Goal: Information Seeking & Learning: Compare options

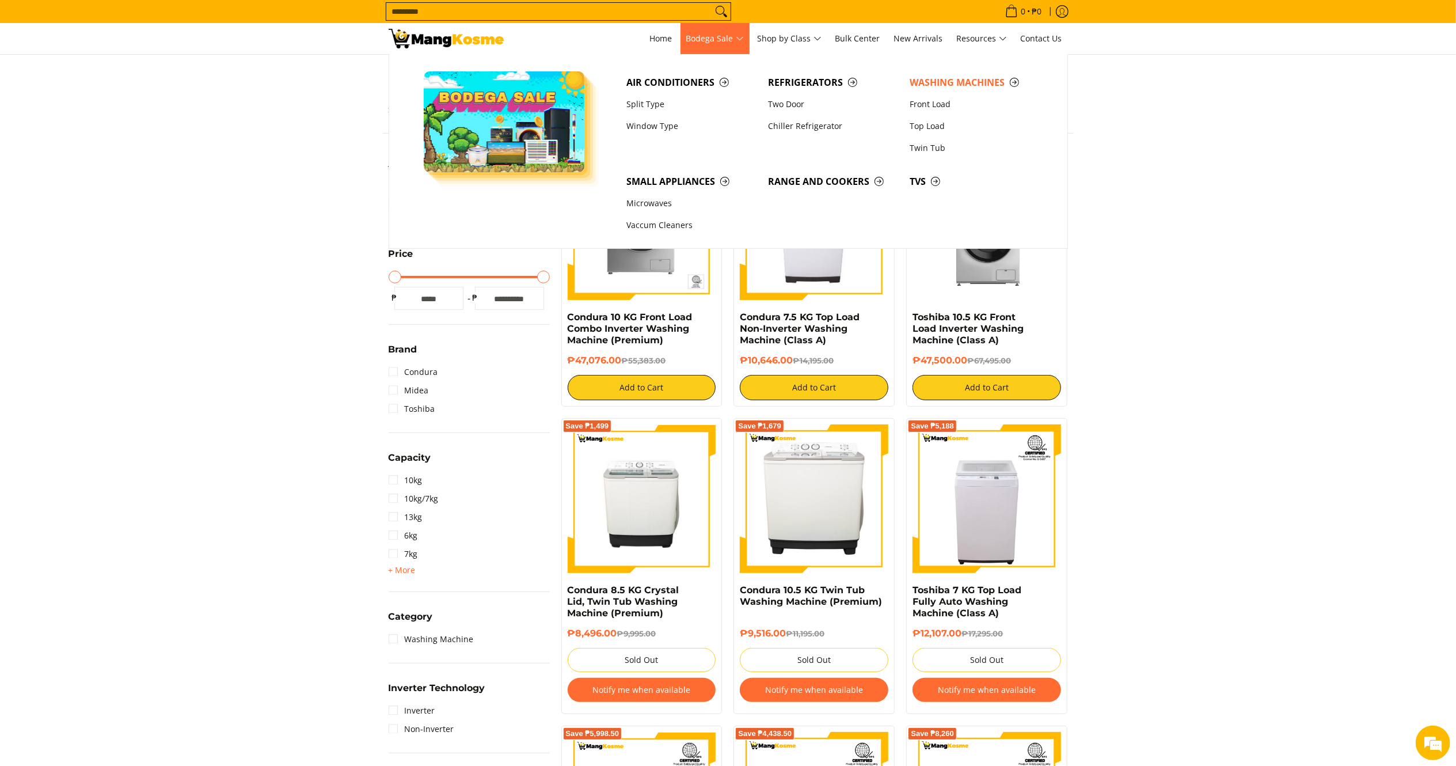
scroll to position [120, 0]
click at [938, 80] on span "Washing Machines" at bounding box center [975, 82] width 130 height 14
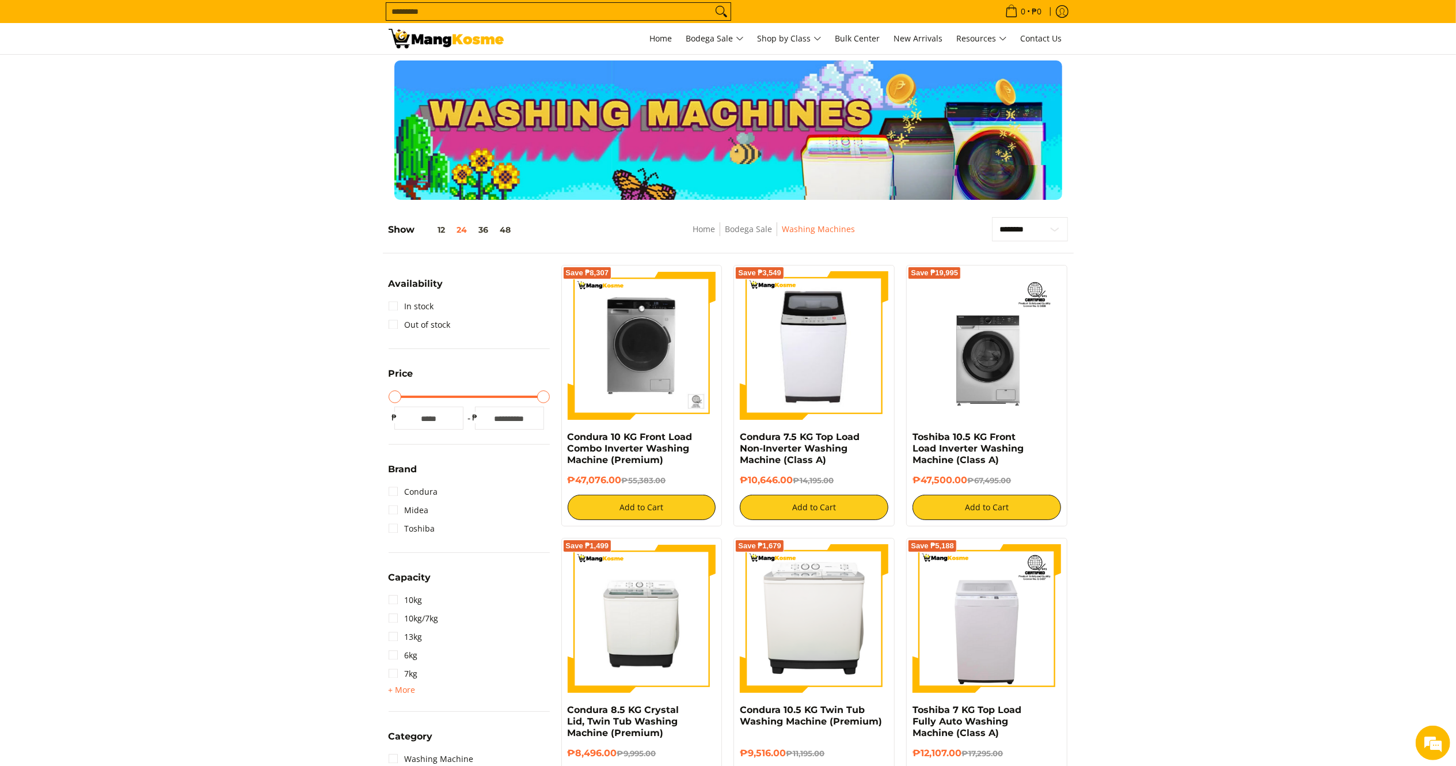
drag, startPoint x: 795, startPoint y: 480, endPoint x: 738, endPoint y: 437, distance: 72.0
click at [738, 437] on div "Save ₱3,549 Condura 7.5 KG Top Load Non-Inverter Washing Machine (Class A) ₱10,…" at bounding box center [814, 395] width 161 height 261
copy div "Condura 7.5 KG Top Load Non-Inverter Washing Machine (Class A) ₱10,646.00"
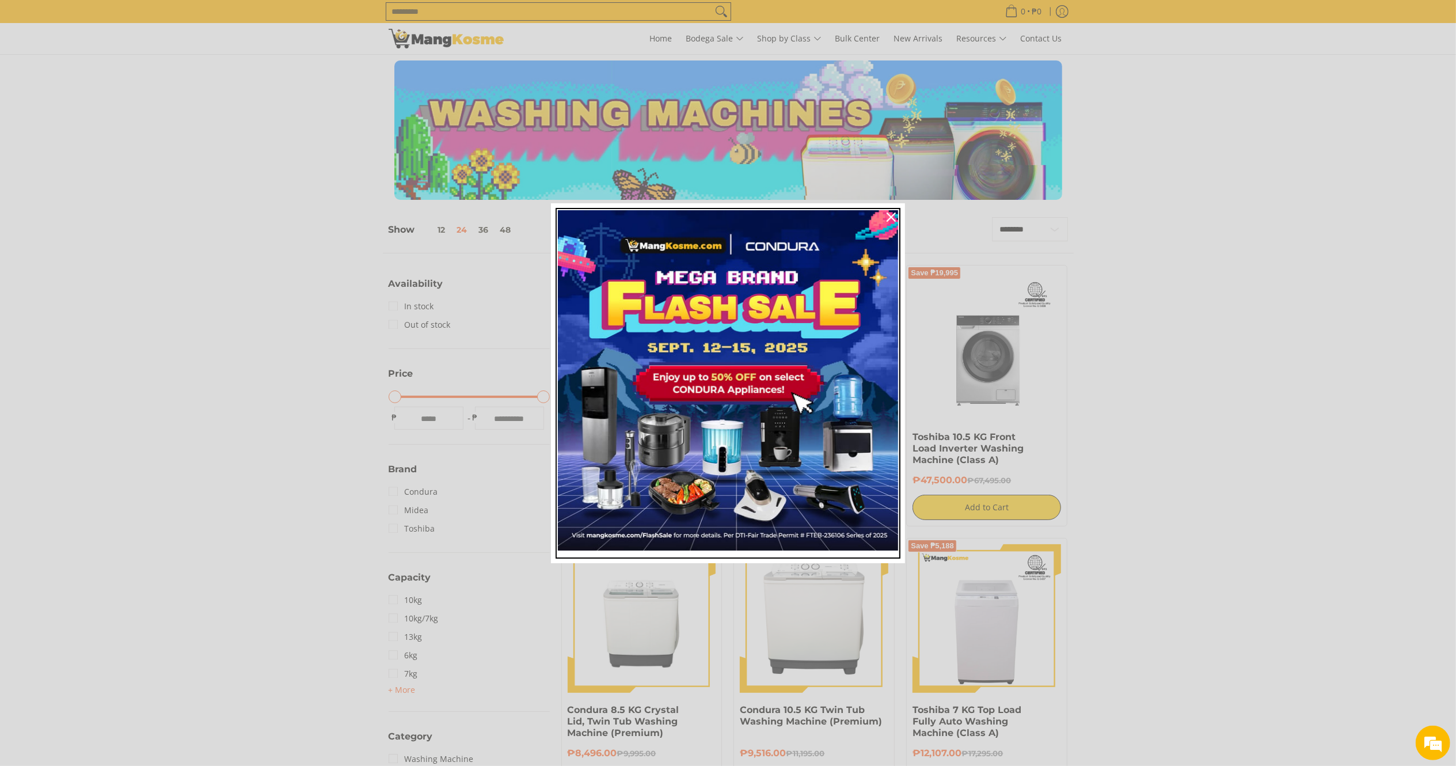
click at [876, 311] on img "Marketing offer form" at bounding box center [728, 380] width 340 height 340
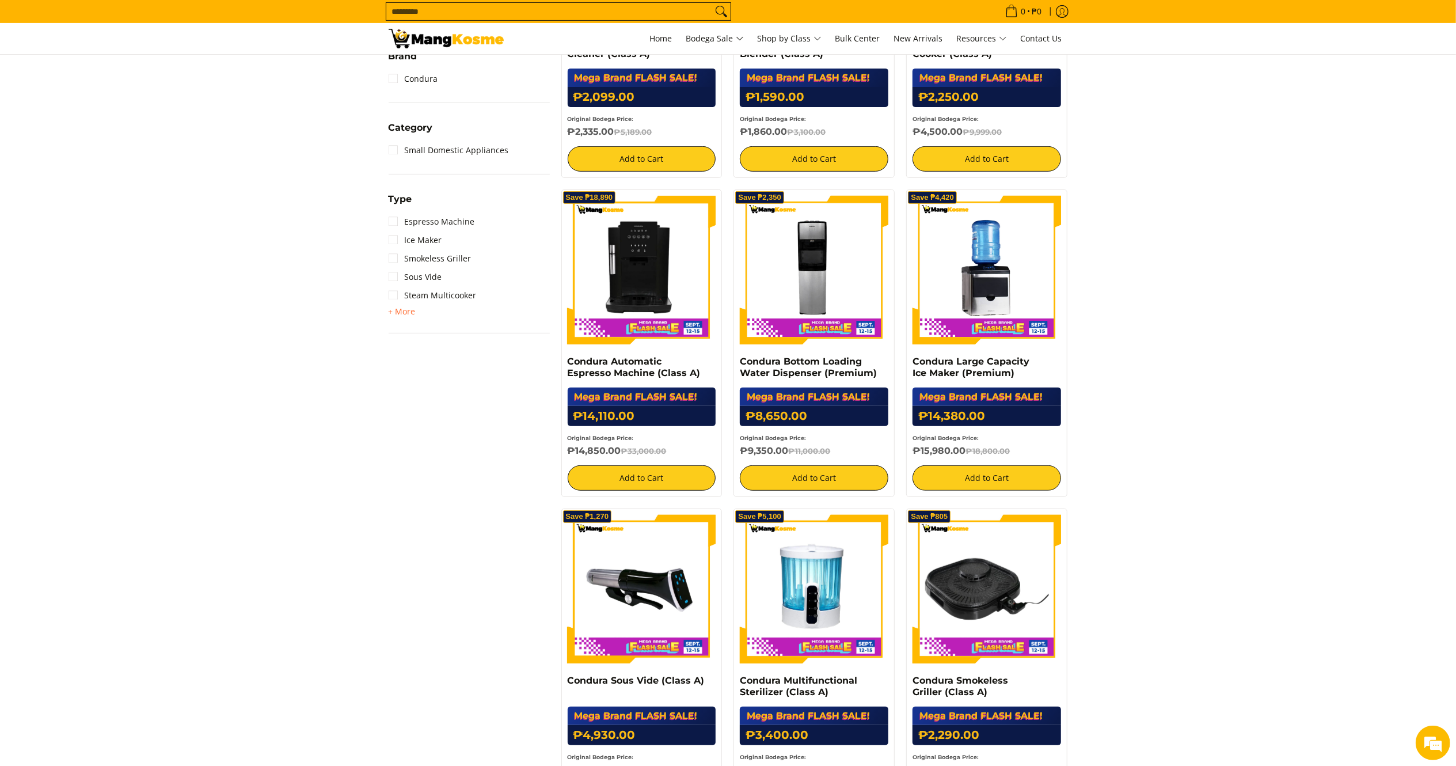
drag, startPoint x: 1473, startPoint y: 105, endPoint x: 1441, endPoint y: 294, distance: 191.6
click at [1451, 294] on html "Skip to Main Content Home Bodega Sale Shop by Class Bulk Center New Arrivals Re…" at bounding box center [728, 376] width 1456 height 1593
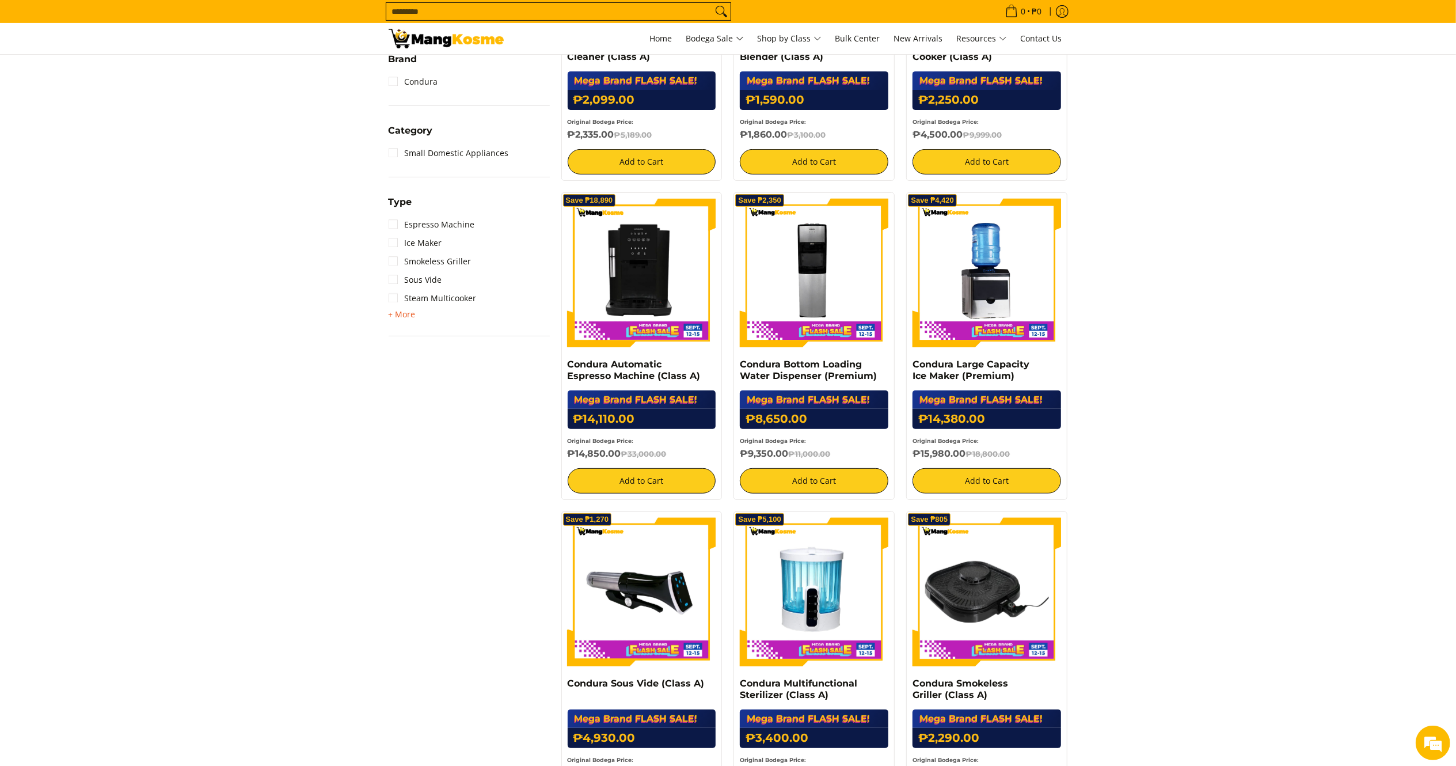
click at [411, 313] on span "+ More" at bounding box center [402, 314] width 27 height 9
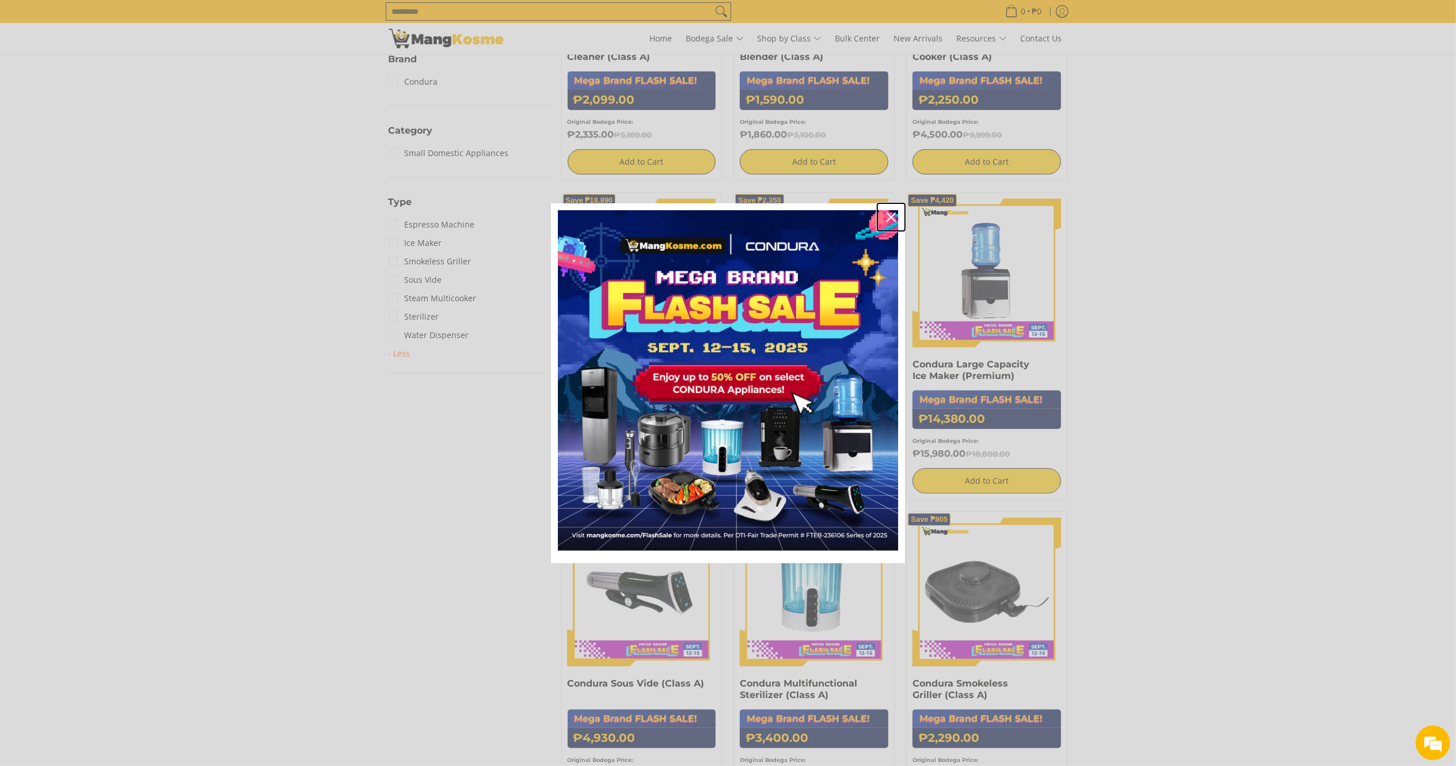
click at [892, 217] on icon "close icon" at bounding box center [891, 216] width 9 height 9
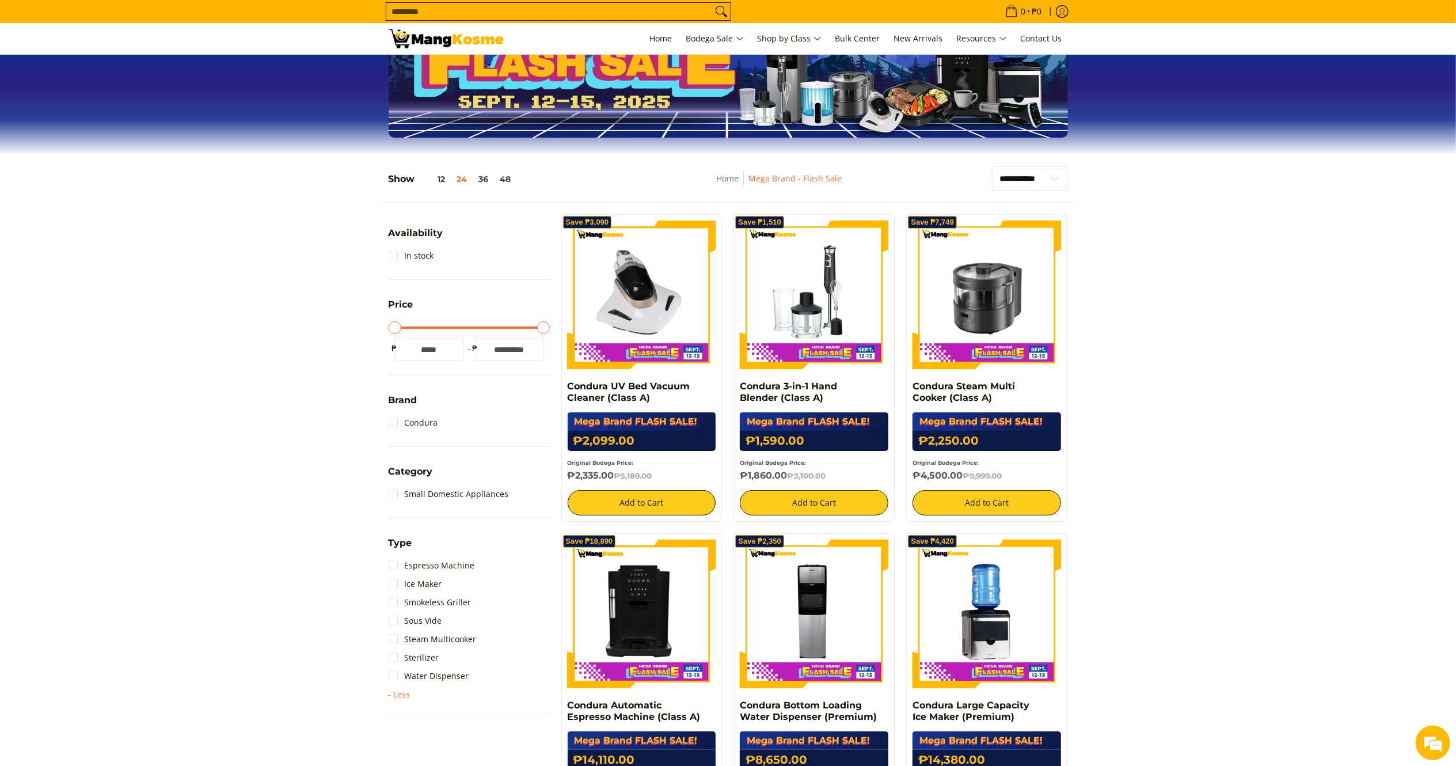
scroll to position [0, 0]
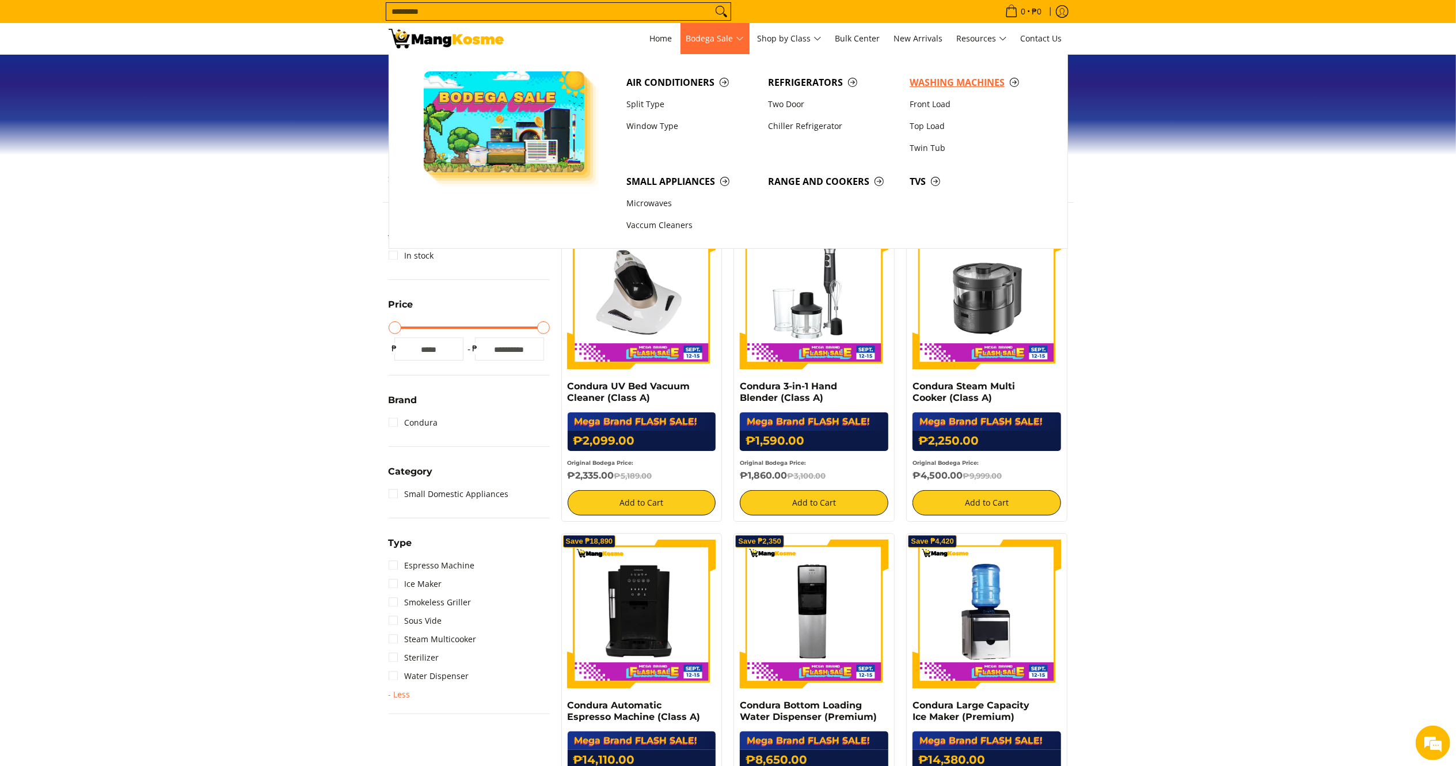
click at [934, 82] on span "Washing Machines" at bounding box center [975, 82] width 130 height 14
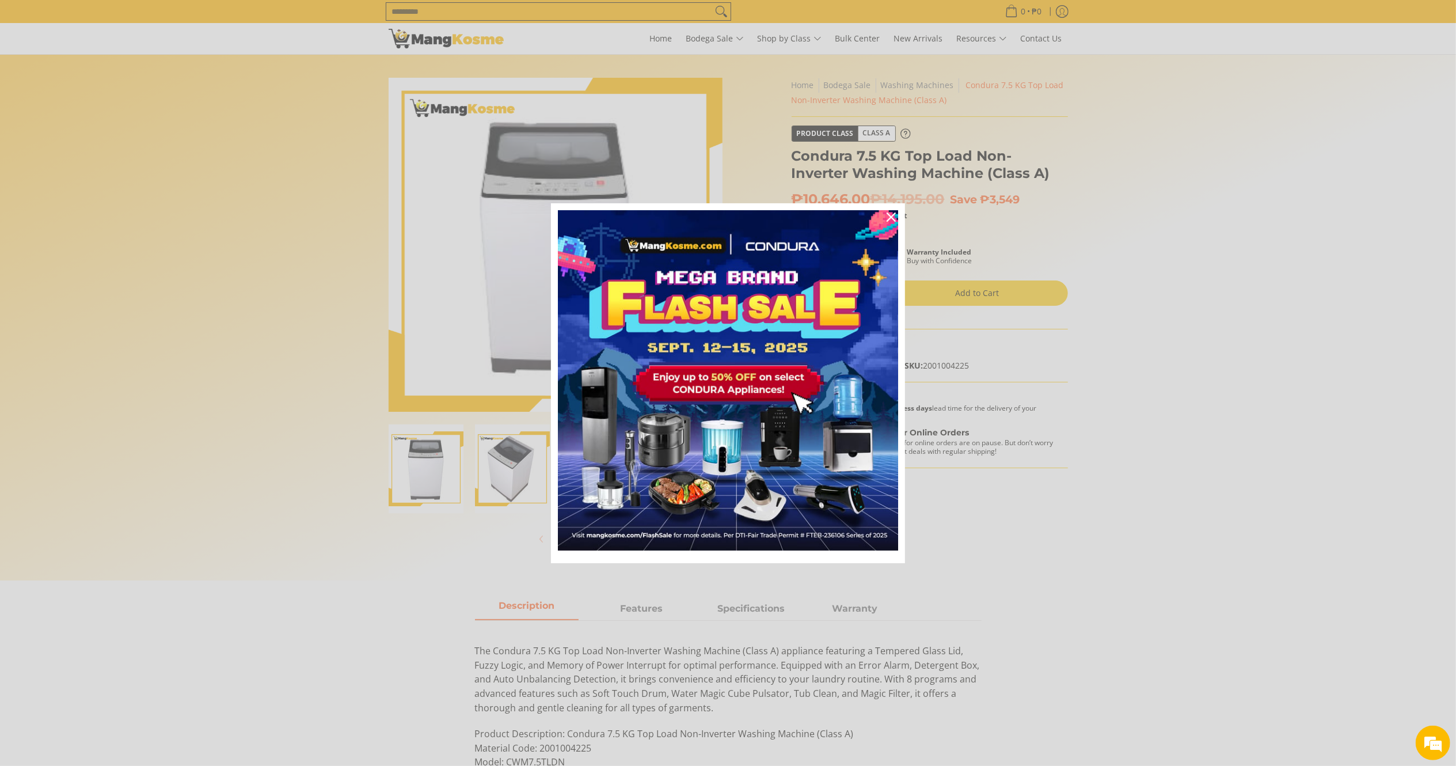
click at [1226, 209] on div "Marketing offer form" at bounding box center [728, 383] width 1456 height 766
click at [894, 211] on div "Close" at bounding box center [891, 217] width 18 height 18
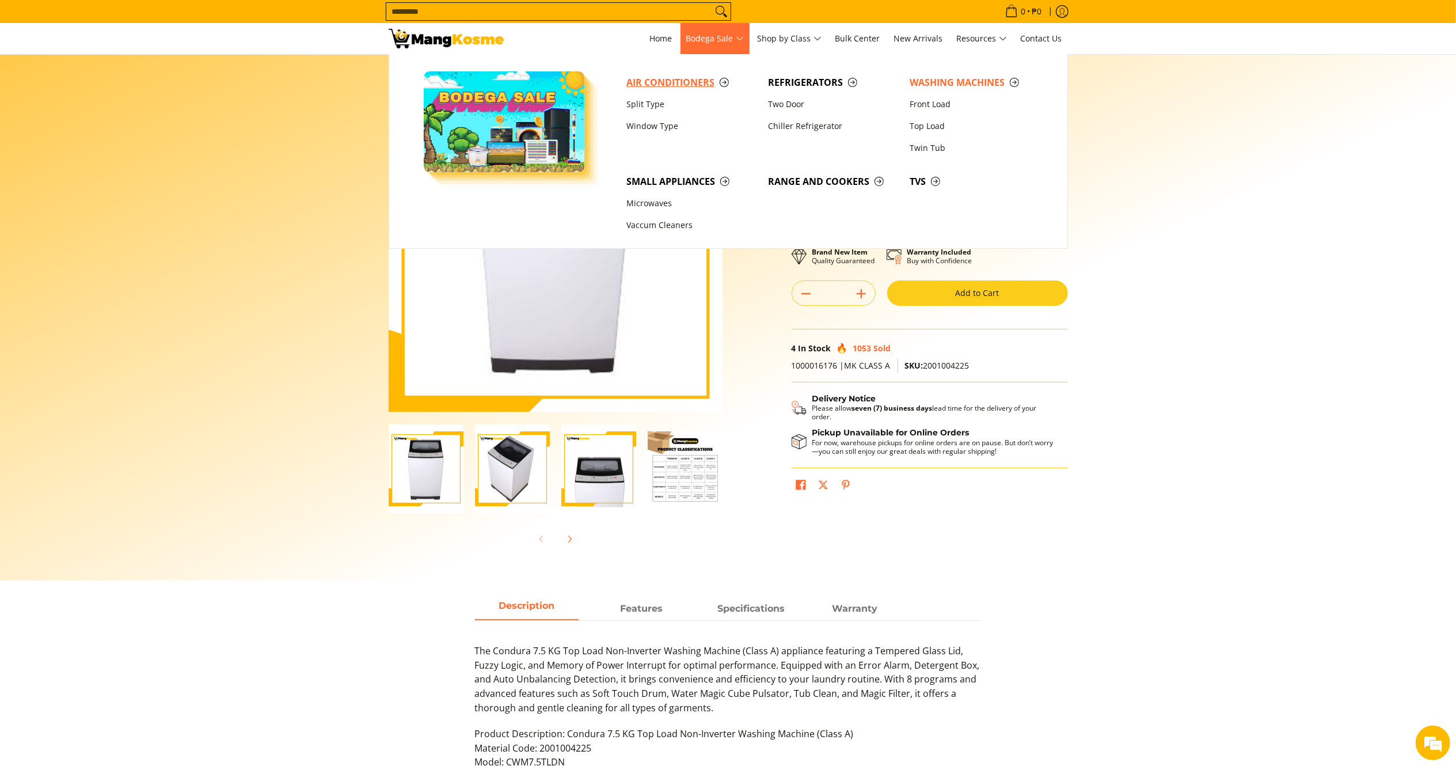
click at [691, 89] on span "Air Conditioners" at bounding box center [691, 82] width 130 height 14
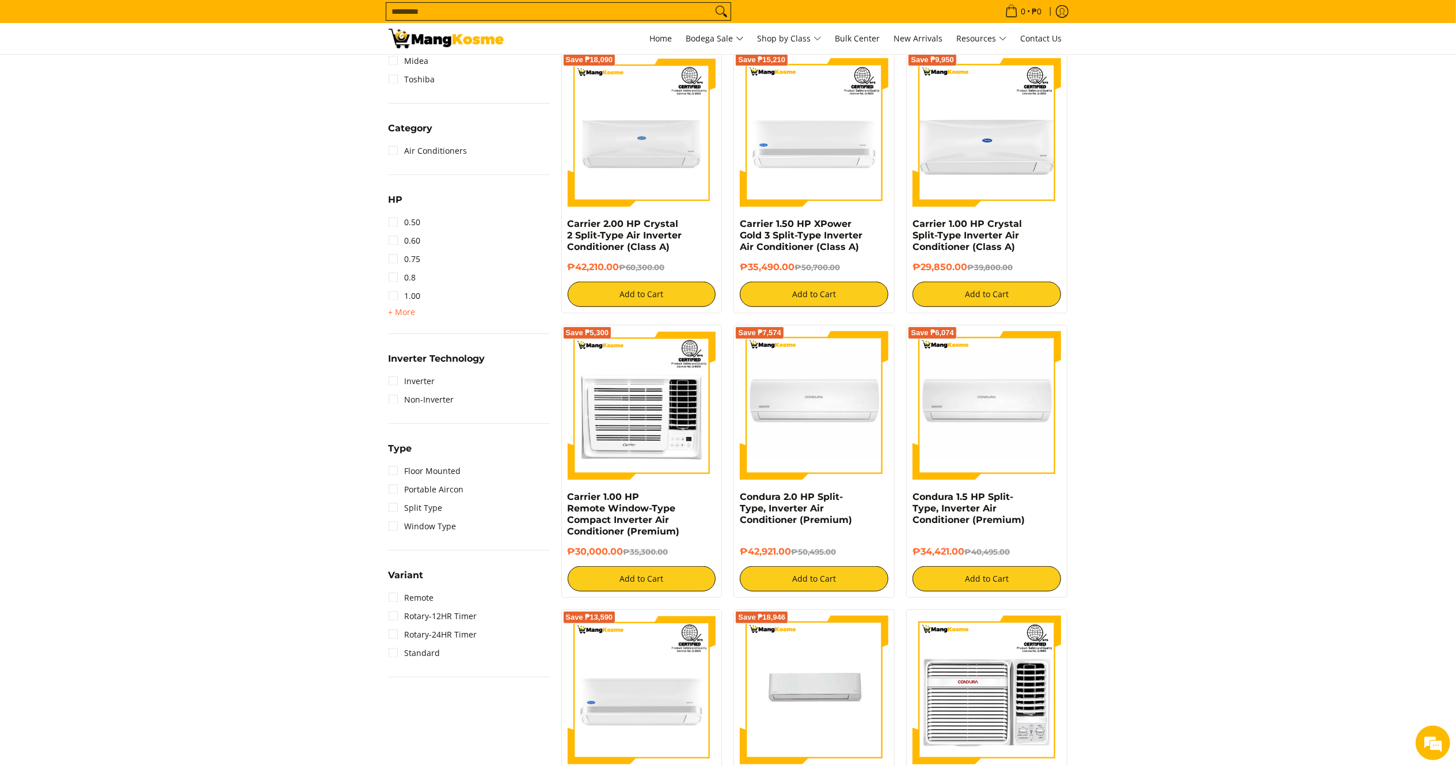
scroll to position [553, 0]
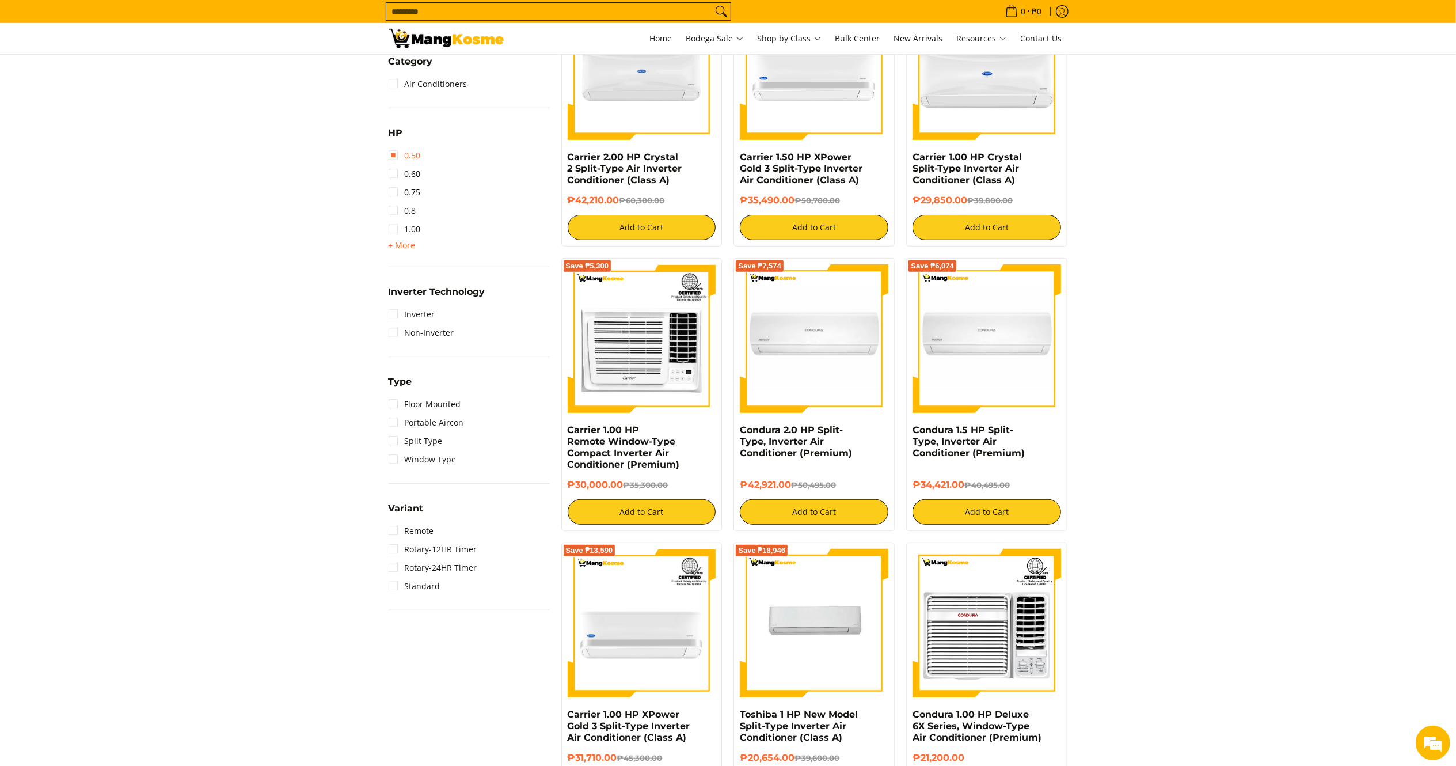
click at [413, 155] on link "0.50" at bounding box center [405, 155] width 32 height 18
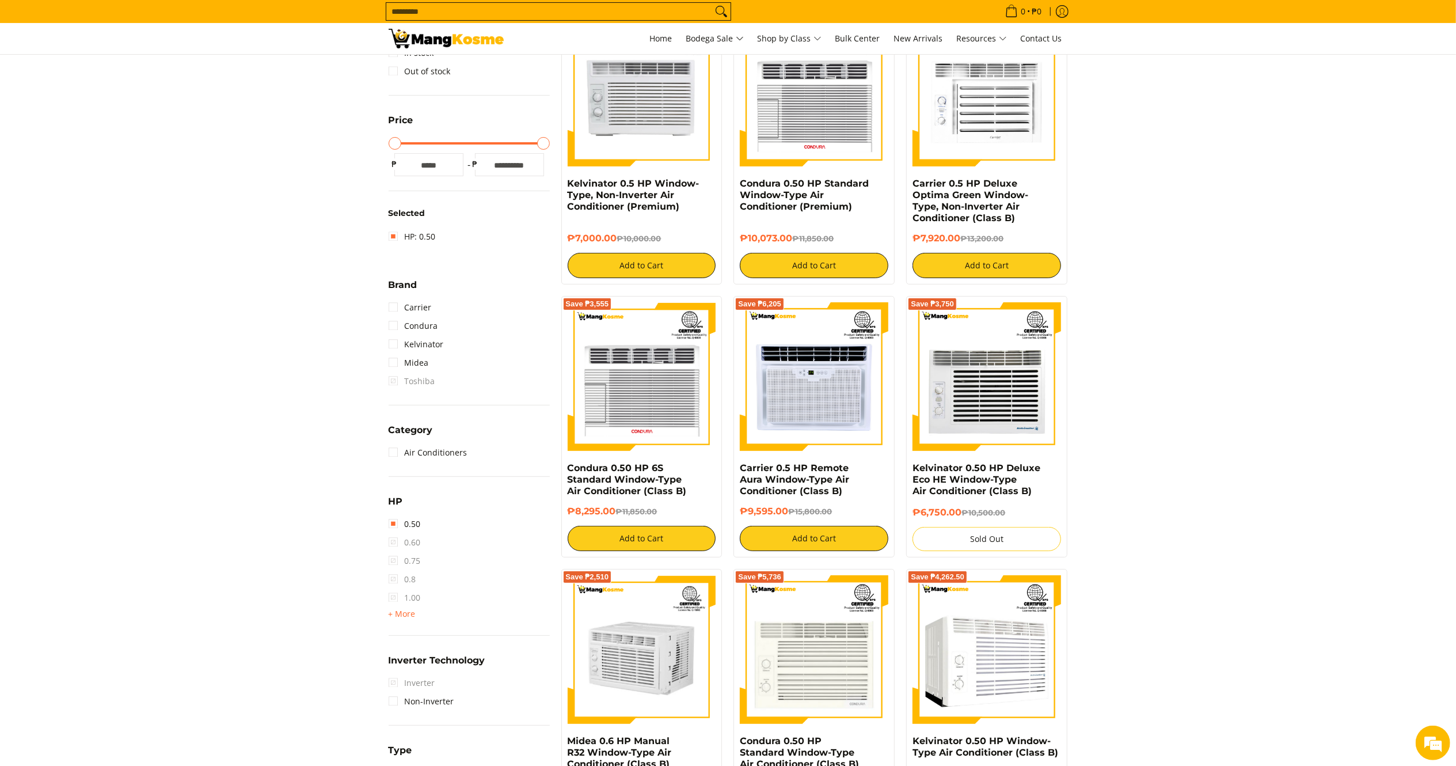
scroll to position [162, 0]
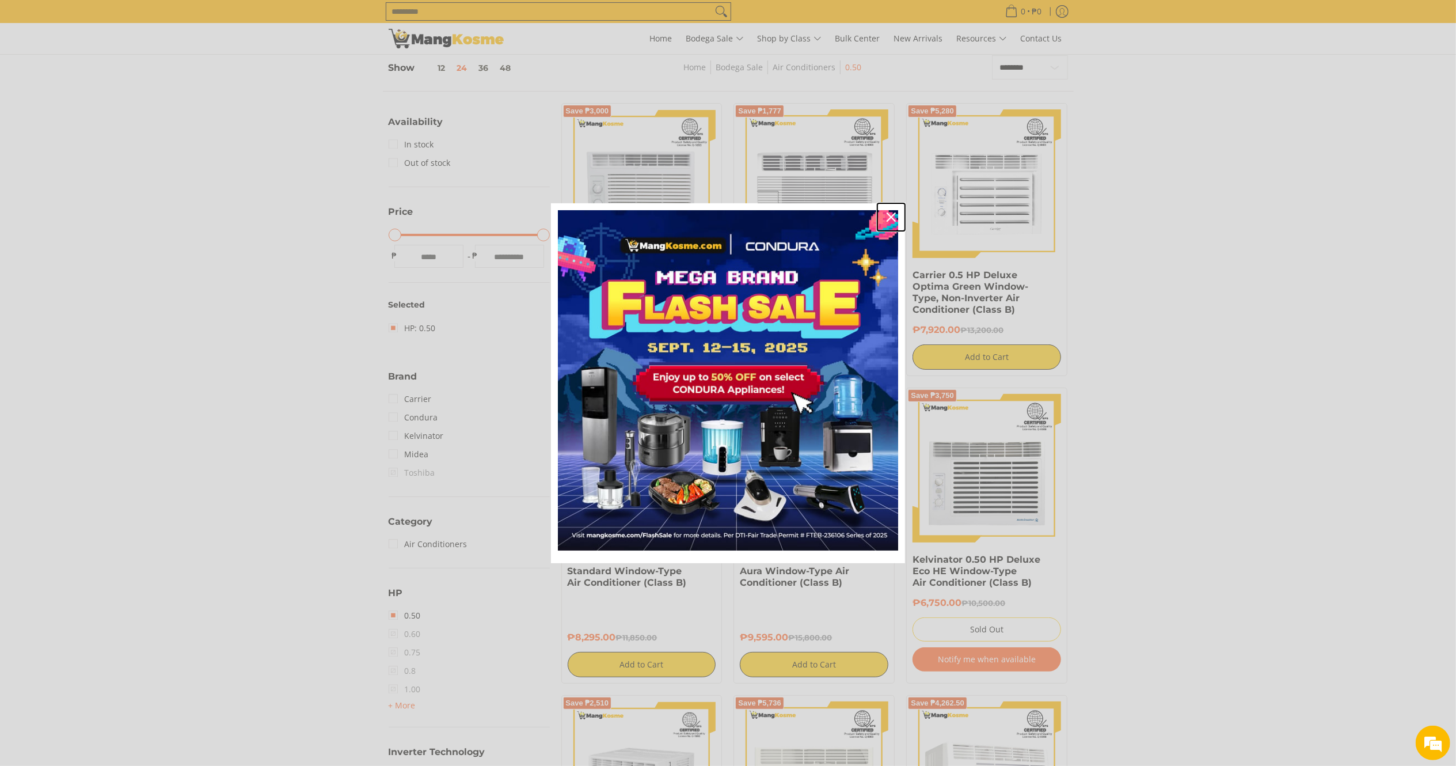
click at [899, 215] on button "Close" at bounding box center [892, 217] width 28 height 28
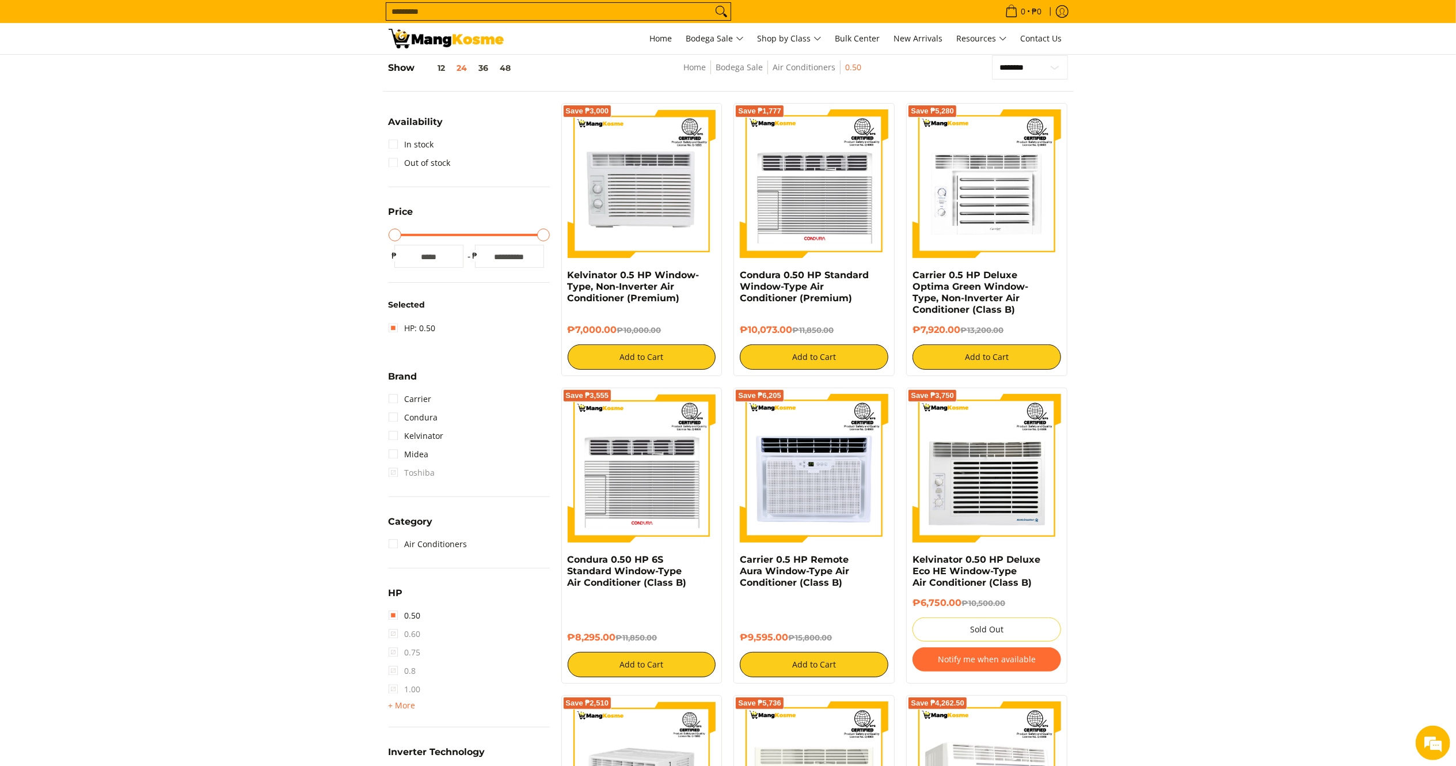
scroll to position [0, 0]
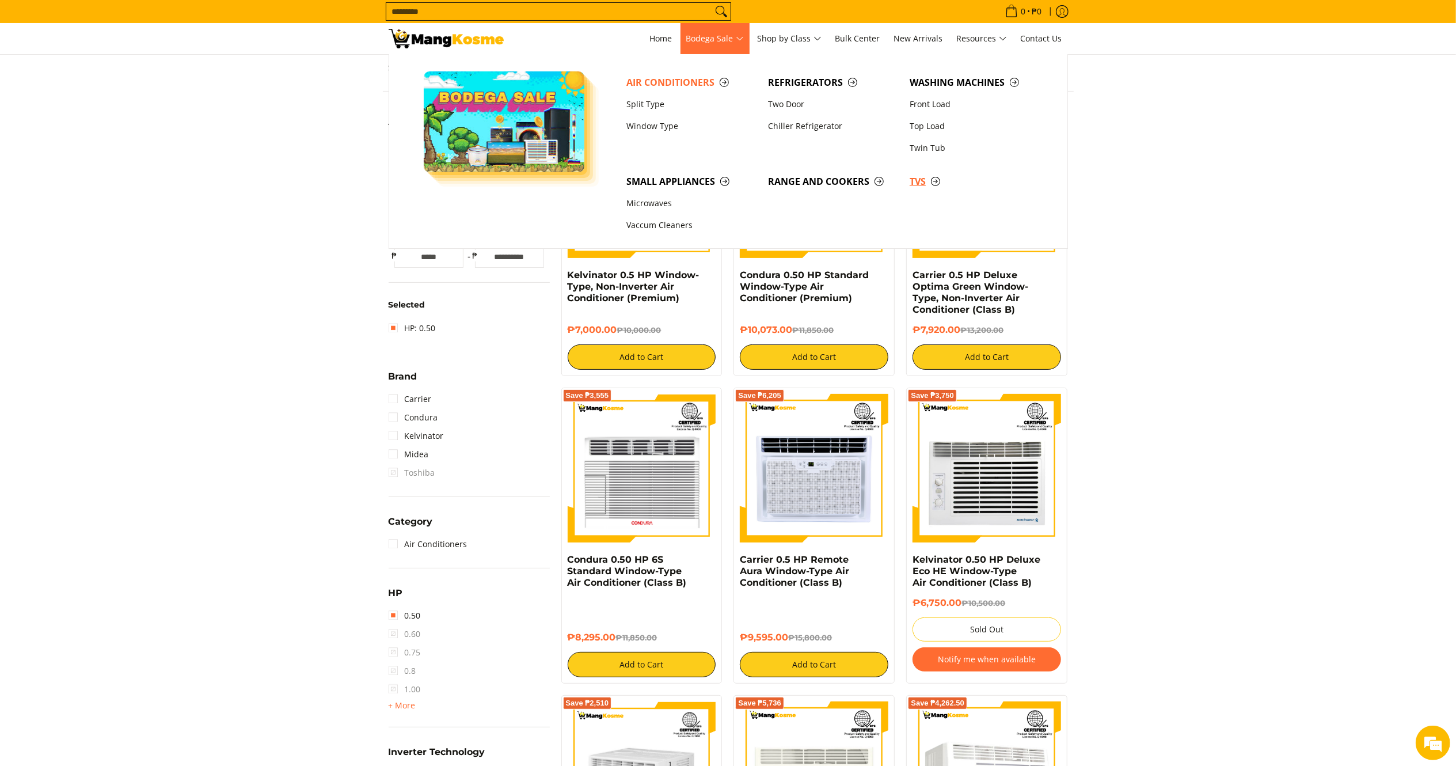
click at [921, 181] on span "TVs" at bounding box center [975, 181] width 130 height 14
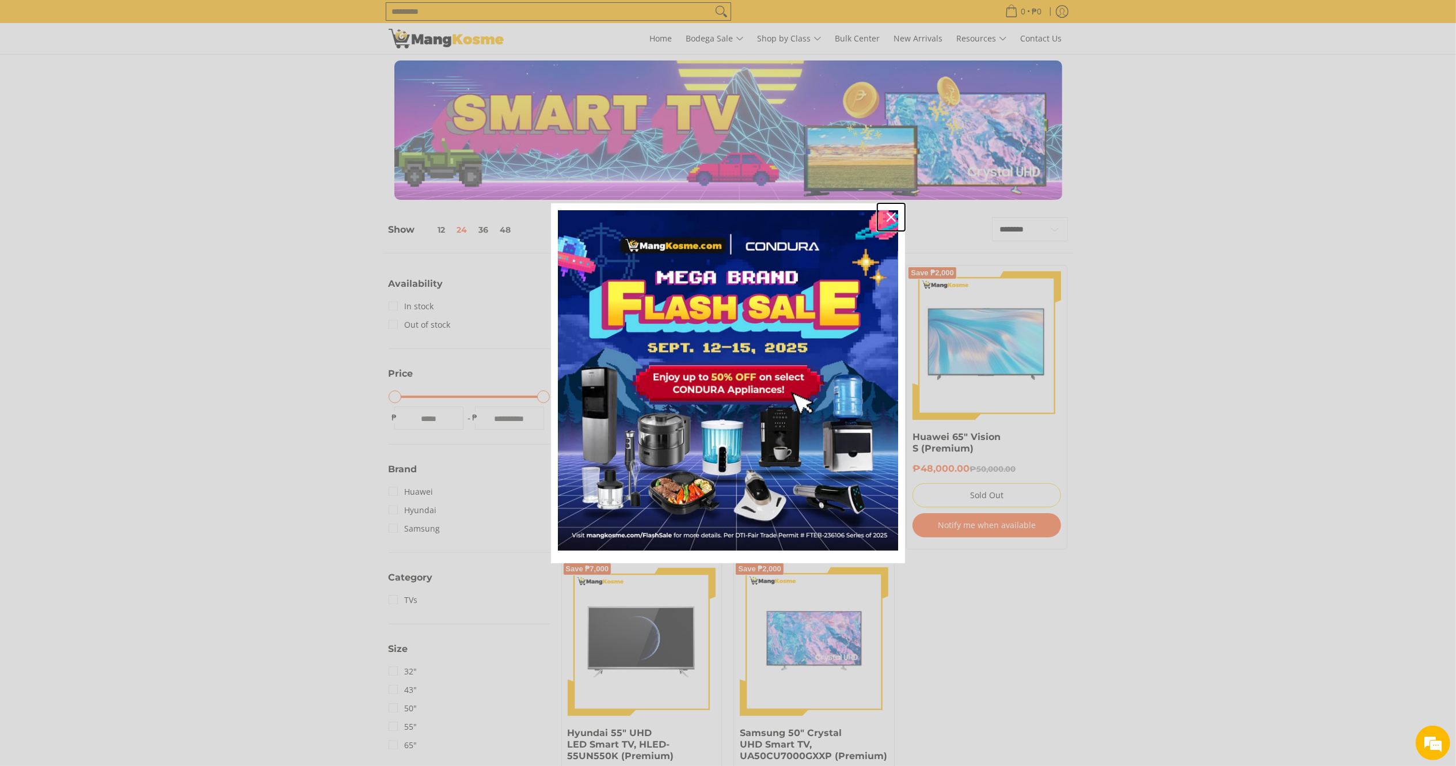
click at [887, 208] on div "Close" at bounding box center [891, 217] width 18 height 18
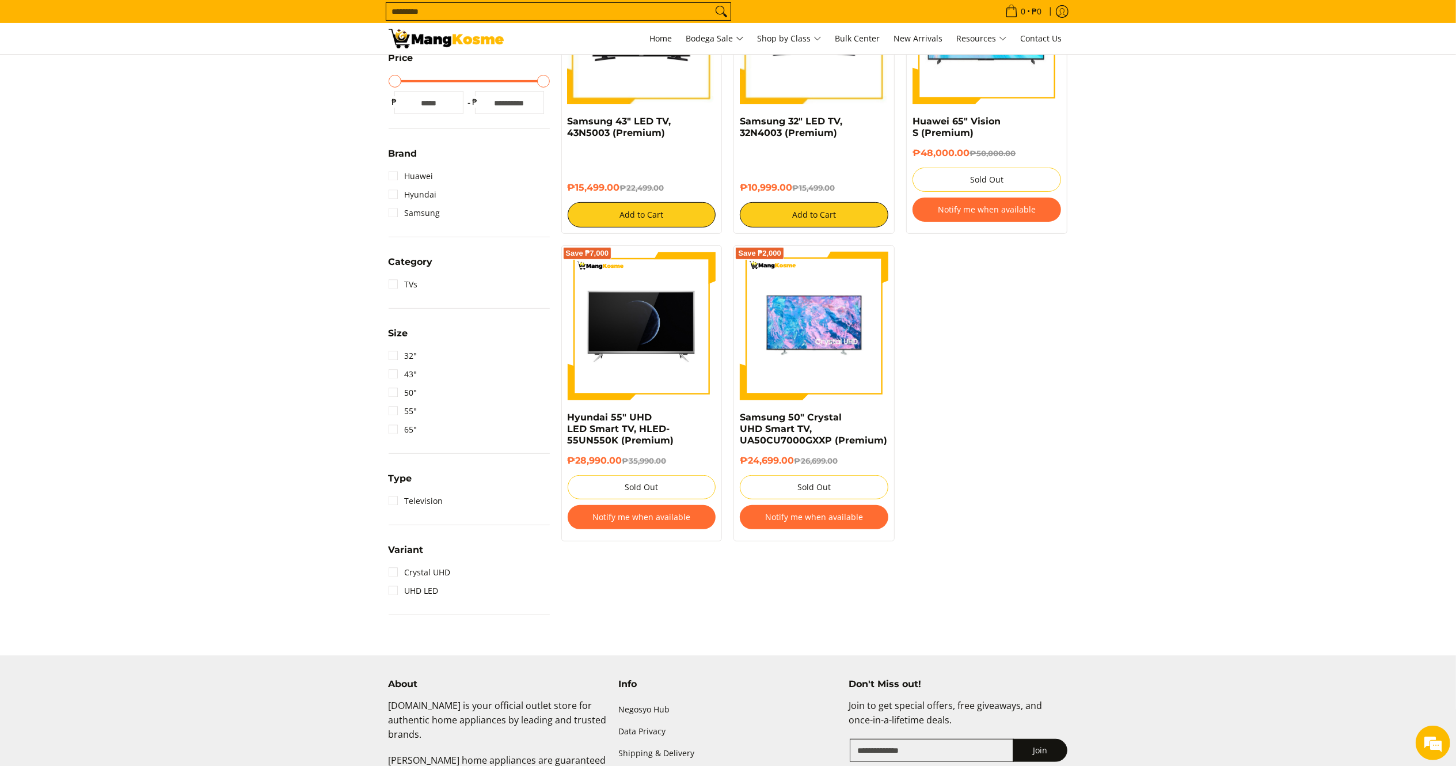
scroll to position [105, 0]
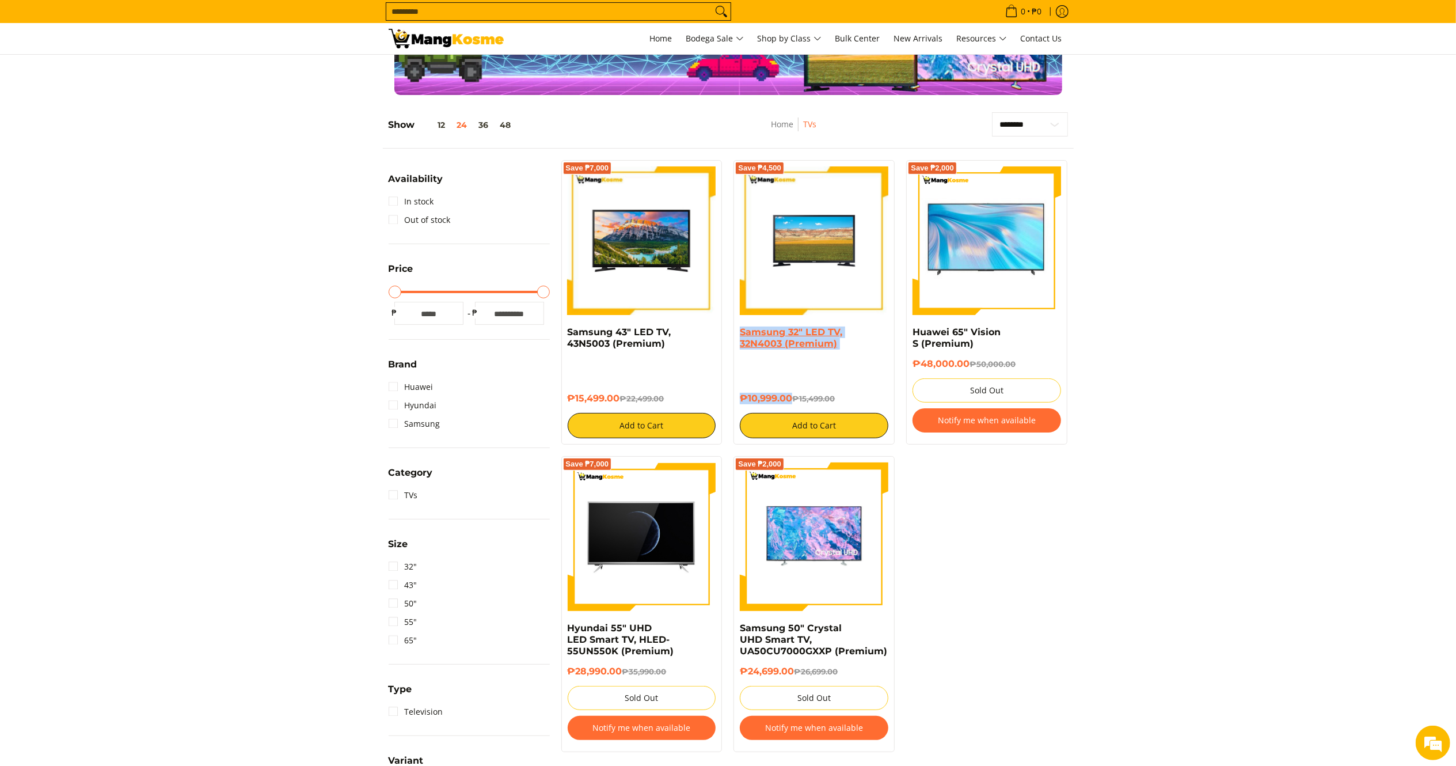
copy div "Samsung 32" LED TV, 32N4003 (Premium) ₱10,999.00"
drag, startPoint x: 793, startPoint y: 401, endPoint x: 742, endPoint y: 328, distance: 89.2
click at [742, 328] on div "Samsung 32" LED TV, 32N4003 (Premium) ₱10,999.00 ₱15,499.00 Add to Cart" at bounding box center [814, 382] width 149 height 112
drag, startPoint x: 618, startPoint y: 396, endPoint x: 564, endPoint y: 331, distance: 85.1
click at [564, 331] on div "Save ₱7,000 Samsung 43" LED TV, 43N5003 (Premium) ₱15,499.00 ₱22,499.00 Add to …" at bounding box center [641, 302] width 161 height 284
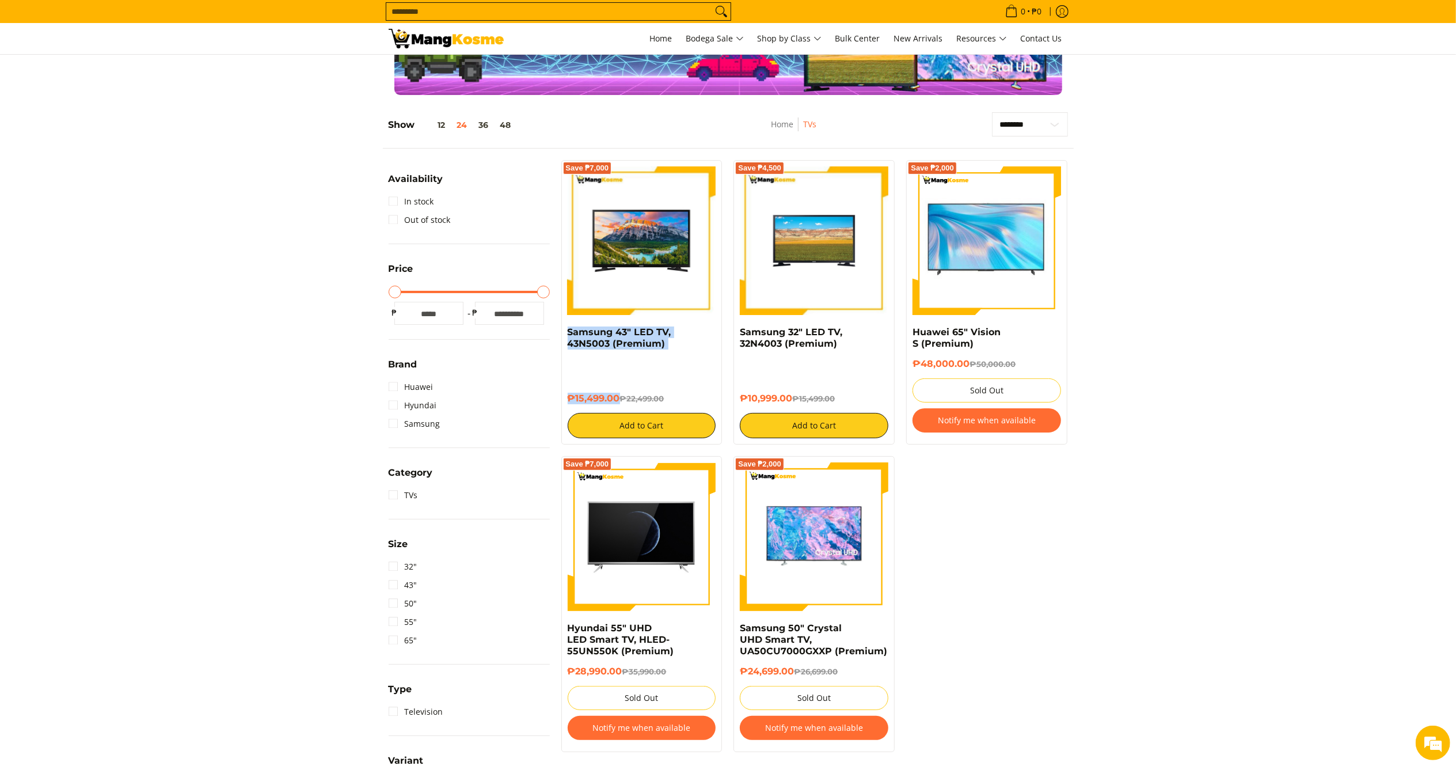
copy div "Samsung 43" LED TV, 43N5003 (Premium) ₱15,499.00"
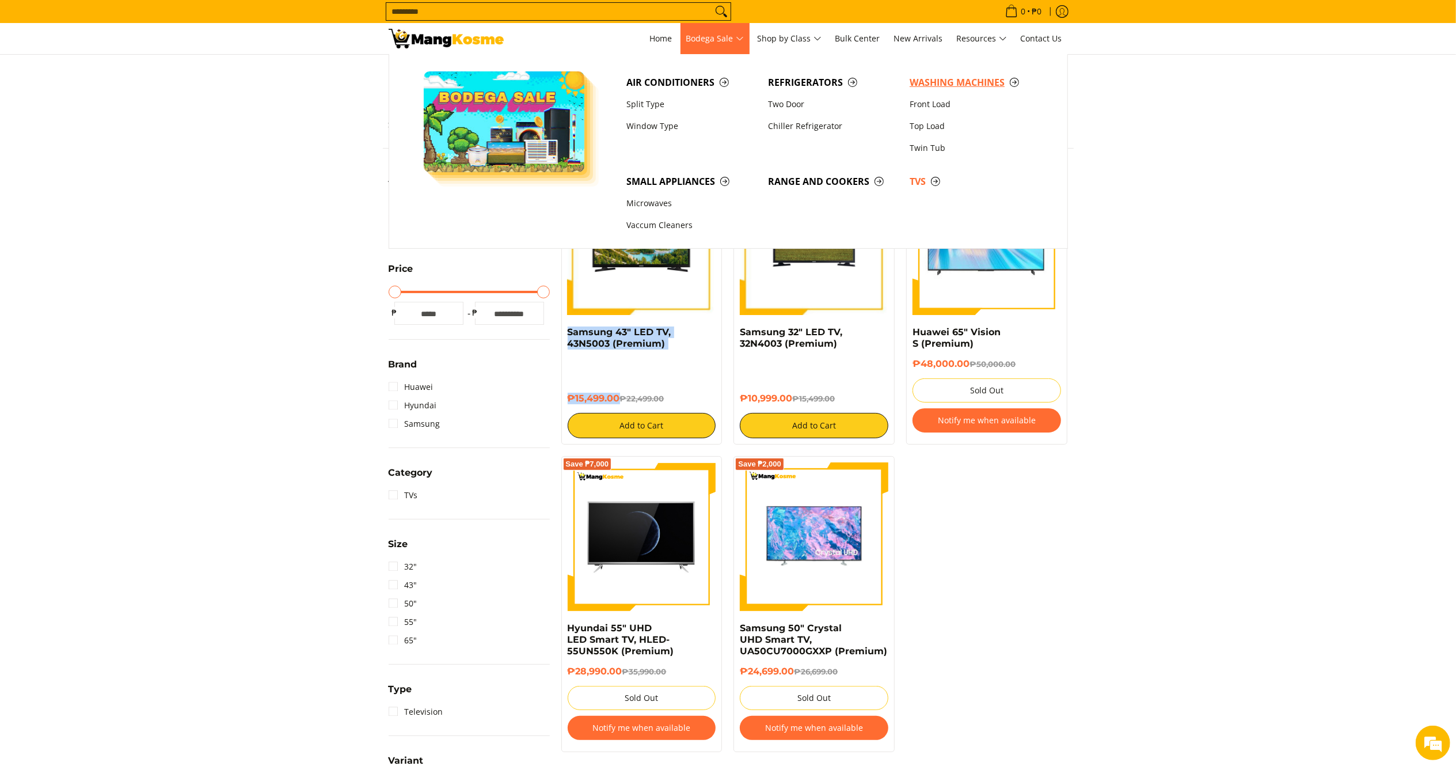
click at [938, 85] on span "Washing Machines" at bounding box center [975, 82] width 130 height 14
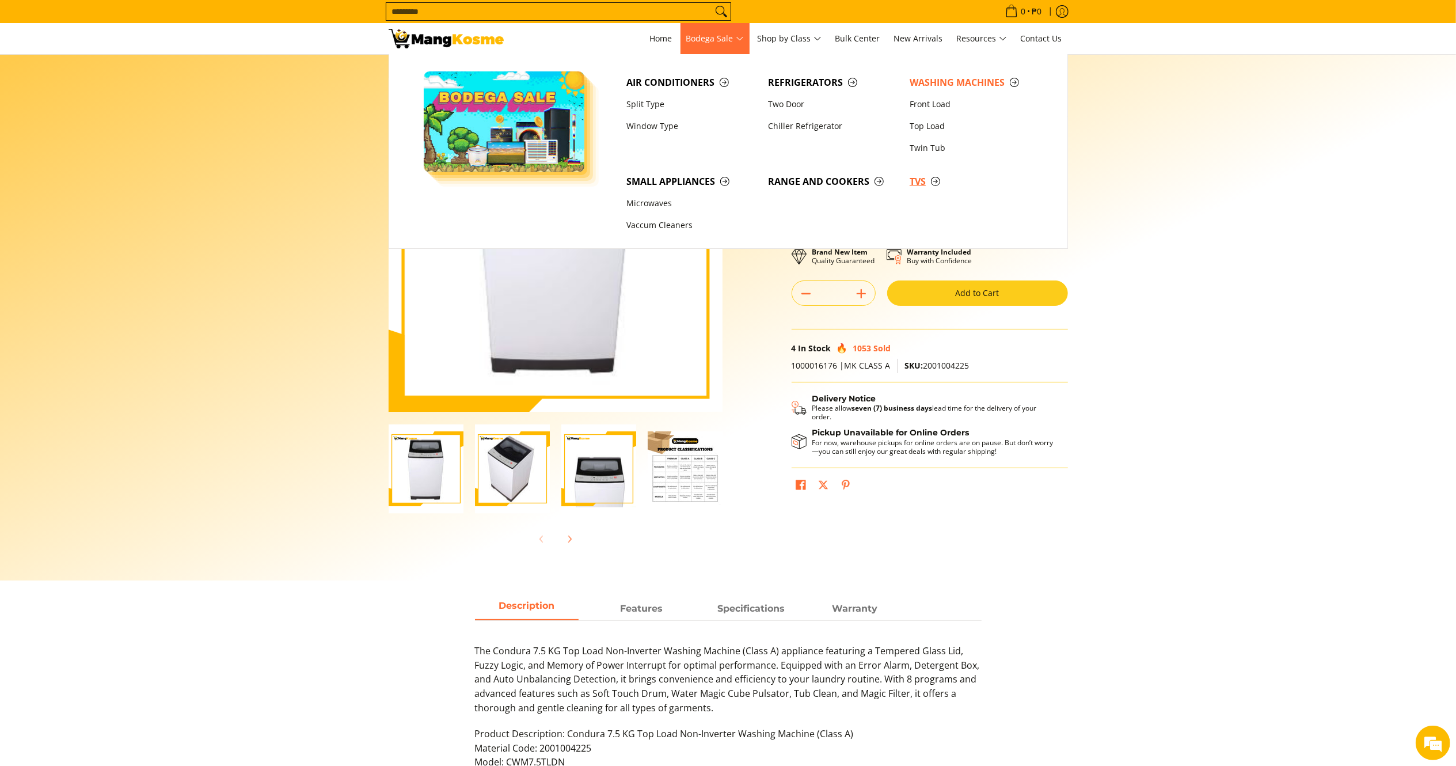
click at [920, 180] on span "TVs" at bounding box center [975, 181] width 130 height 14
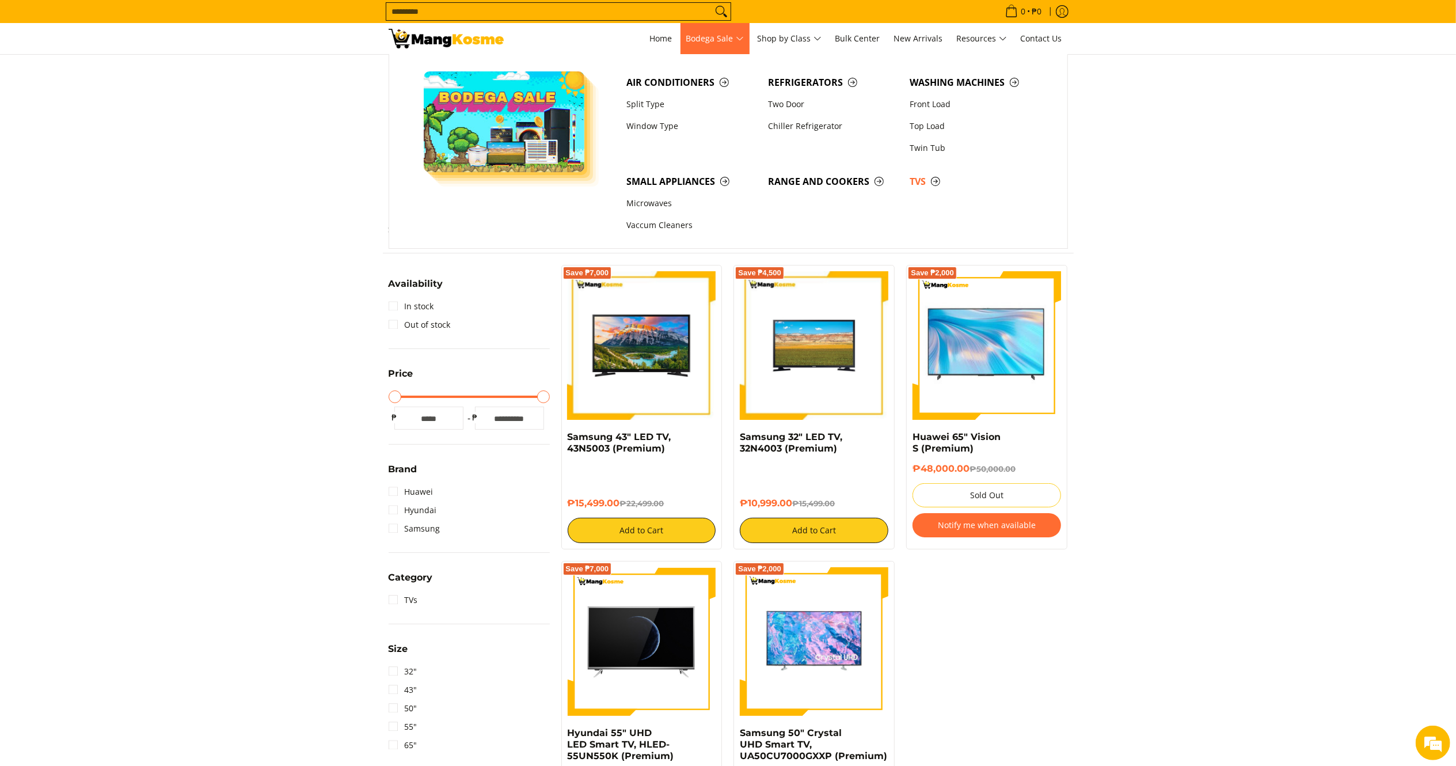
click at [821, 71] on span "Air Conditioners Split Type Window Type Refrigerators Two Door Washing Machines" at bounding box center [835, 151] width 429 height 194
click at [823, 79] on span "Refrigerators" at bounding box center [833, 82] width 130 height 14
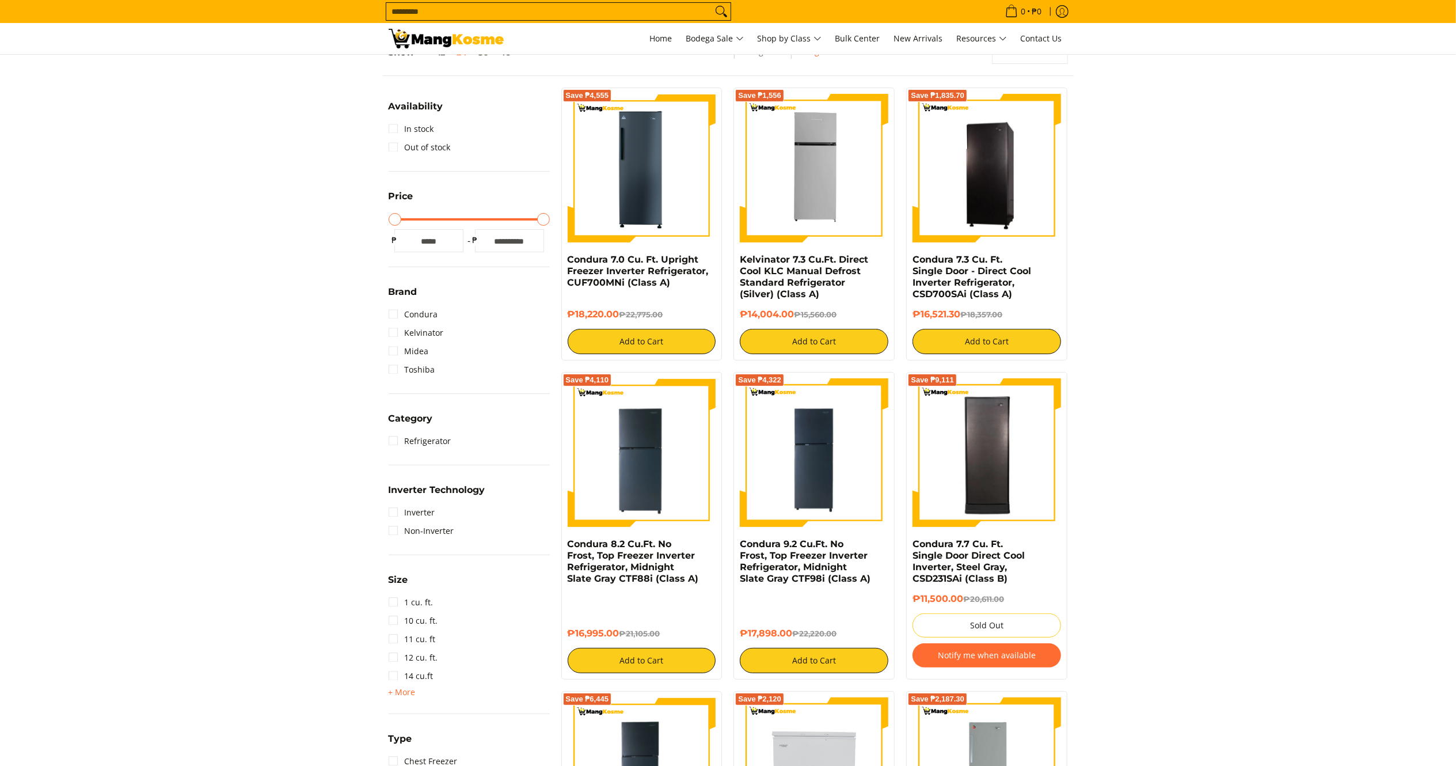
scroll to position [249, 0]
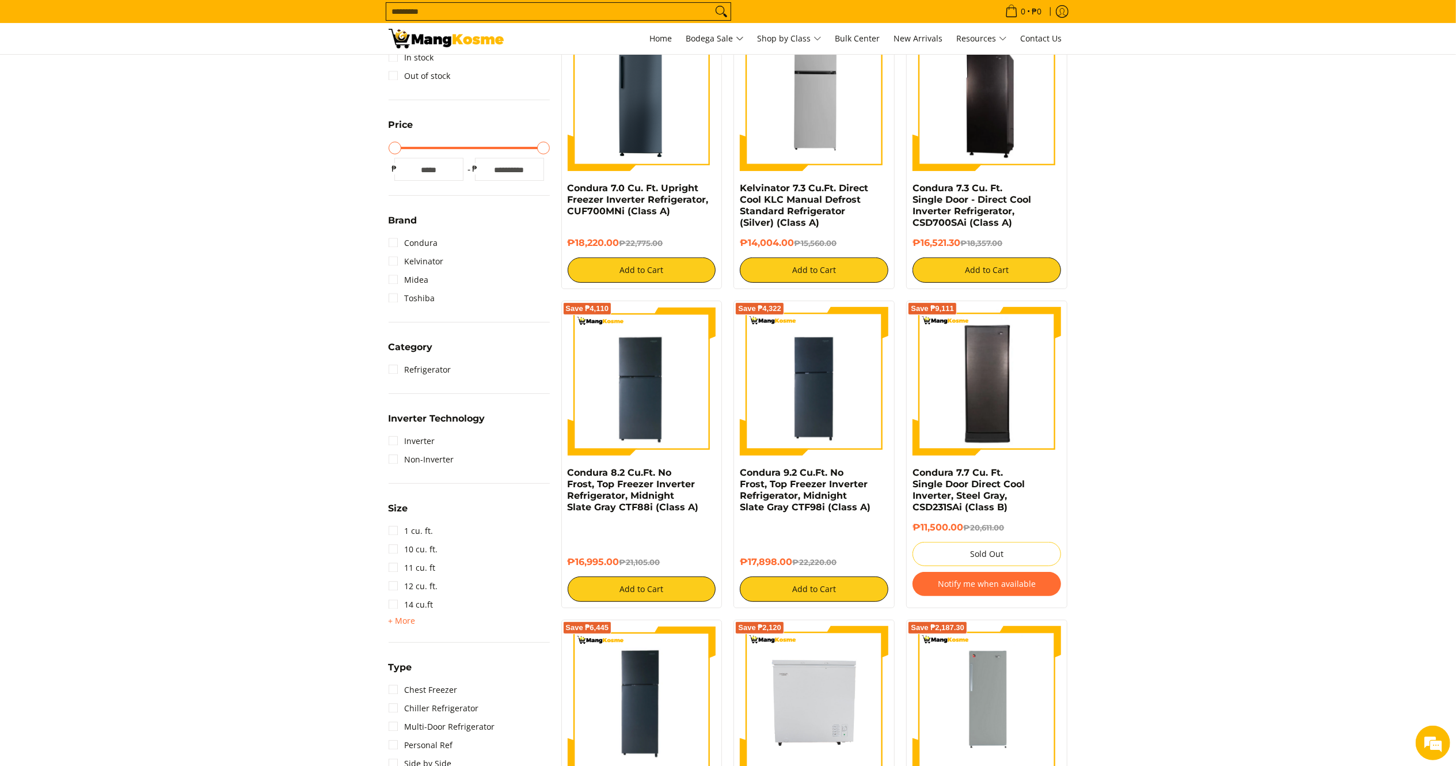
click at [406, 243] on link "Condura" at bounding box center [414, 243] width 50 height 18
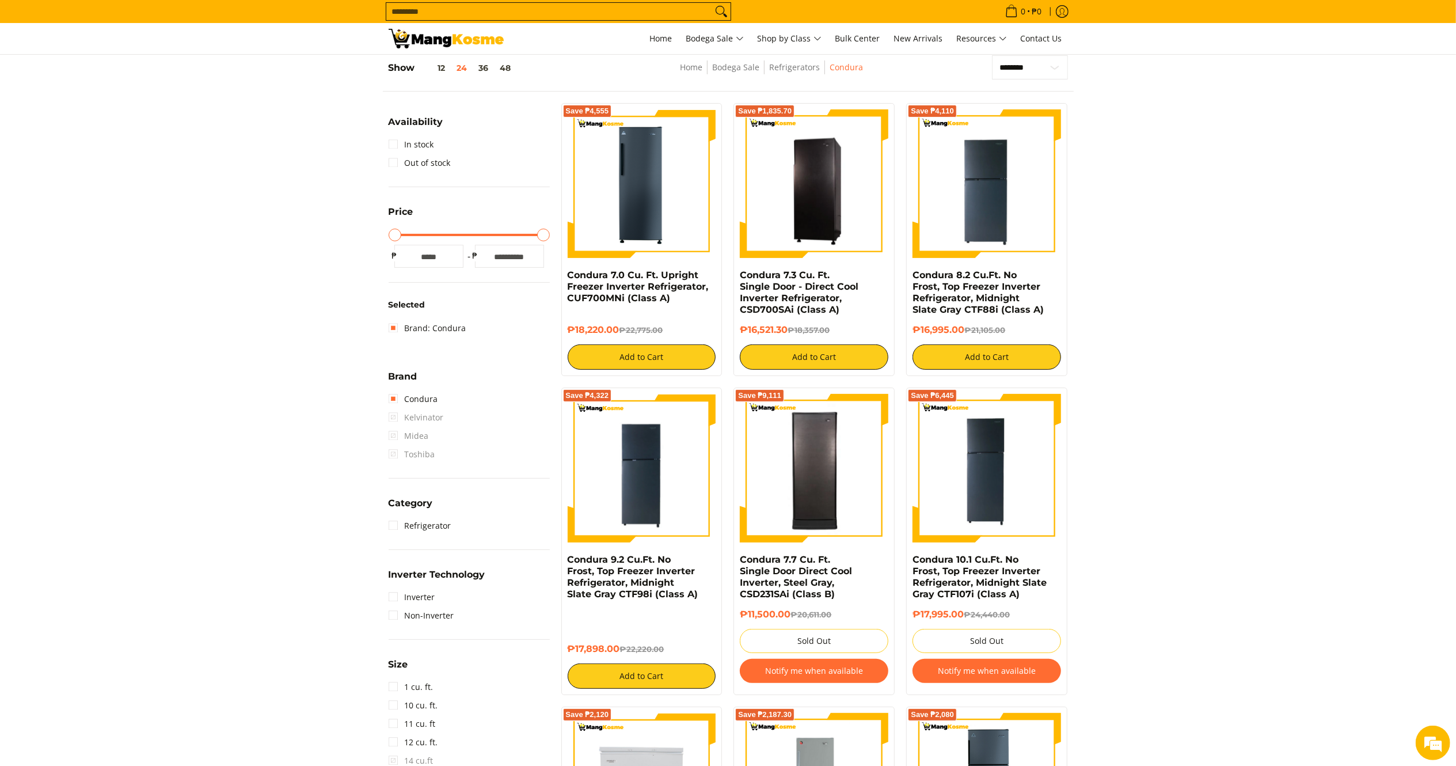
drag, startPoint x: 793, startPoint y: 328, endPoint x: 731, endPoint y: 276, distance: 80.9
click at [731, 276] on div "Save ₱1,835.70 Condura 7.3 Cu. Ft. Single Door - Direct Cool Inverter Refrigera…" at bounding box center [814, 239] width 173 height 273
copy div "Condura 7.3 Cu. Ft. Single Door - Direct Cool Inverter Refrigerator, CSD700SAi …"
drag, startPoint x: 966, startPoint y: 333, endPoint x: 914, endPoint y: 279, distance: 74.9
click at [914, 279] on div "Condura 8.2 Cu.Ft. No Frost, Top Freezer Inverter Refrigerator, Midnight Slate …" at bounding box center [987, 319] width 149 height 100
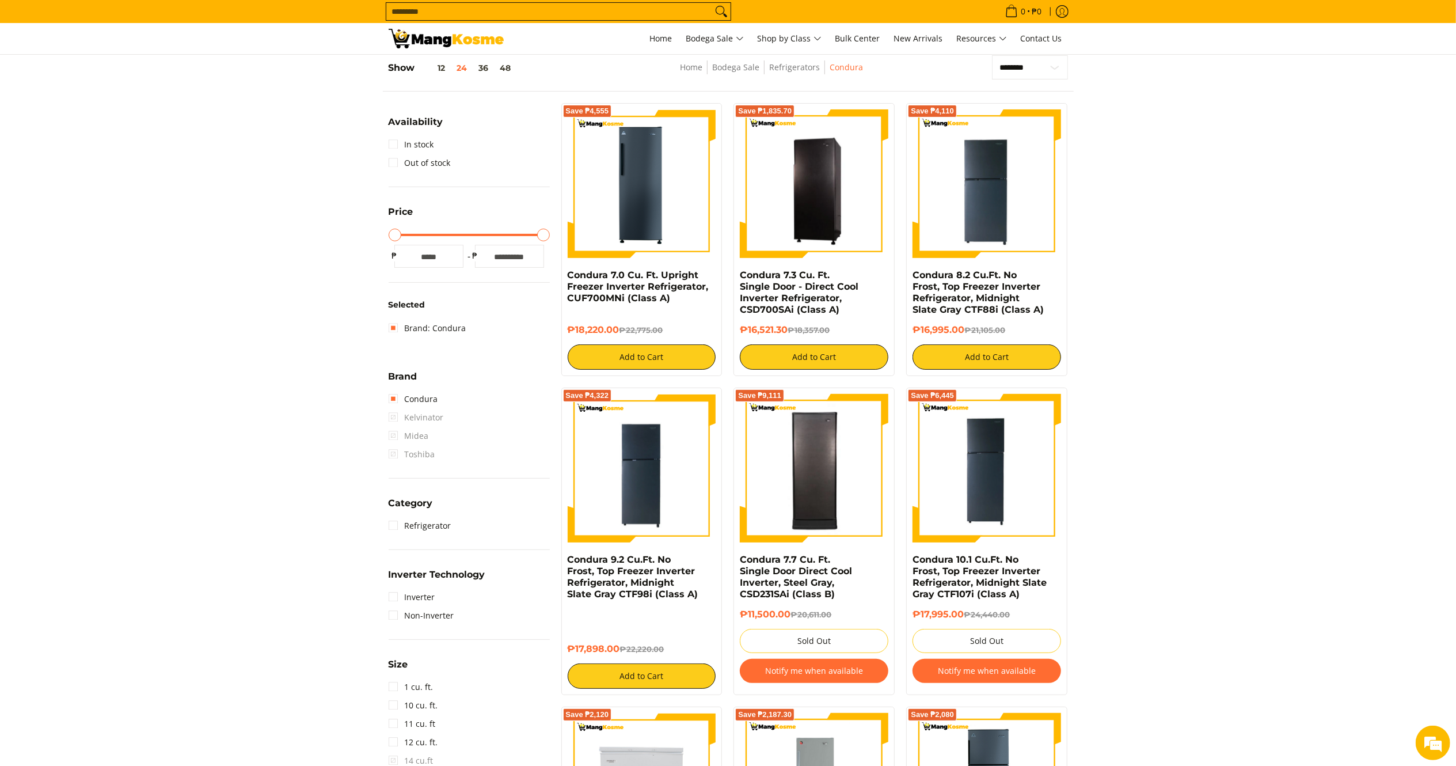
copy div "Condura 8.2 Cu.Ft. No Frost, Top Freezer Inverter Refrigerator, Midnight Slate …"
drag, startPoint x: 620, startPoint y: 647, endPoint x: 564, endPoint y: 563, distance: 100.5
click at [564, 563] on div "Save ₱4,322 Condura 9.2 Cu.Ft. No Frost, Top Freezer Inverter Refrigerator, Mid…" at bounding box center [641, 541] width 161 height 307
copy div "Condura 9.2 Cu.Ft. No Frost, Top Freezer Inverter Refrigerator, Midnight Slate …"
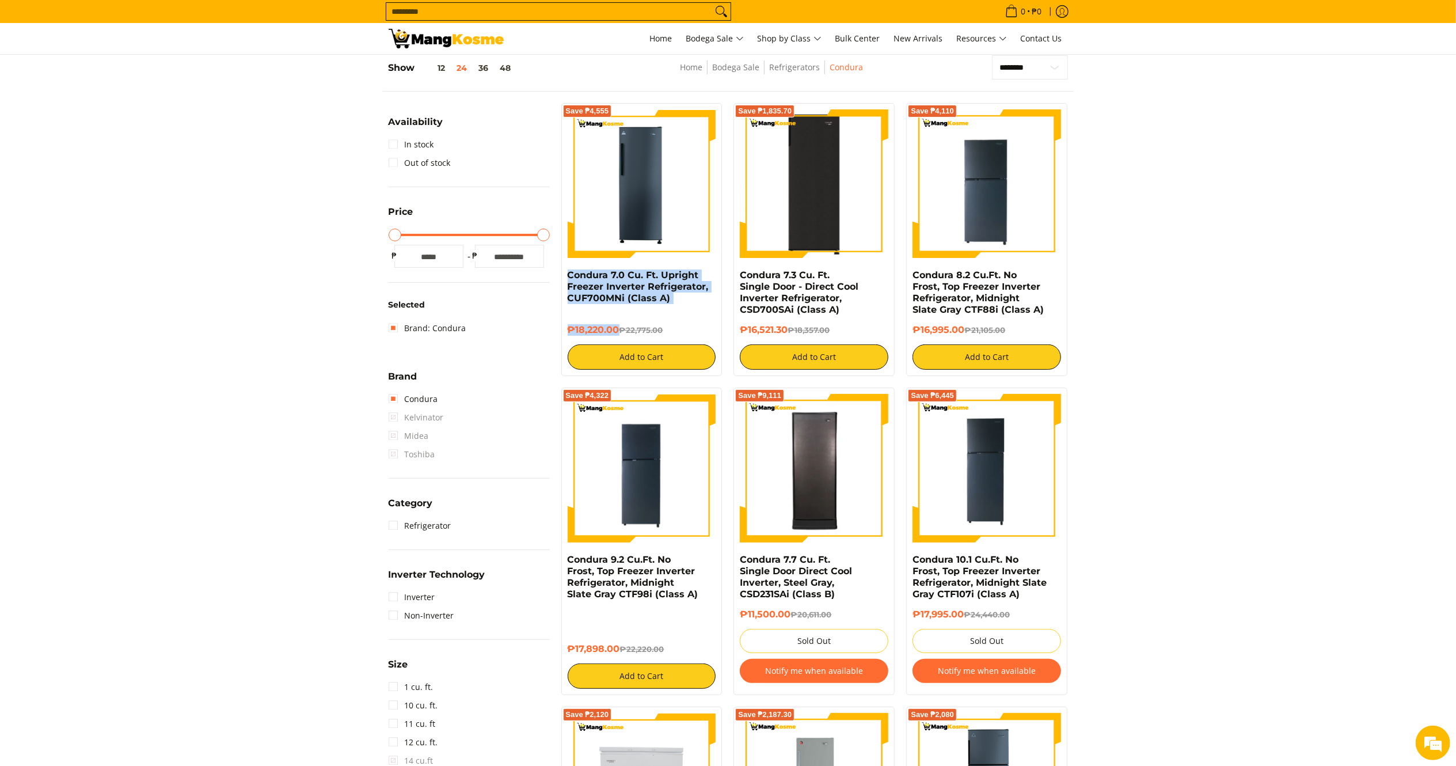
drag, startPoint x: 618, startPoint y: 326, endPoint x: 791, endPoint y: 186, distance: 222.7
click at [561, 274] on div "Save ₱4,555 Condura 7.0 Cu. Ft. Upright Freezer Inverter Refrigerator, CUF700MN…" at bounding box center [641, 239] width 161 height 273
copy div "Condura 7.0 Cu. Ft. Upright Freezer Inverter Refrigerator, CUF700MNi (Class A) …"
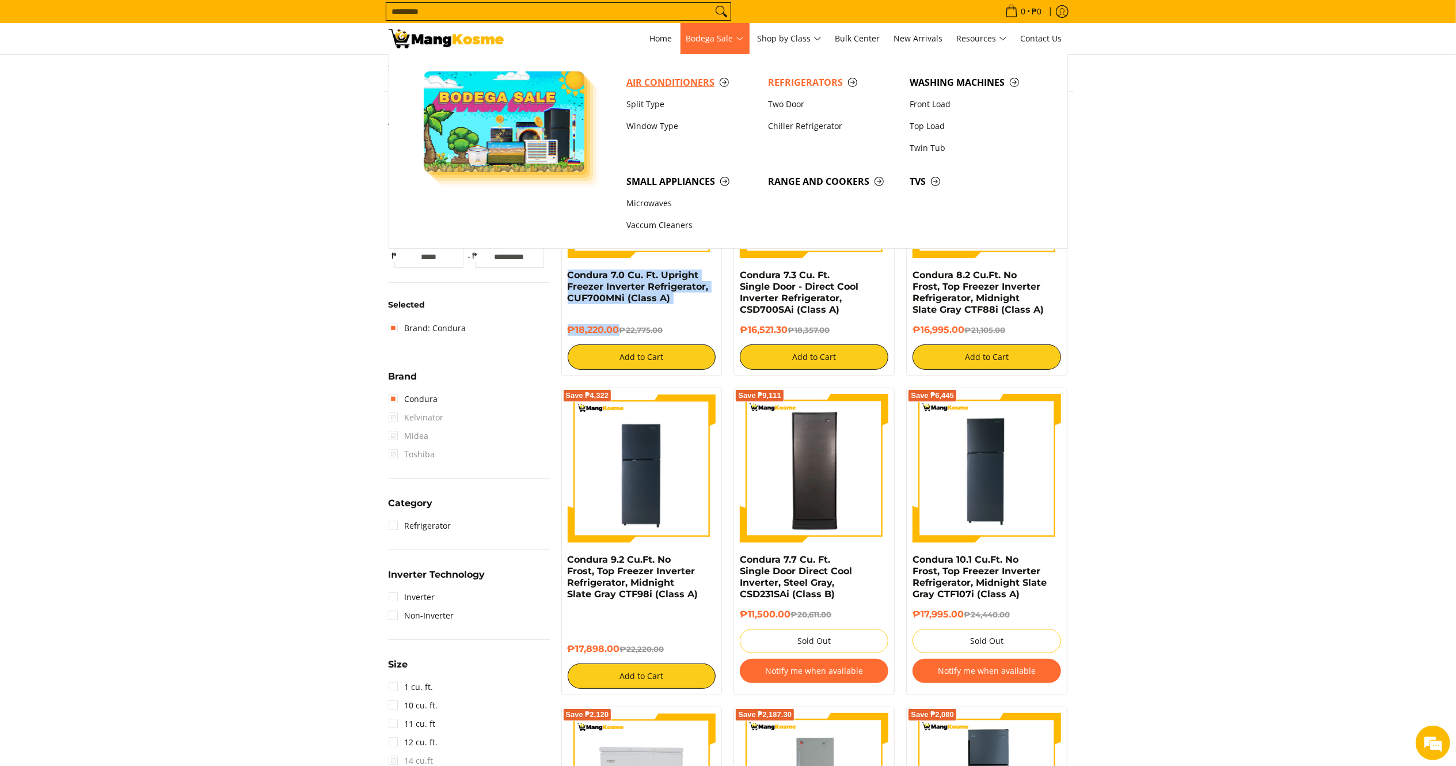
click at [683, 81] on span "Air Conditioners" at bounding box center [691, 82] width 130 height 14
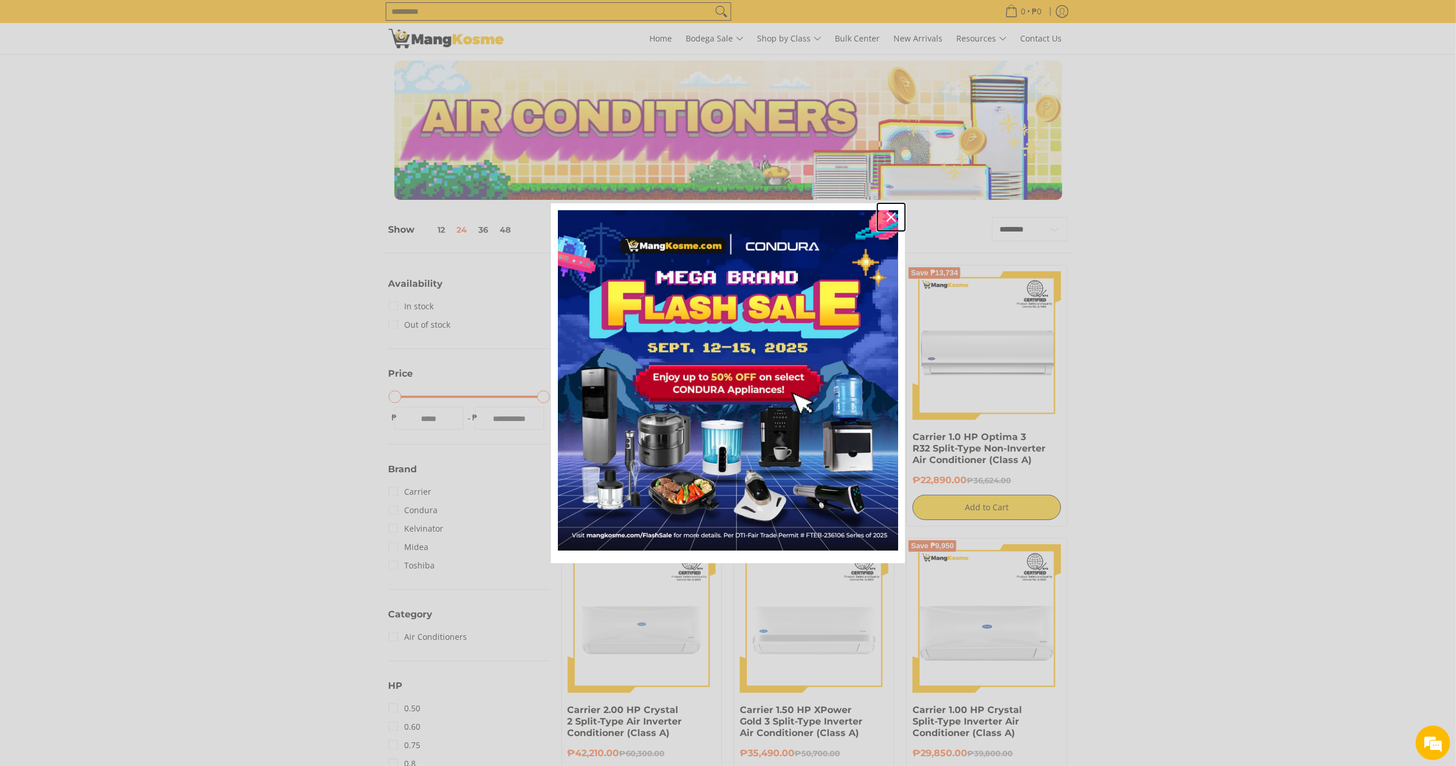
click at [887, 218] on icon "close icon" at bounding box center [891, 216] width 9 height 9
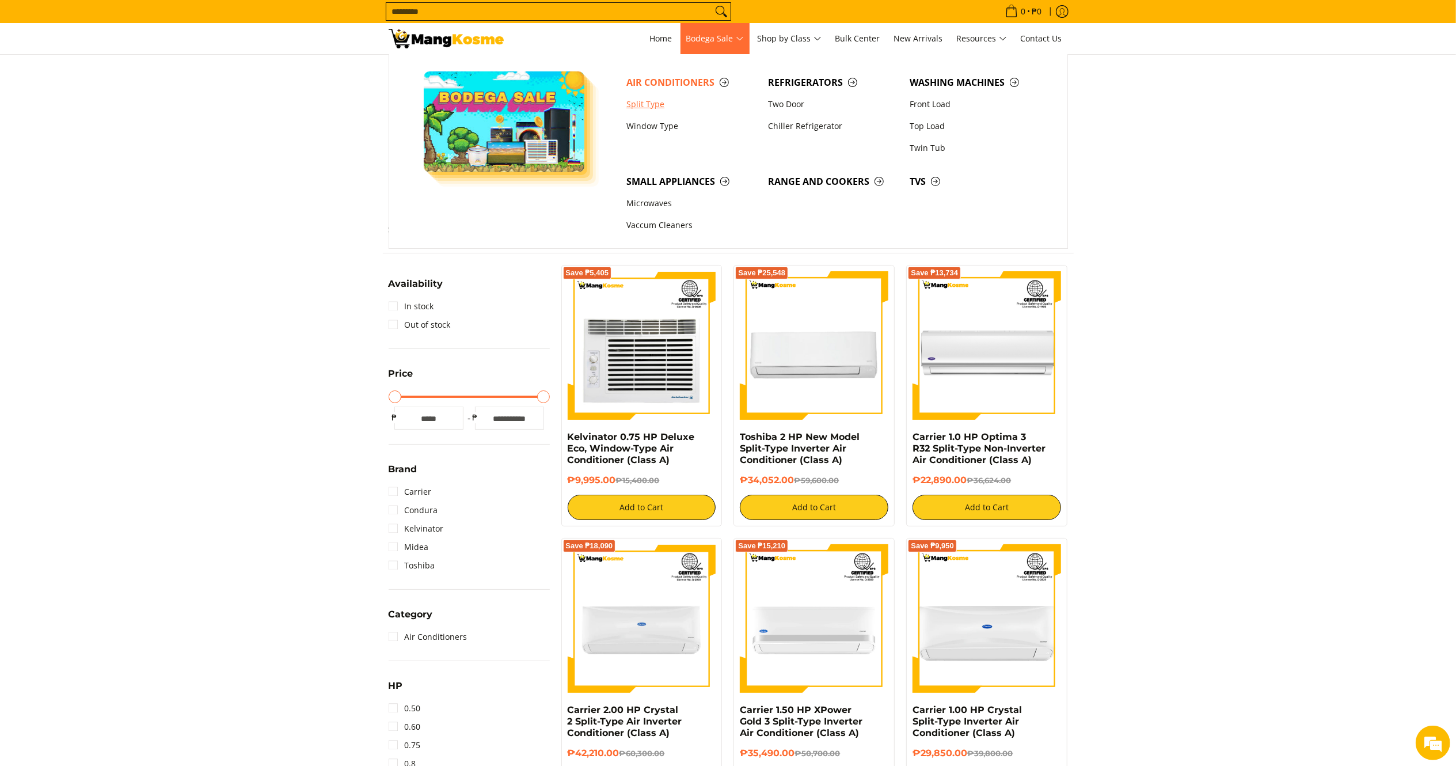
click at [639, 106] on link "Split Type" at bounding box center [692, 104] width 142 height 22
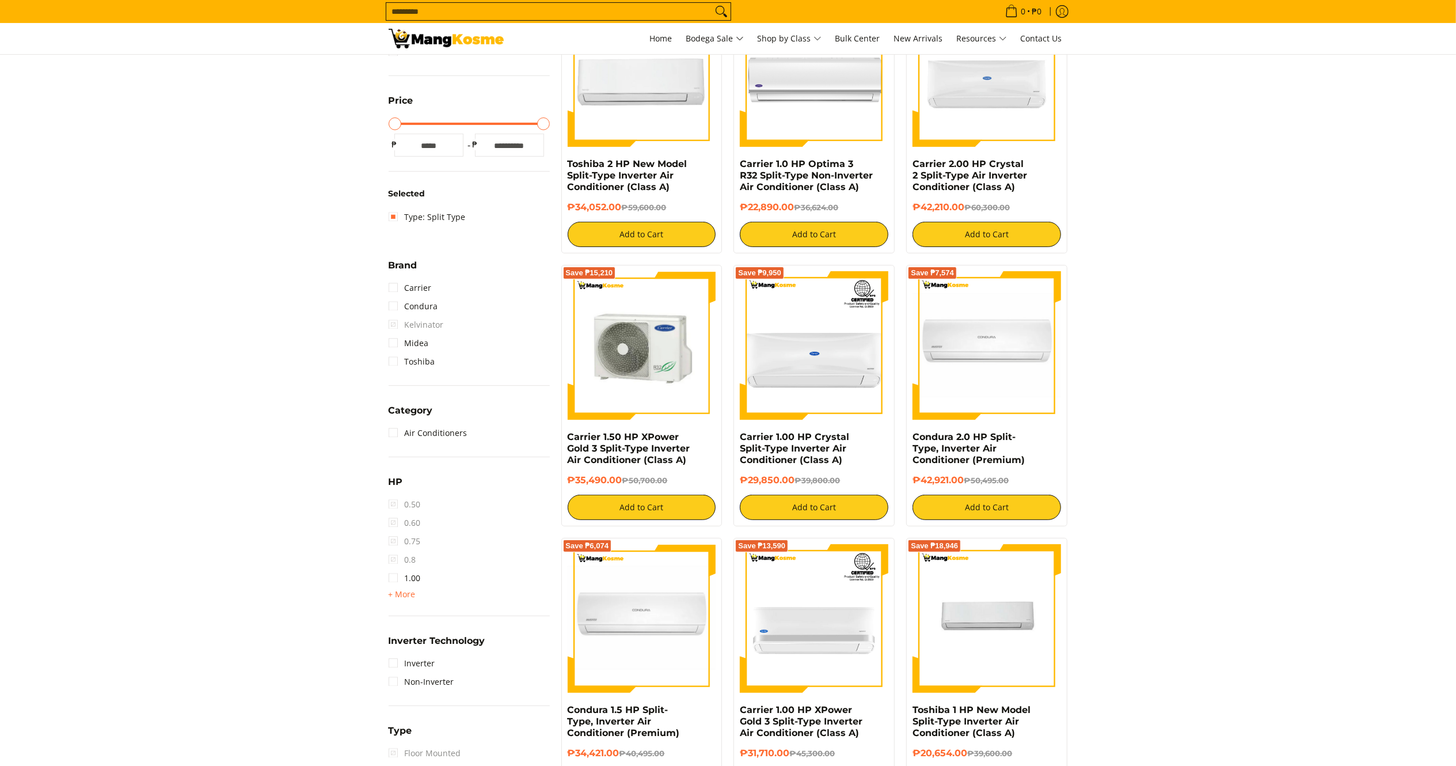
scroll to position [273, 0]
click at [394, 584] on link "1.00" at bounding box center [405, 578] width 32 height 18
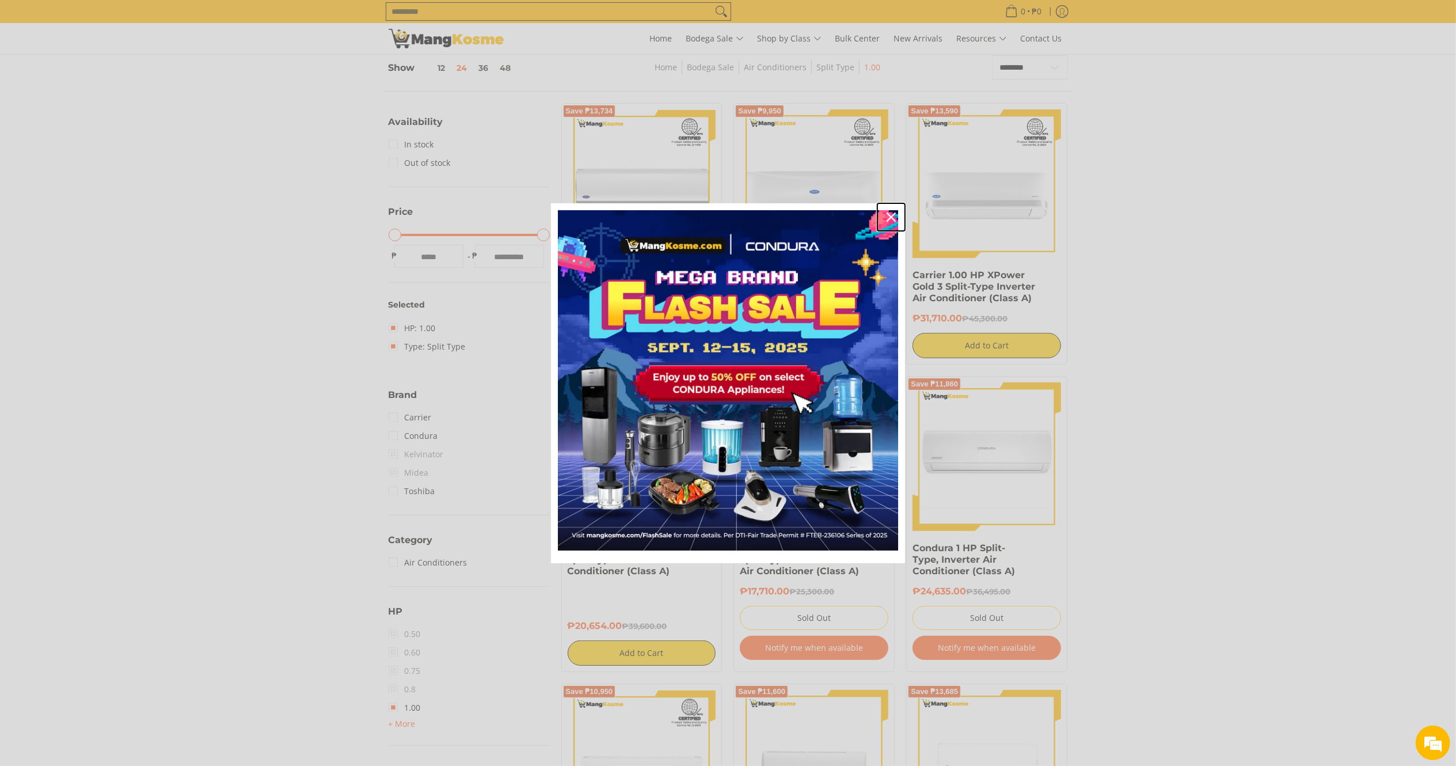
click at [885, 212] on div "Close" at bounding box center [891, 217] width 18 height 18
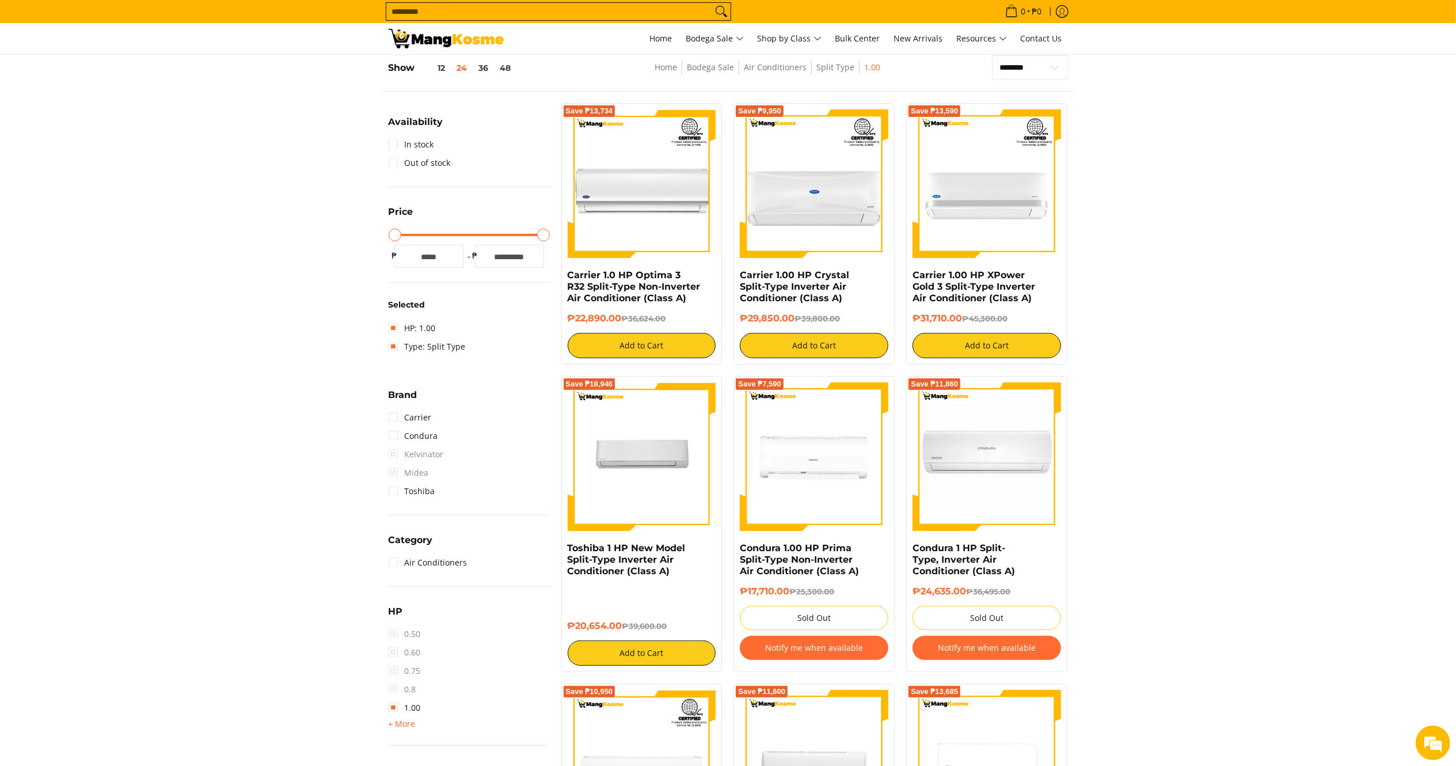
click at [621, 628] on h6 "₱20,654.00 ₱39,600.00" at bounding box center [642, 626] width 149 height 12
drag, startPoint x: 621, startPoint y: 628, endPoint x: 558, endPoint y: 549, distance: 100.8
click at [558, 549] on div "Save ₱18,946 Toshiba 1 HP New Model Split-Type Inverter Air Conditioner (Class …" at bounding box center [642, 524] width 173 height 296
copy div "Toshiba 1 HP New Model Split-Type Inverter Air Conditioner (Class A) ₱20,654.00"
drag, startPoint x: 625, startPoint y: 317, endPoint x: 559, endPoint y: 281, distance: 75.2
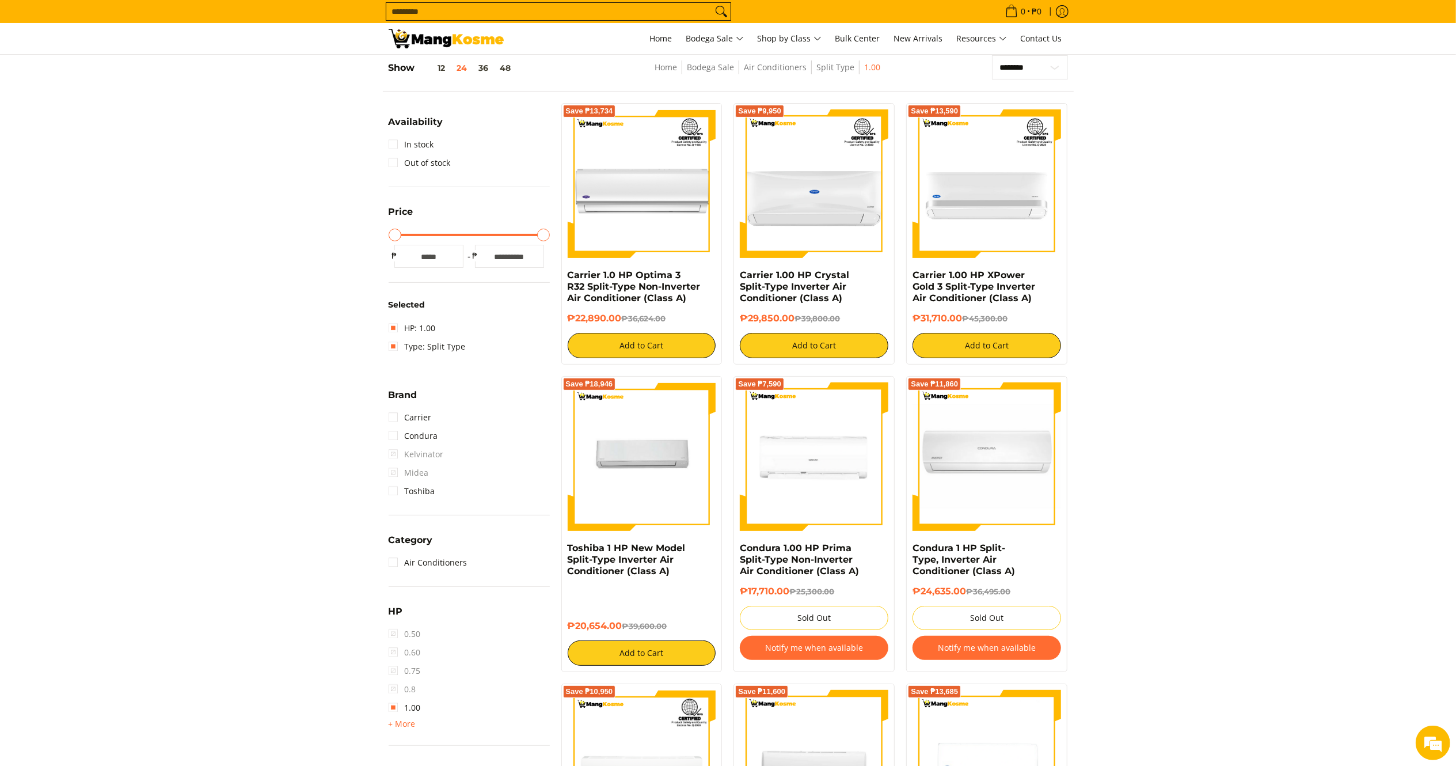
click at [559, 281] on div "Save ₱13,734 Carrier 1.0 HP Optima 3 R32 Split-Type Non-Inverter Air Conditione…" at bounding box center [642, 233] width 173 height 261
copy div "Carrier 1.0 HP Optima 3 R32 Split-Type Non-Inverter Air Conditioner (Class A) ₱…"
drag, startPoint x: 799, startPoint y: 325, endPoint x: 737, endPoint y: 275, distance: 79.5
click at [737, 275] on div "Save ₱9,950 Carrier 1.00 HP Crystal Split-Type Inverter Air Conditioner (Class …" at bounding box center [814, 233] width 161 height 261
copy div "Carrier 1.00 HP Crystal Split-Type Inverter Air Conditioner (Class A) ₱29,850.00"
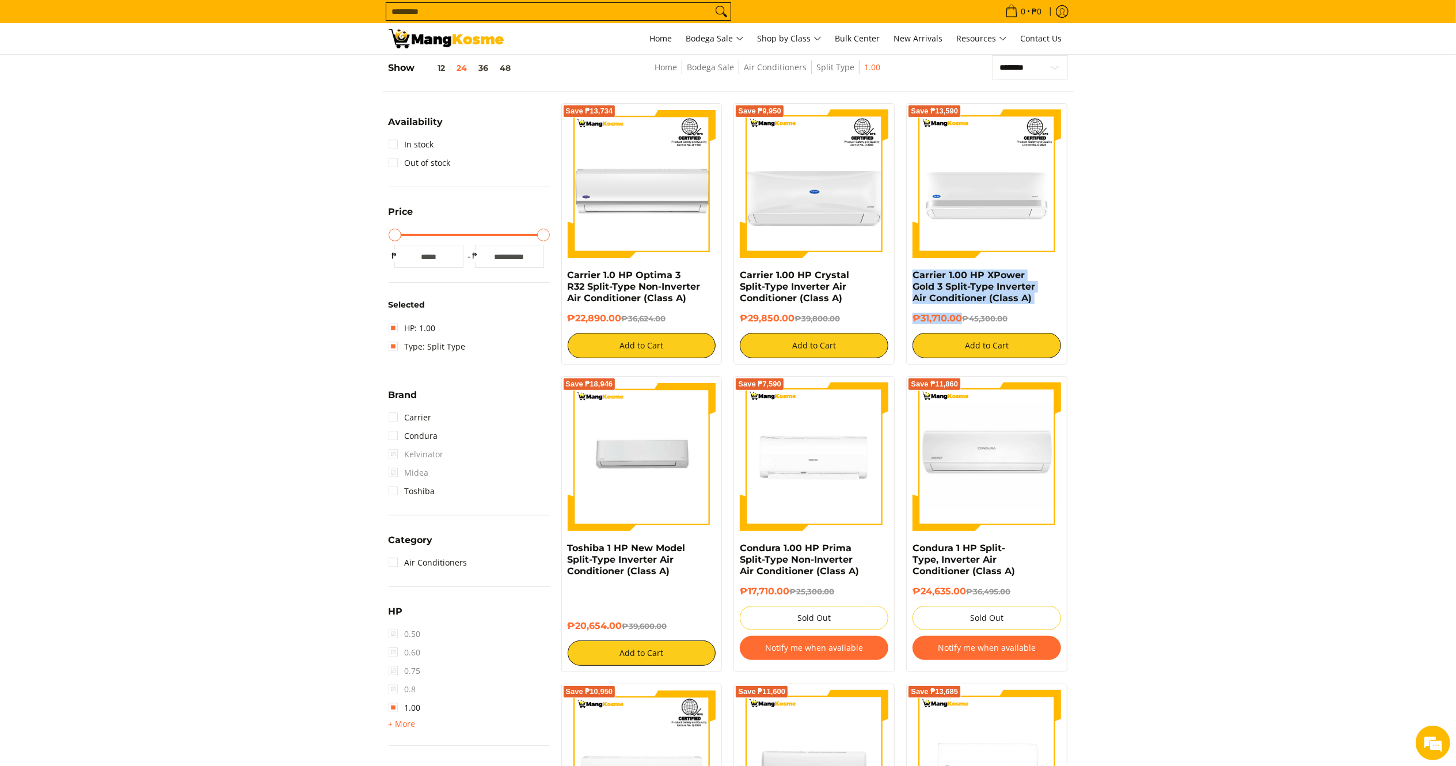
drag, startPoint x: 962, startPoint y: 313, endPoint x: 903, endPoint y: 275, distance: 69.5
click at [903, 275] on div "Save ₱13,590 Carrier 1.00 HP XPower Gold 3 Split-Type Inverter Air Conditioner …" at bounding box center [987, 233] width 173 height 261
copy div "Carrier 1.00 HP XPower Gold 3 Split-Type Inverter Air Conditioner (Class A) ₱31…"
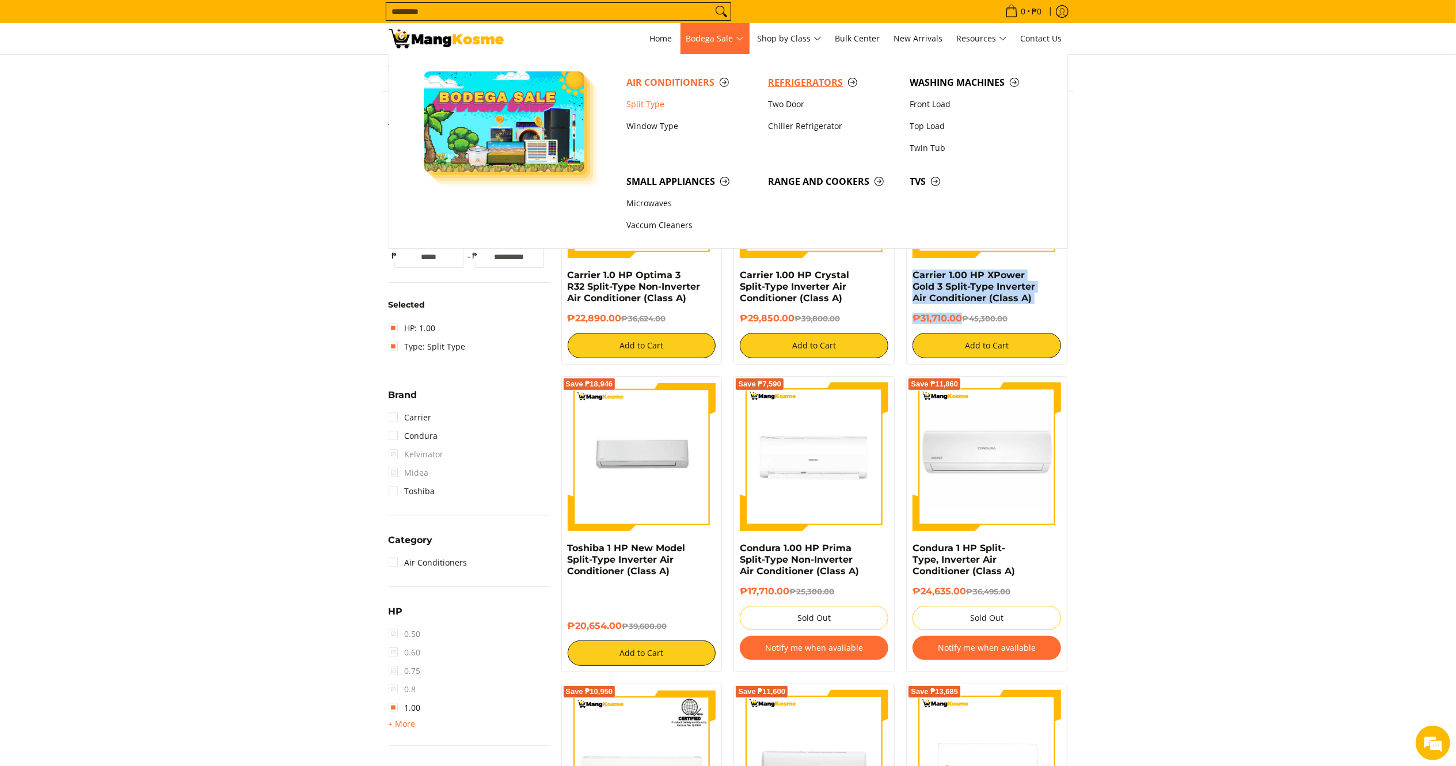
click at [821, 78] on span "Refrigerators" at bounding box center [833, 82] width 130 height 14
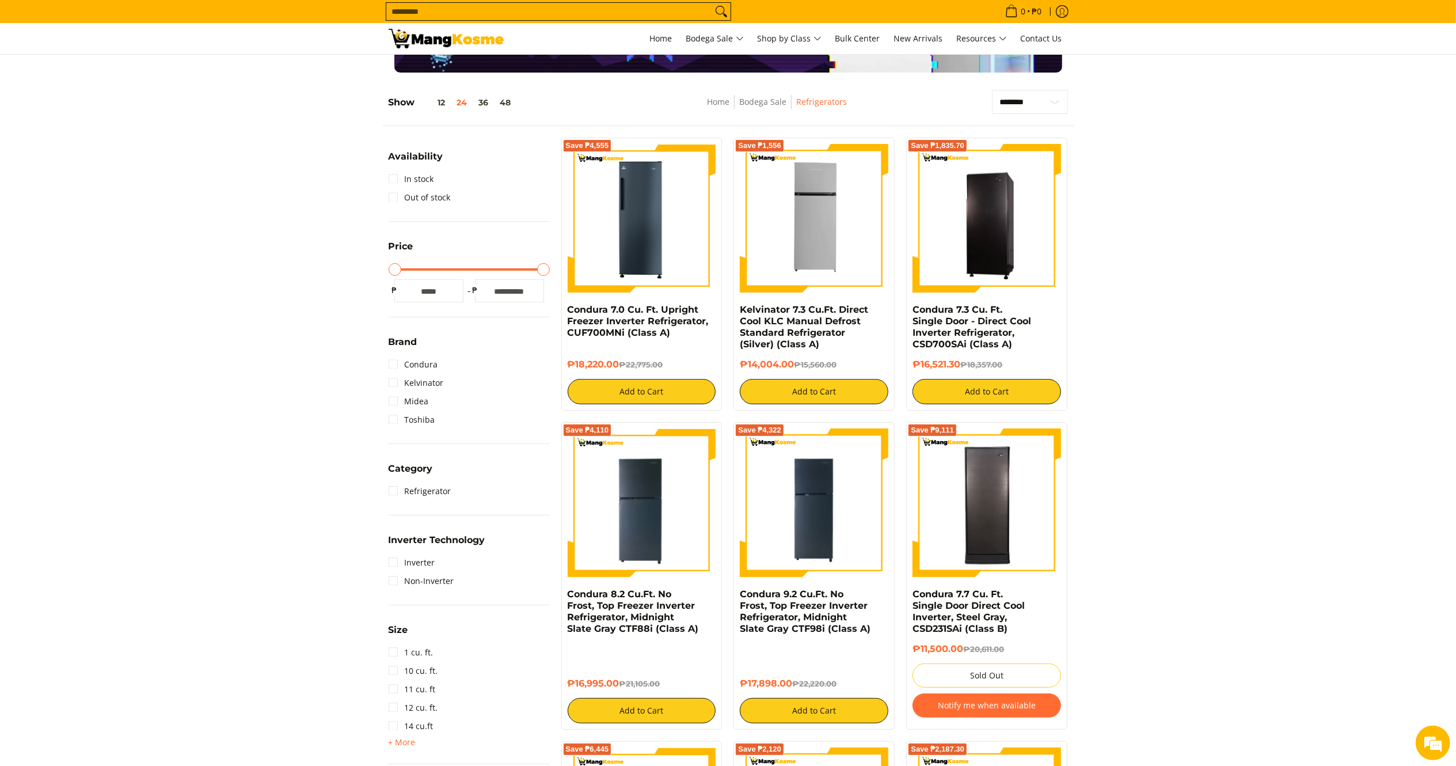
scroll to position [148, 0]
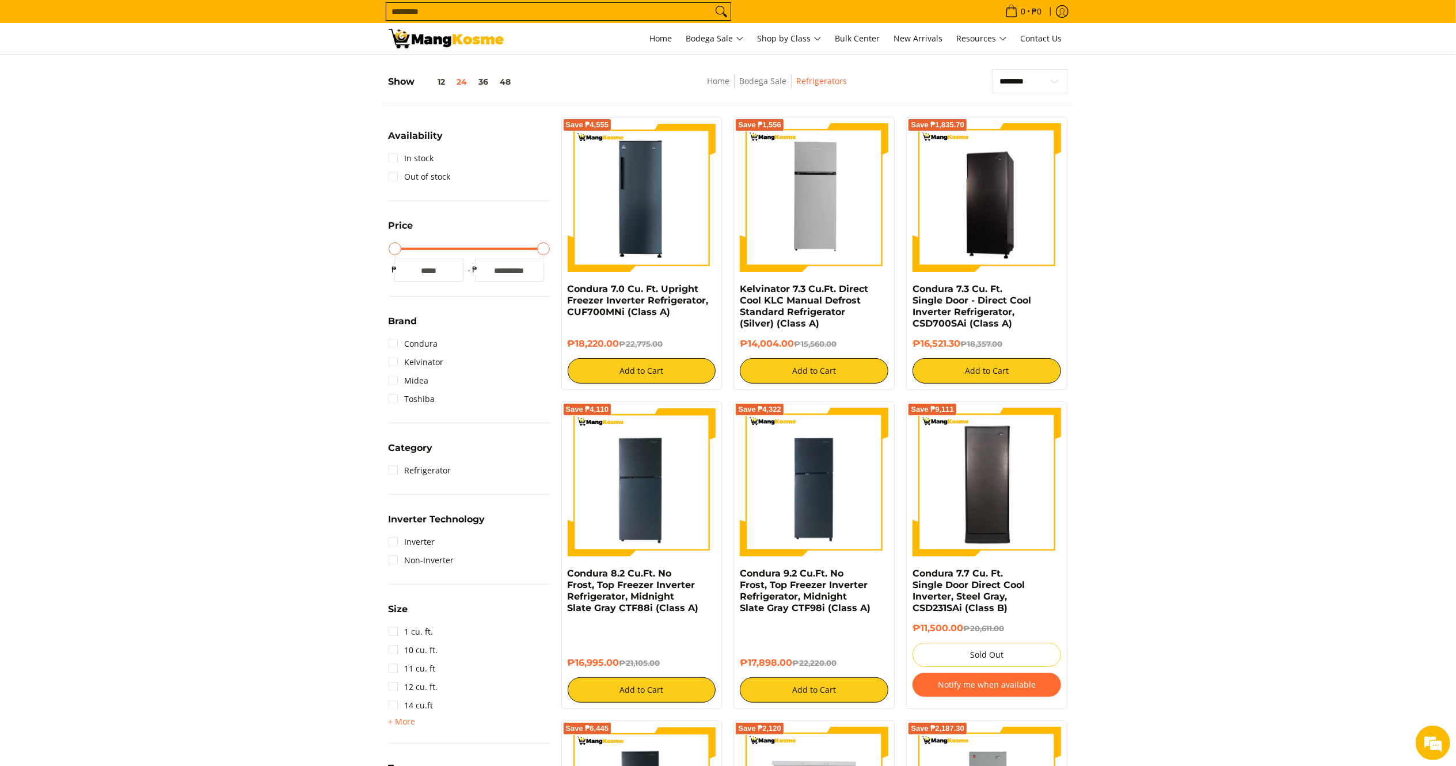
drag, startPoint x: 796, startPoint y: 345, endPoint x: 735, endPoint y: 294, distance: 79.3
click at [735, 294] on div "Save ₱1,556 Kelvinator 7.3 Cu.Ft. Direct Cool KLC Manual Defrost Standard Refri…" at bounding box center [814, 253] width 161 height 273
copy div "Kelvinator 7.3 Cu.Ft. Direct Cool KLC Manual Defrost Standard Refrigerator (Sil…"
click at [752, 220] on img at bounding box center [814, 197] width 149 height 149
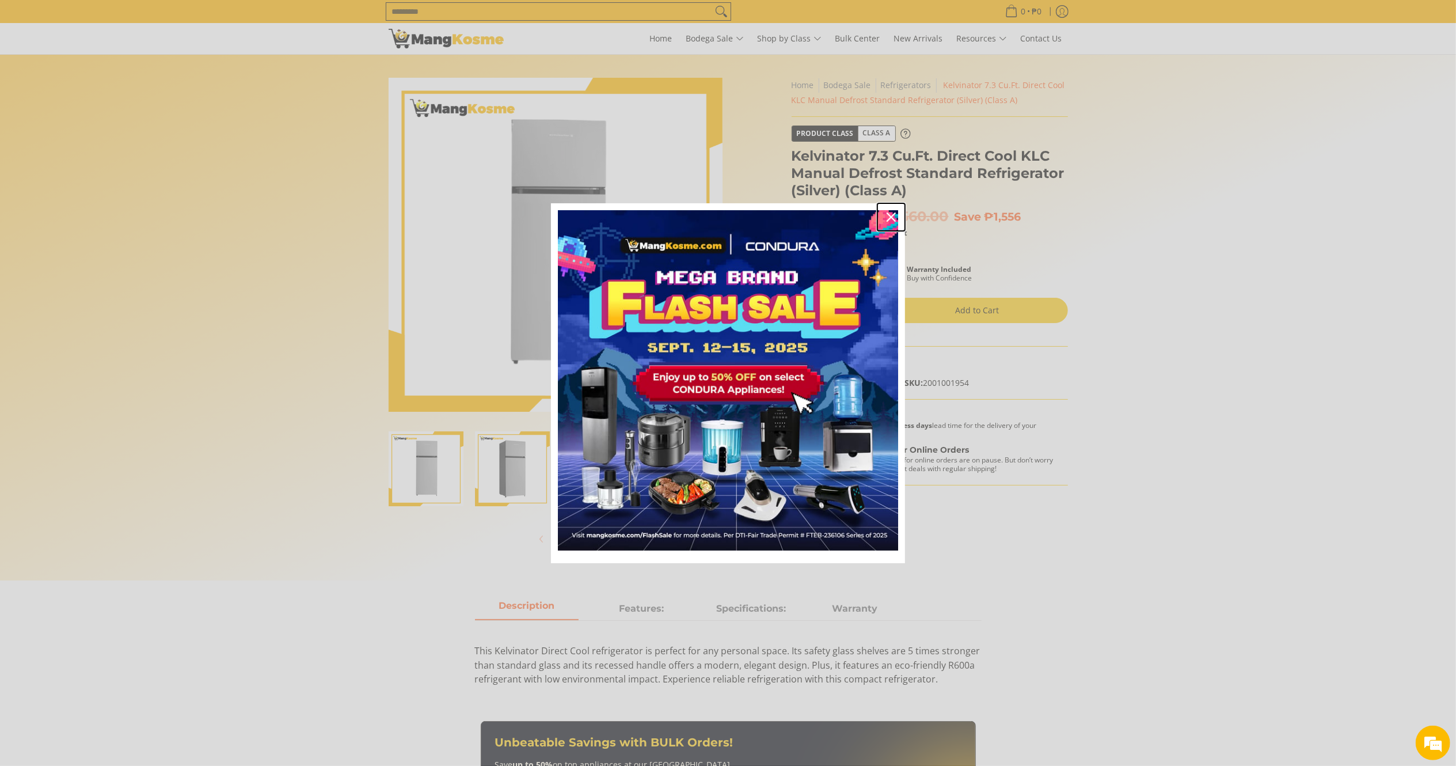
click at [892, 218] on icon "close icon" at bounding box center [891, 216] width 9 height 9
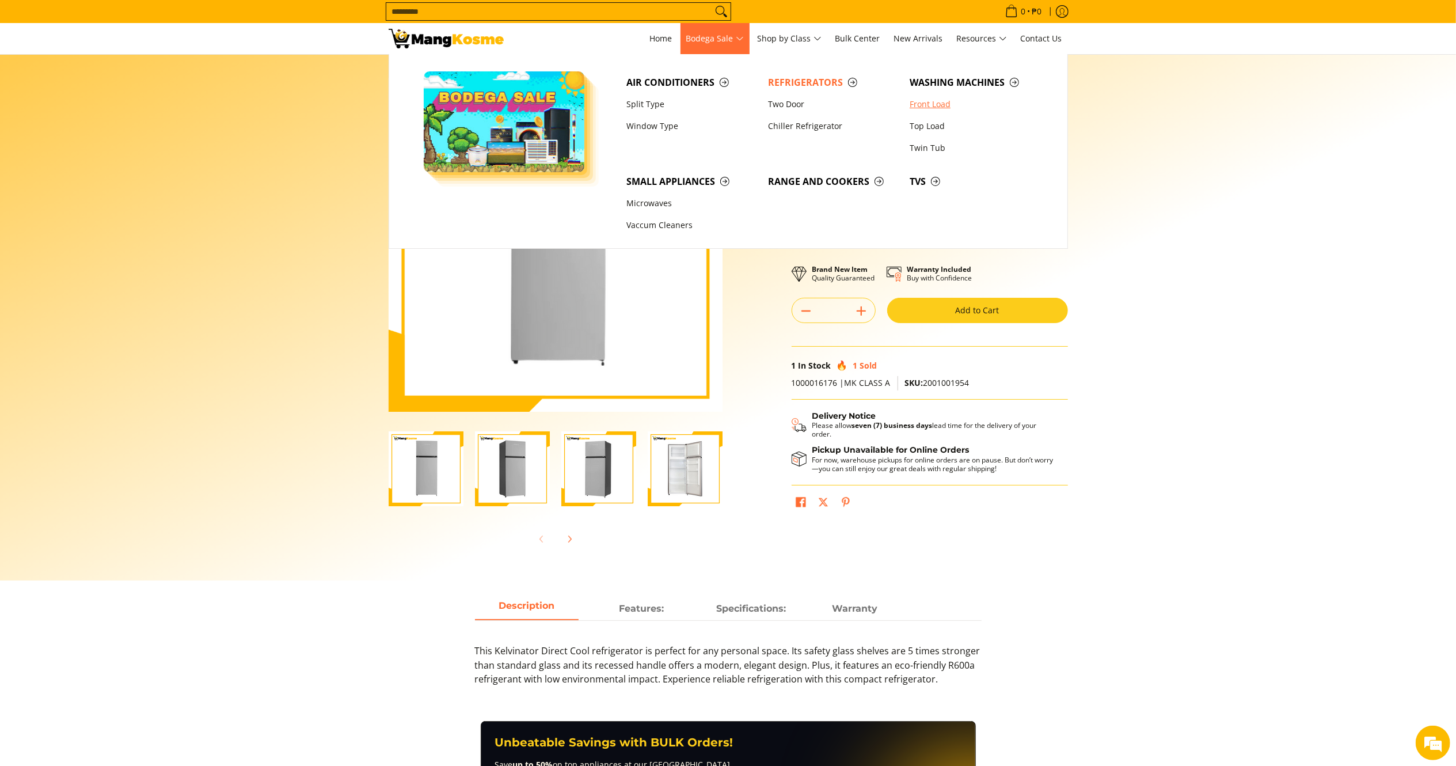
click at [928, 100] on link "Front Load" at bounding box center [975, 104] width 142 height 22
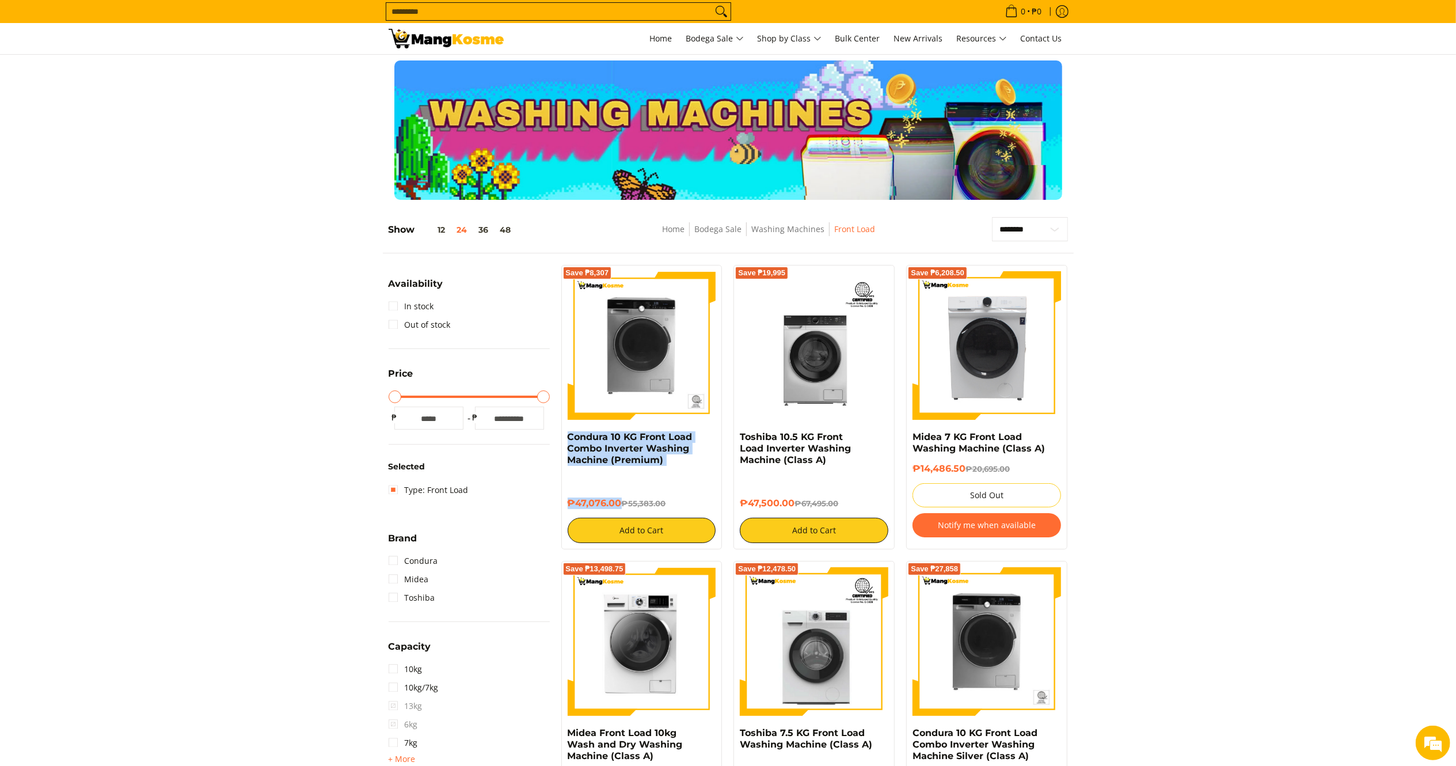
drag, startPoint x: 618, startPoint y: 502, endPoint x: 560, endPoint y: 442, distance: 83.5
click at [560, 442] on div "Save ₱8,307 Condura 10 KG Front Load Combo Inverter Washing Machine (Premium) ₱…" at bounding box center [642, 407] width 173 height 284
copy div "Condura 10 KG Front Load Combo Inverter Washing Machine (Premium) ₱47,076.00"
drag, startPoint x: 793, startPoint y: 504, endPoint x: 734, endPoint y: 442, distance: 86.4
click at [734, 442] on div "Save ₱19,995 Toshiba 10.5 KG Front Load Inverter Washing Machine (Class A) ₱47,…" at bounding box center [814, 407] width 161 height 284
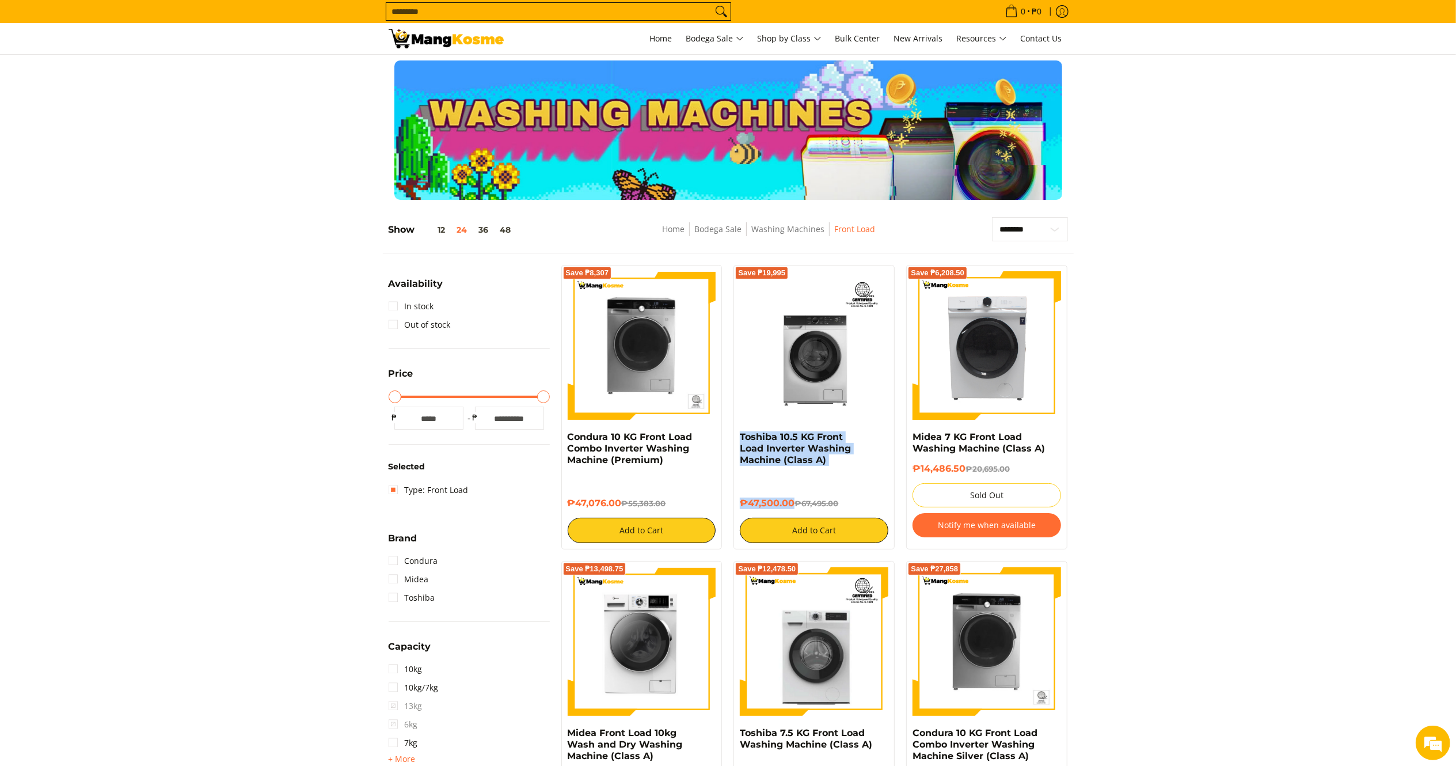
copy div "Toshiba 10.5 KG Front Load Inverter Washing Machine (Class A) ₱47,500.00"
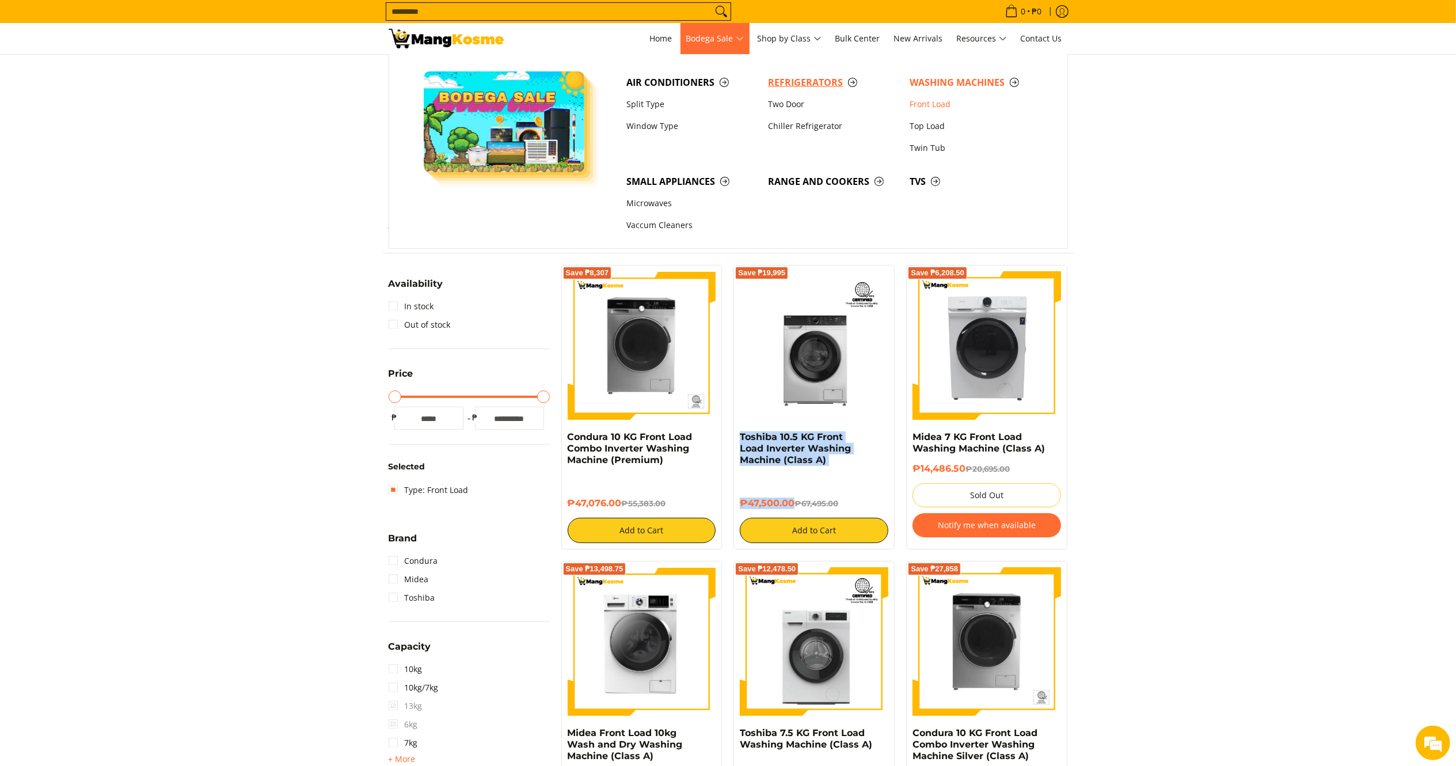
click at [799, 79] on span "Refrigerators" at bounding box center [833, 82] width 130 height 14
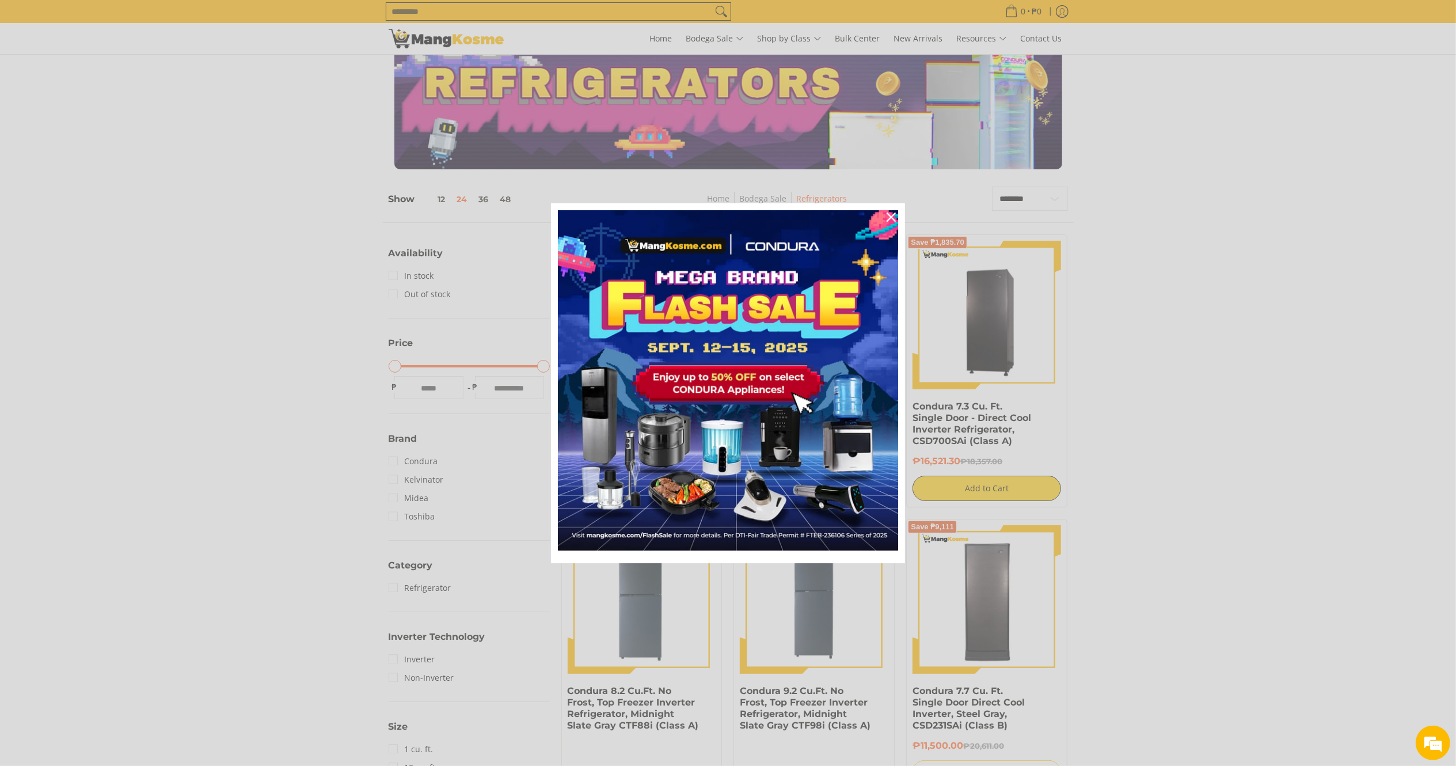
drag, startPoint x: 0, startPoint y: 0, endPoint x: 1471, endPoint y: 152, distance: 1478.4
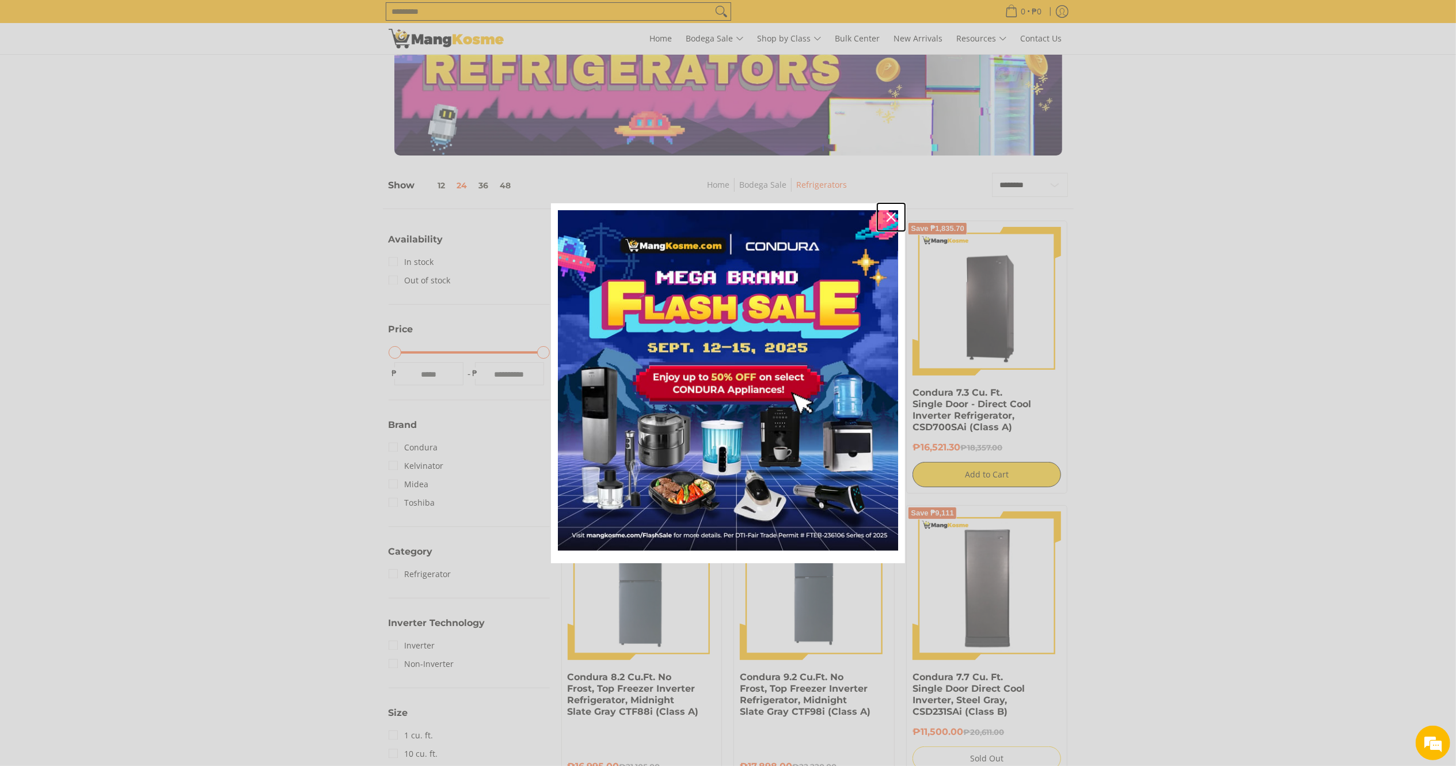
click at [894, 220] on icon "close icon" at bounding box center [891, 216] width 9 height 9
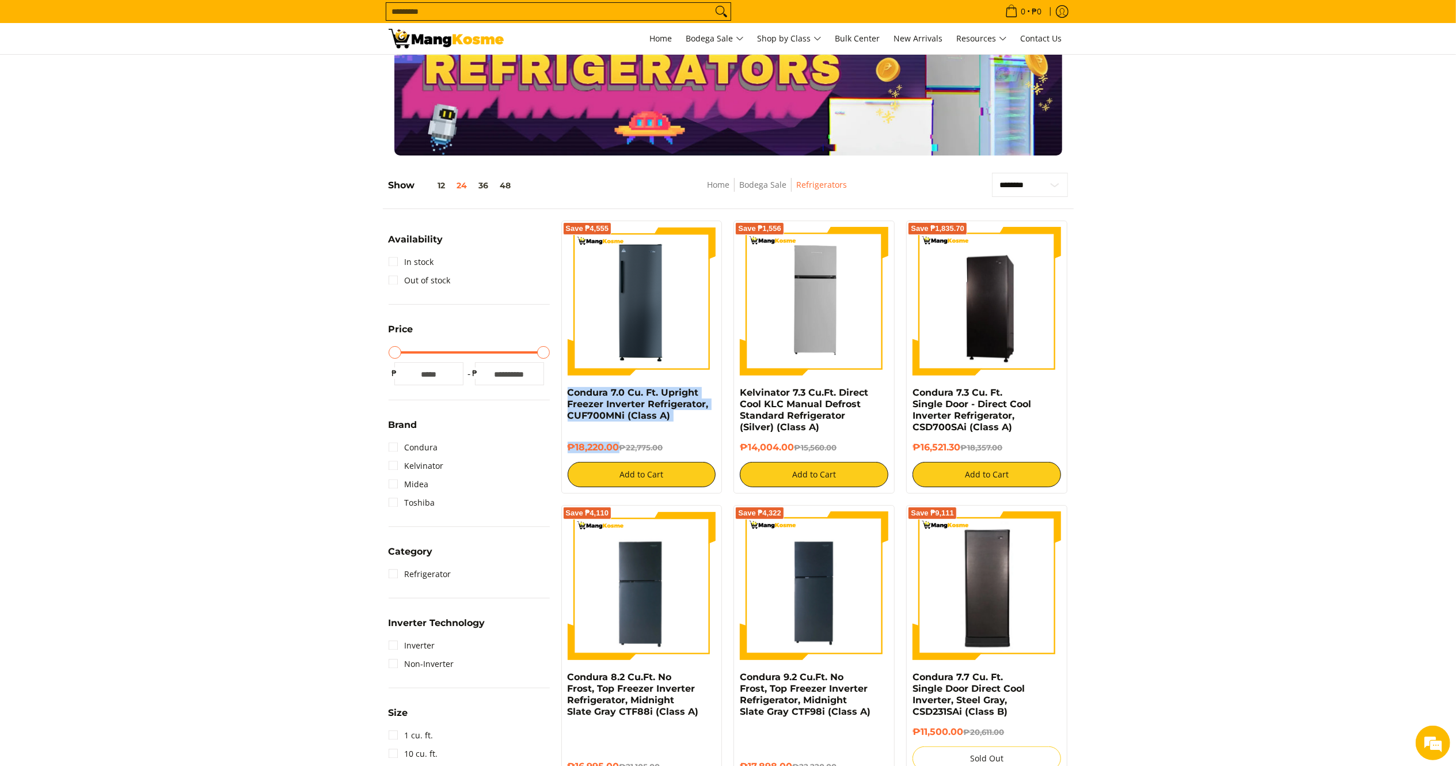
drag, startPoint x: 620, startPoint y: 446, endPoint x: 563, endPoint y: 391, distance: 78.6
click at [563, 391] on div "Save ₱4,555 Condura 7.0 Cu. Ft. Upright Freezer Inverter Refrigerator, CUF700MN…" at bounding box center [641, 357] width 161 height 273
copy div "Condura 7.0 Cu. Ft. Upright Freezer Inverter Refrigerator, CUF700MNi (Class A) …"
click at [663, 343] on img at bounding box center [642, 301] width 149 height 149
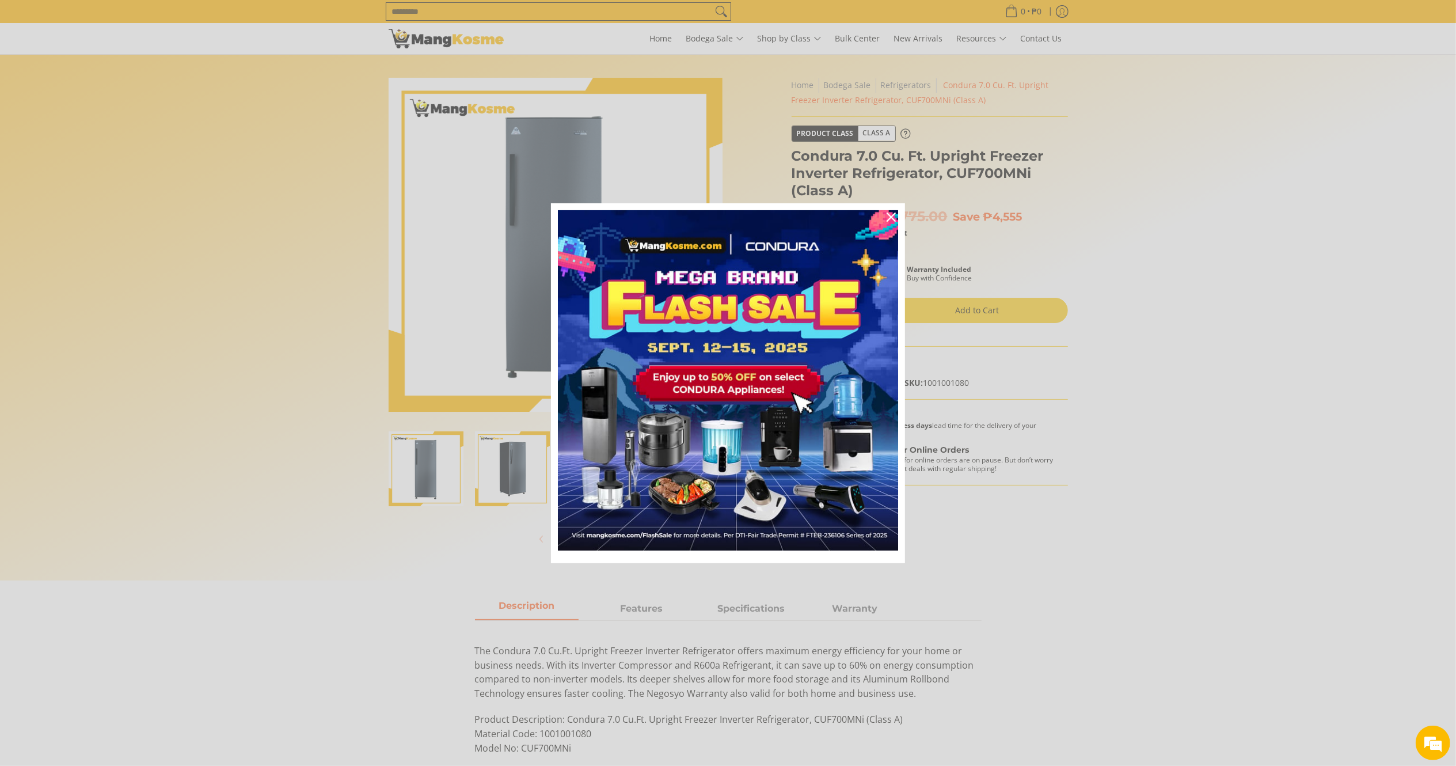
click at [887, 216] on icon "close icon" at bounding box center [891, 216] width 9 height 9
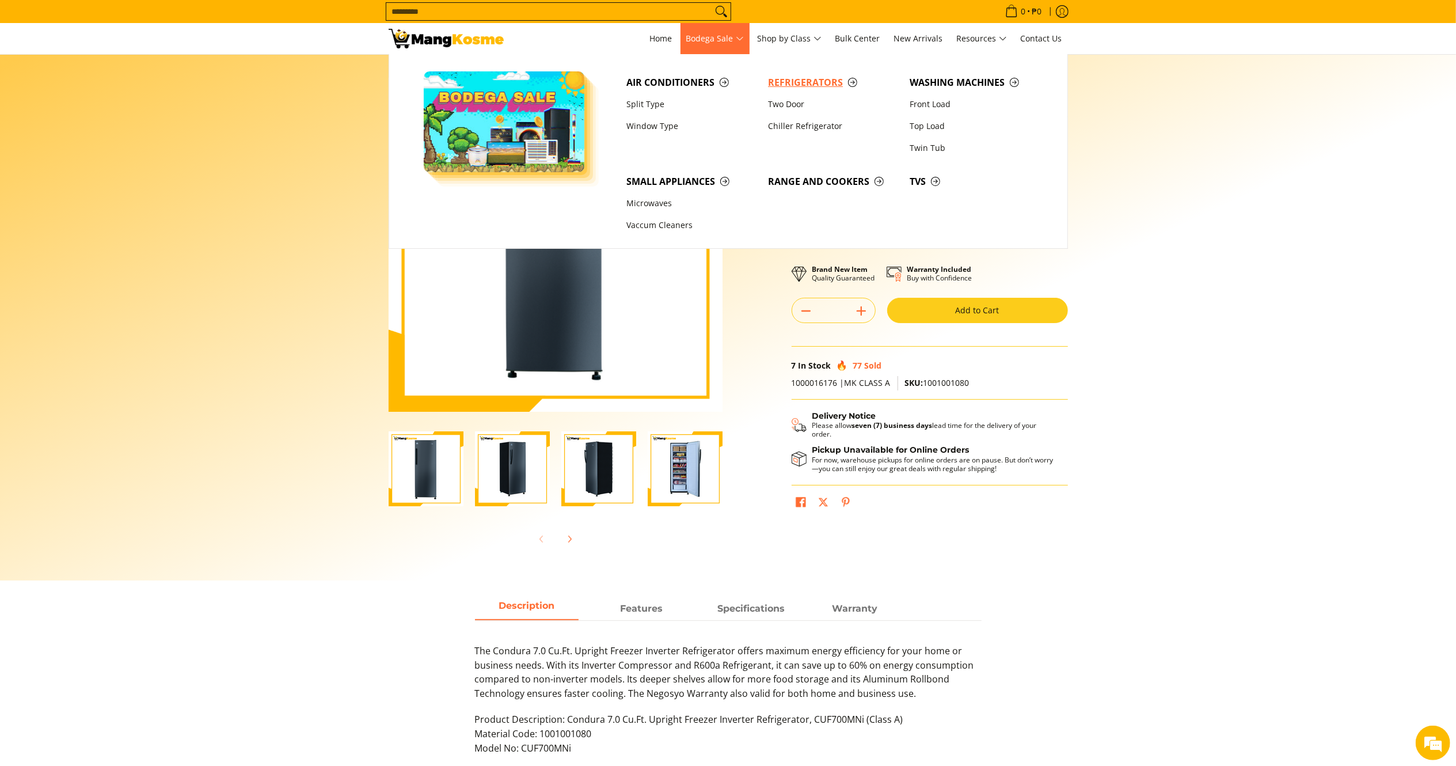
click at [830, 85] on span "Refrigerators" at bounding box center [833, 82] width 130 height 14
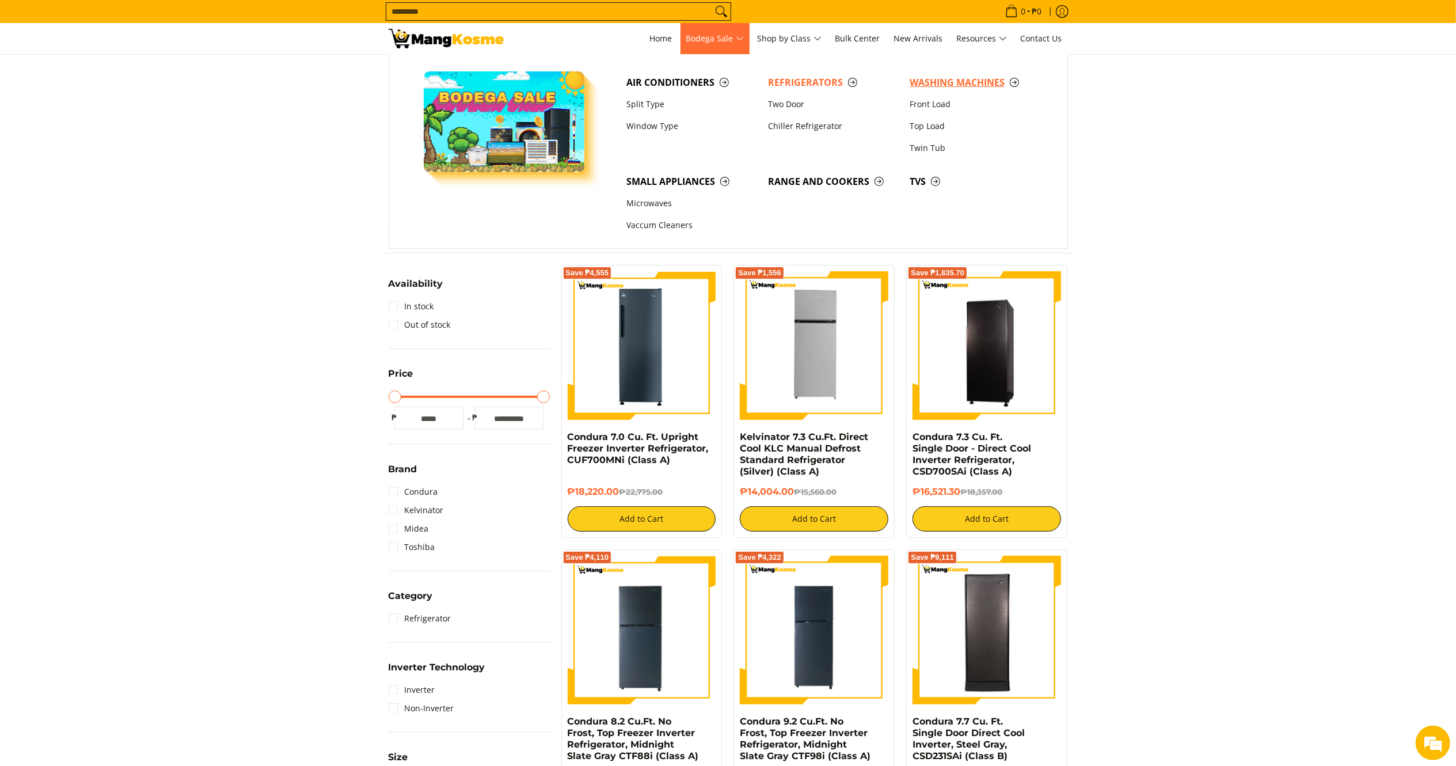
click at [924, 78] on span "Washing Machines" at bounding box center [975, 82] width 130 height 14
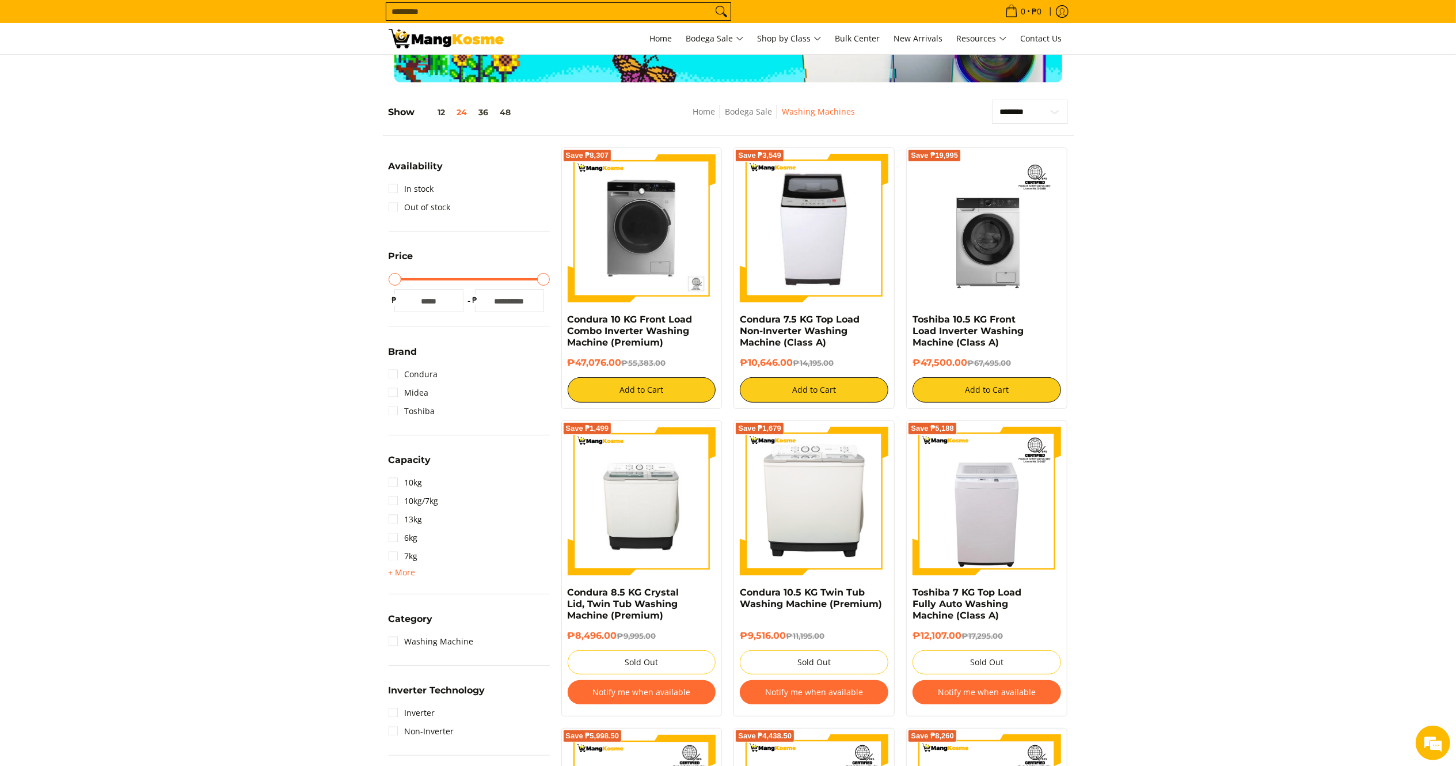
scroll to position [140, 0]
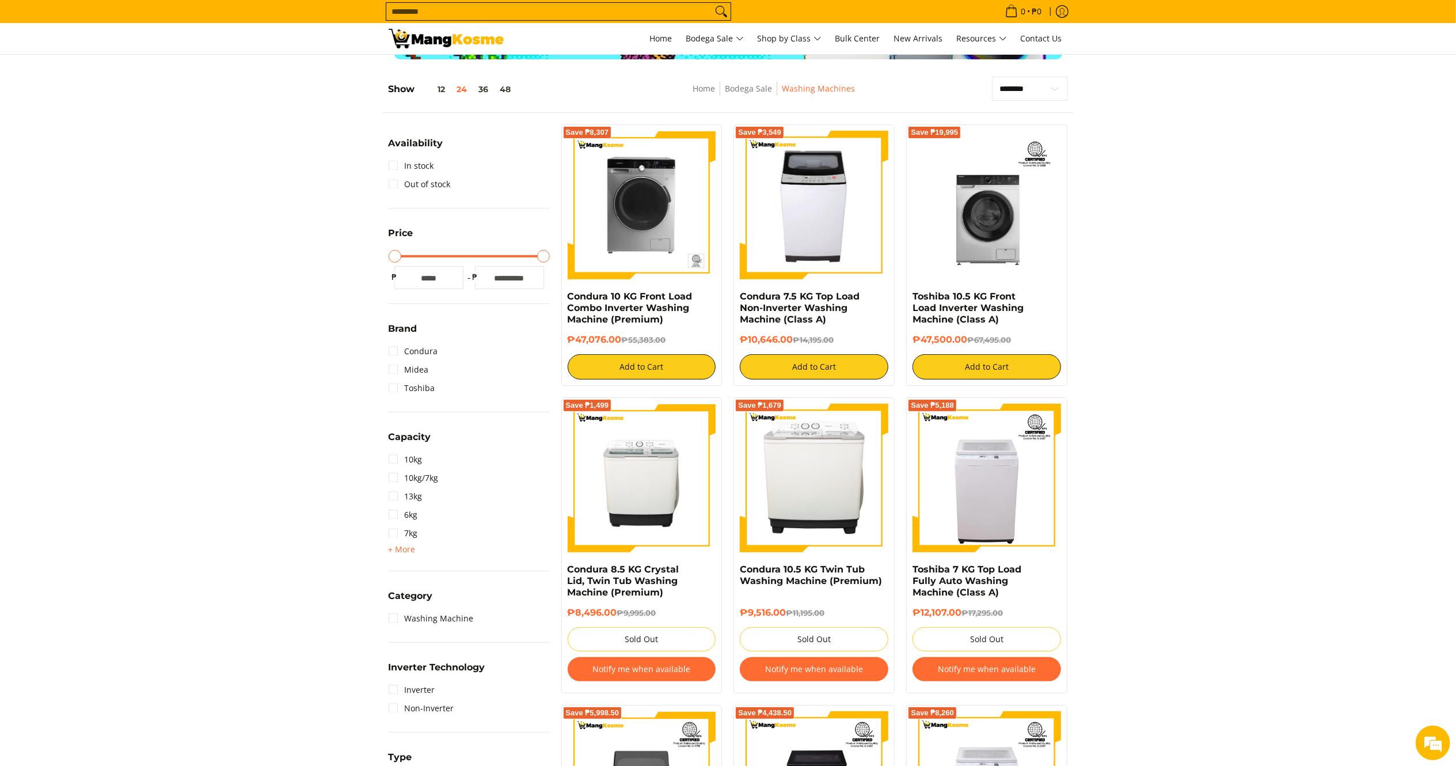
click at [802, 191] on img at bounding box center [815, 205] width 132 height 149
drag, startPoint x: 793, startPoint y: 336, endPoint x: 736, endPoint y: 296, distance: 70.3
click at [736, 296] on div "Save ₱3,549 Condura 7.5 KG Top Load Non-Inverter Washing Machine (Class A) ₱10,…" at bounding box center [814, 254] width 161 height 261
copy div "Condura 7.5 KG Top Load Non-Inverter Washing Machine (Class A) ₱10,646.00"
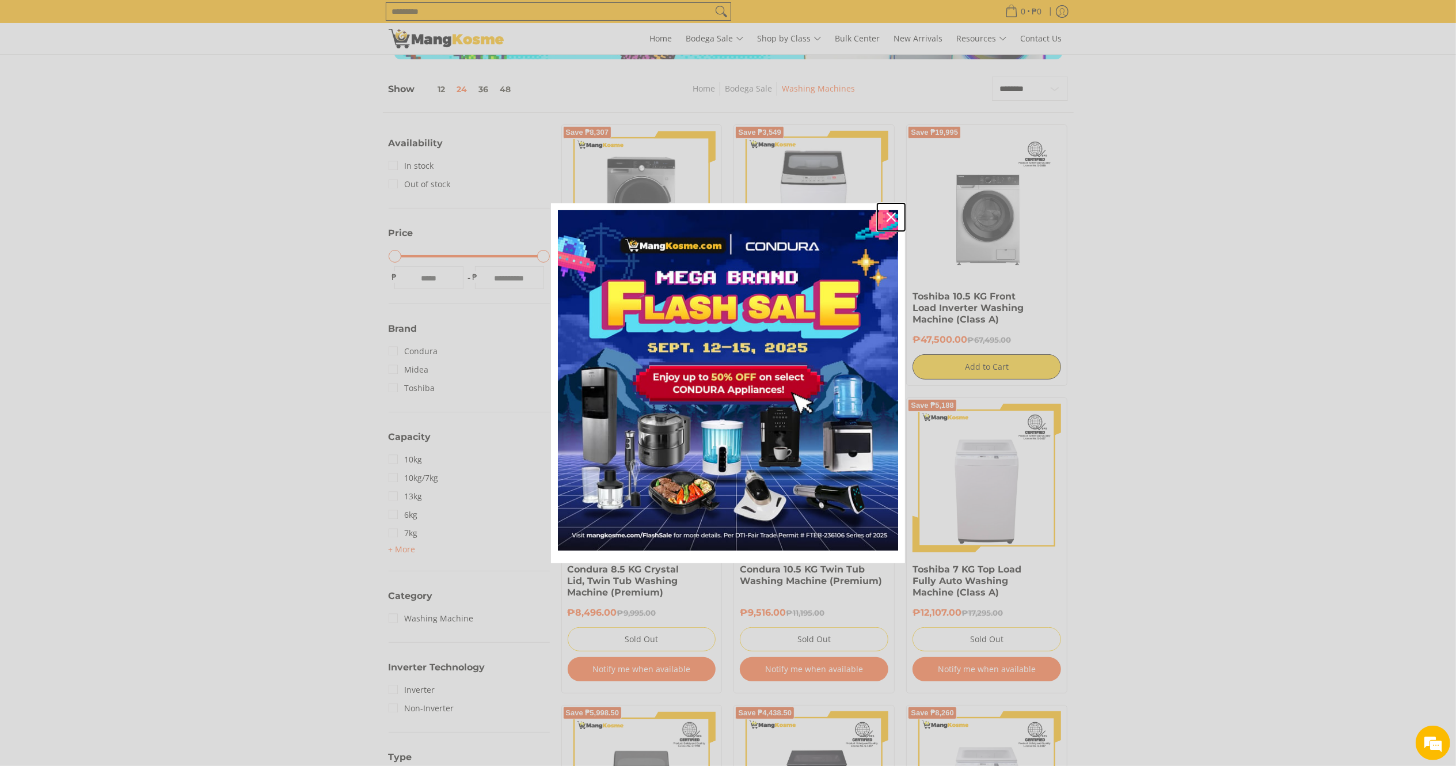
click at [890, 206] on button "Close" at bounding box center [892, 217] width 28 height 28
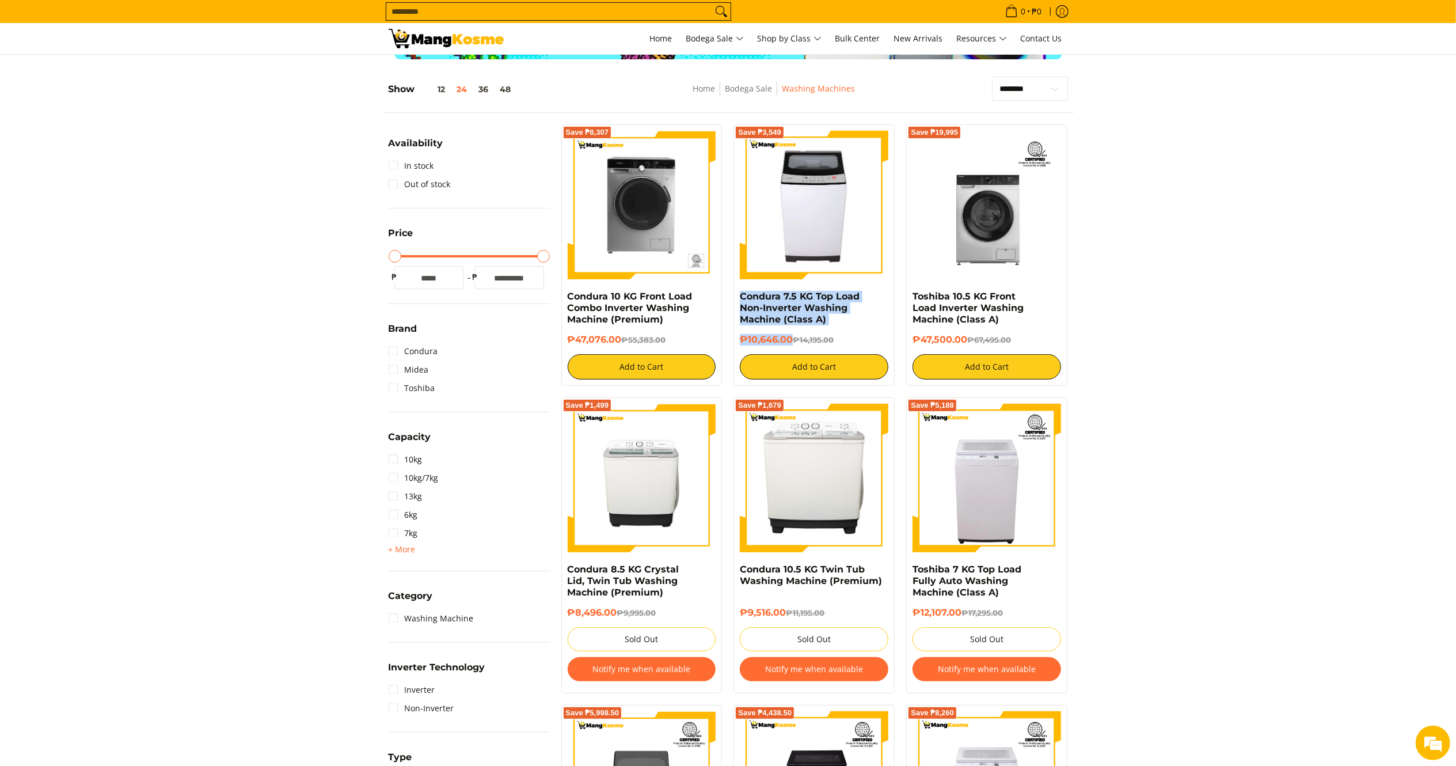
drag, startPoint x: 627, startPoint y: 343, endPoint x: 567, endPoint y: 299, distance: 74.3
click at [567, 299] on div "Save ₱8,307 Condura 10 KG Front Load Combo Inverter Washing Machine (Premium) ₱…" at bounding box center [641, 254] width 161 height 261
copy div "Condura 10 KG Front Load Combo Inverter Washing Machine (Premium) ₱47,076.00"
drag, startPoint x: 966, startPoint y: 337, endPoint x: 913, endPoint y: 295, distance: 68.4
click at [913, 295] on div "Toshiba 10.5 KG Front Load Inverter Washing Machine (Class A) ₱47,500.00 ₱67,49…" at bounding box center [987, 335] width 149 height 89
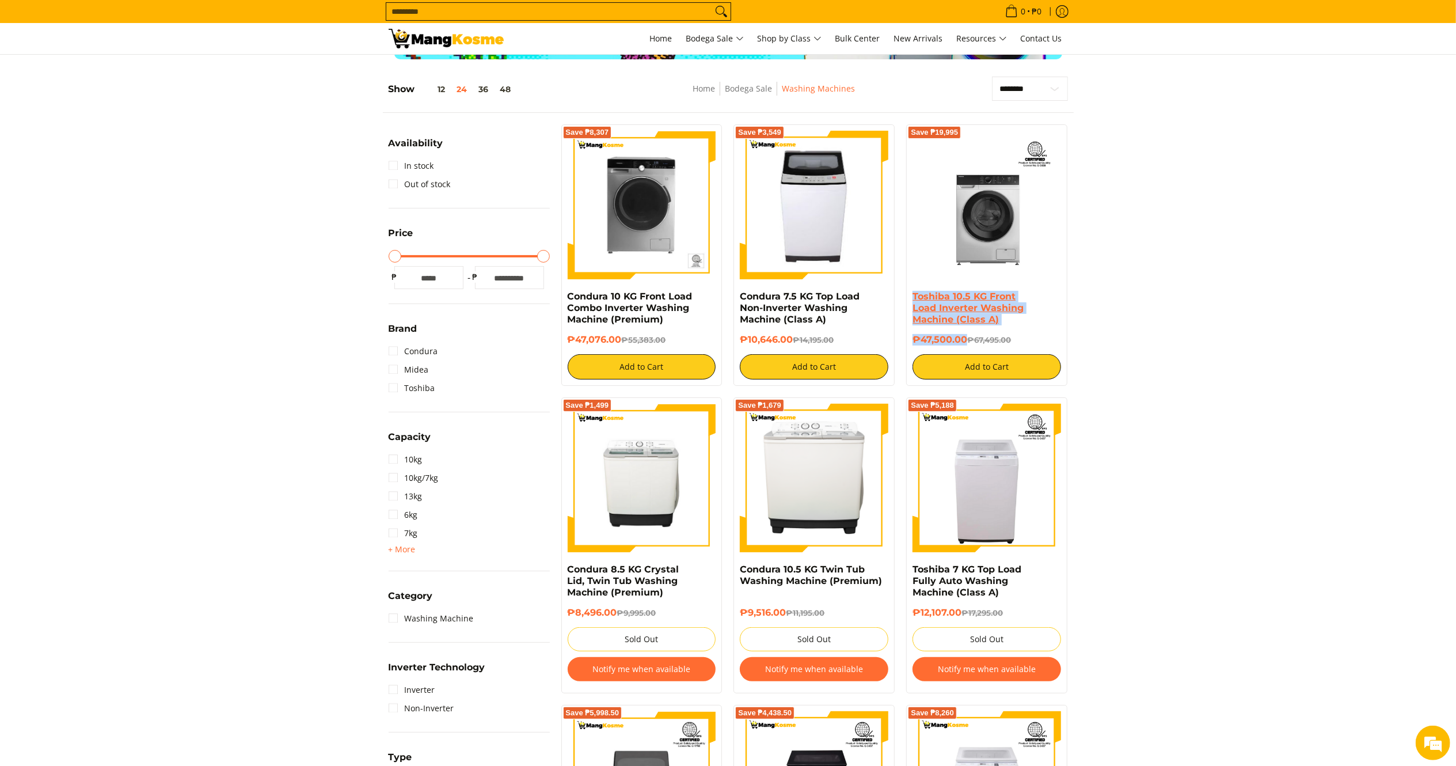
copy div "Toshiba 10.5 KG Front Load Inverter Washing Machine (Class A) ₱47,500.00"
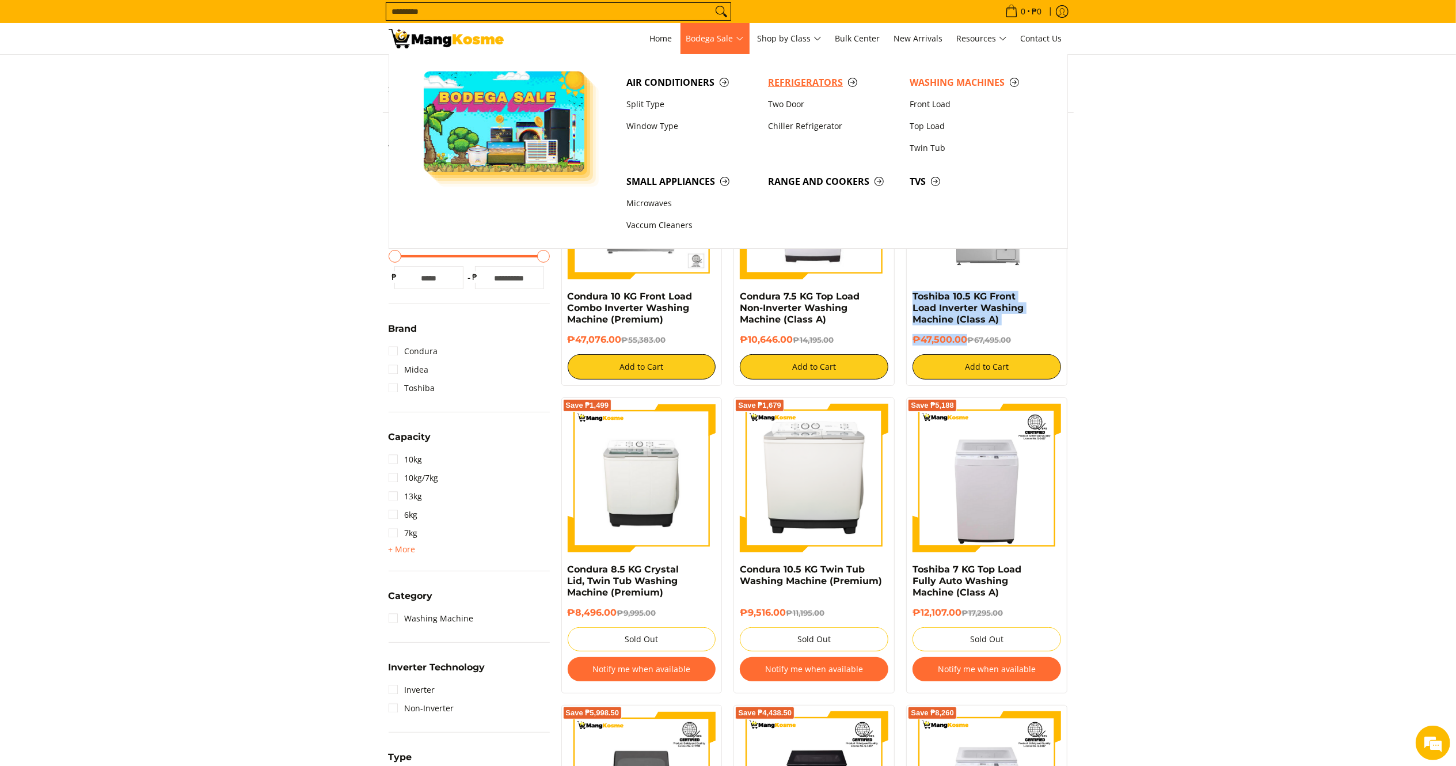
click at [806, 81] on span "Refrigerators" at bounding box center [833, 82] width 130 height 14
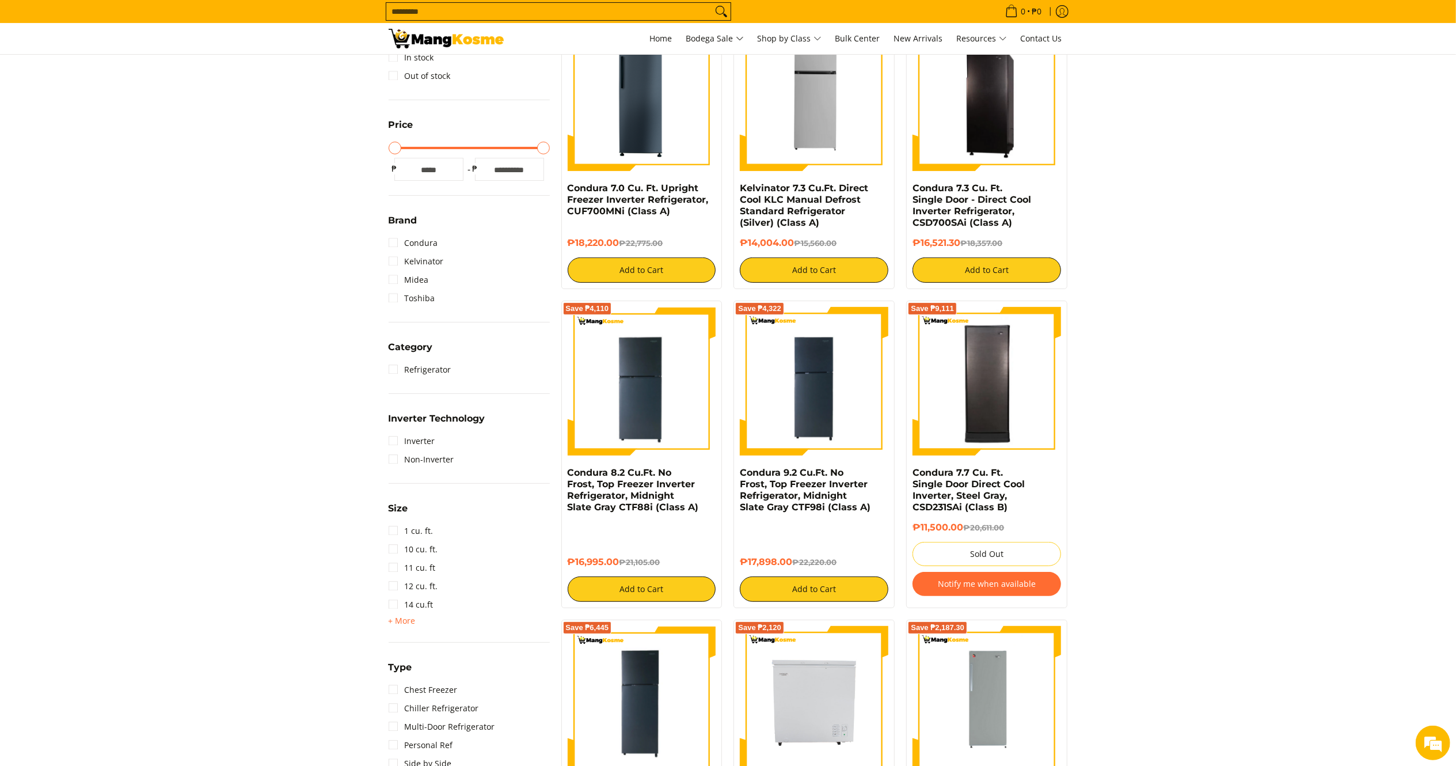
scroll to position [268, 0]
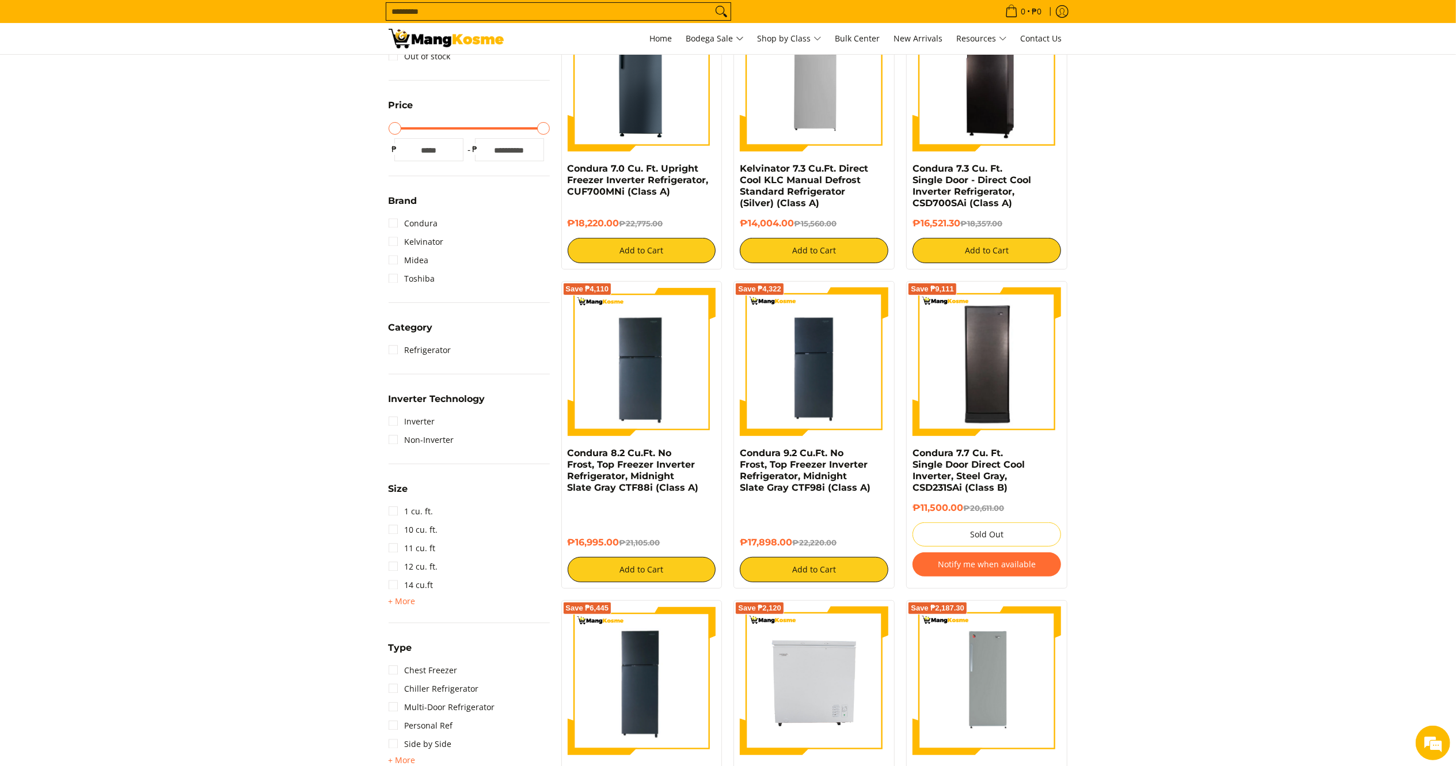
drag, startPoint x: 0, startPoint y: 0, endPoint x: 1471, endPoint y: 168, distance: 1480.2
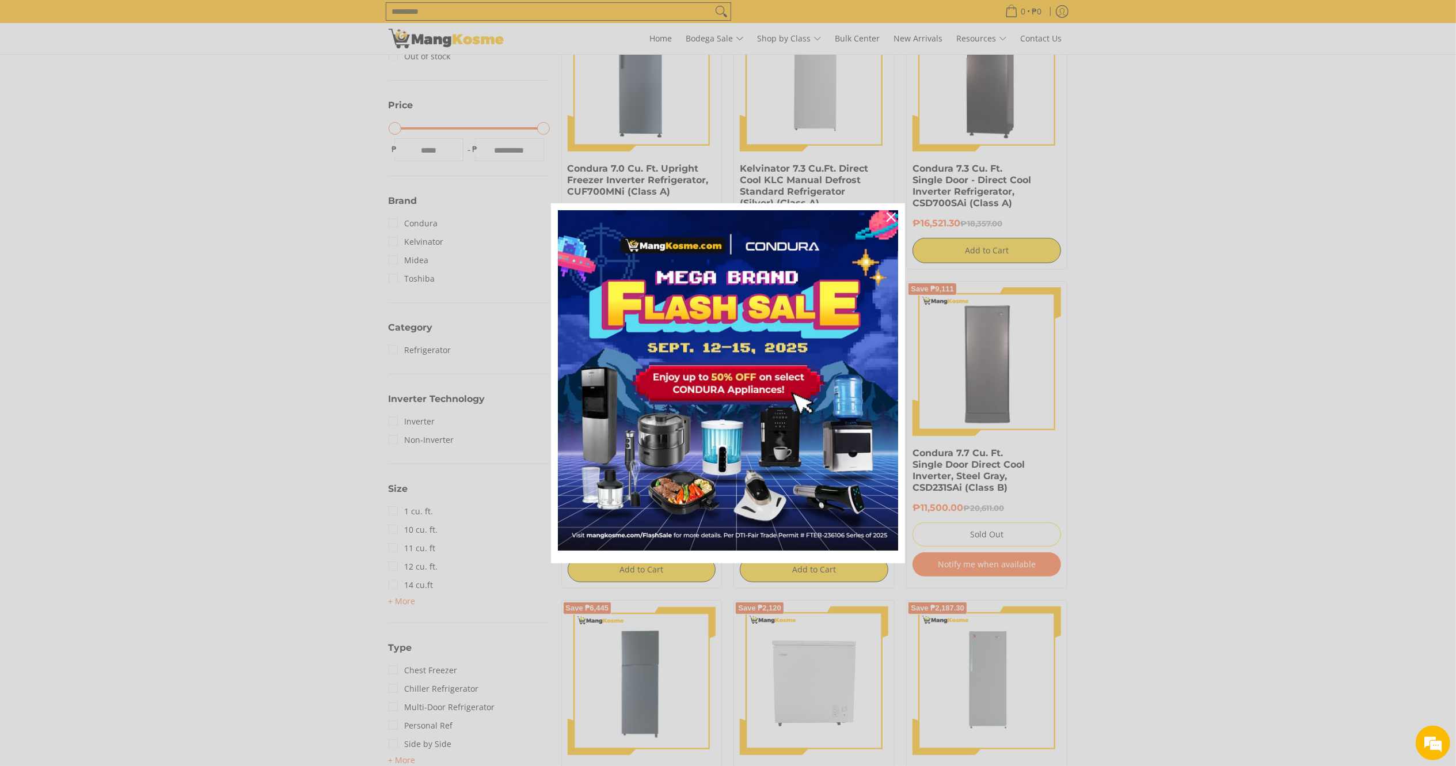
scroll to position [0, 0]
click at [894, 213] on icon "close icon" at bounding box center [891, 216] width 9 height 9
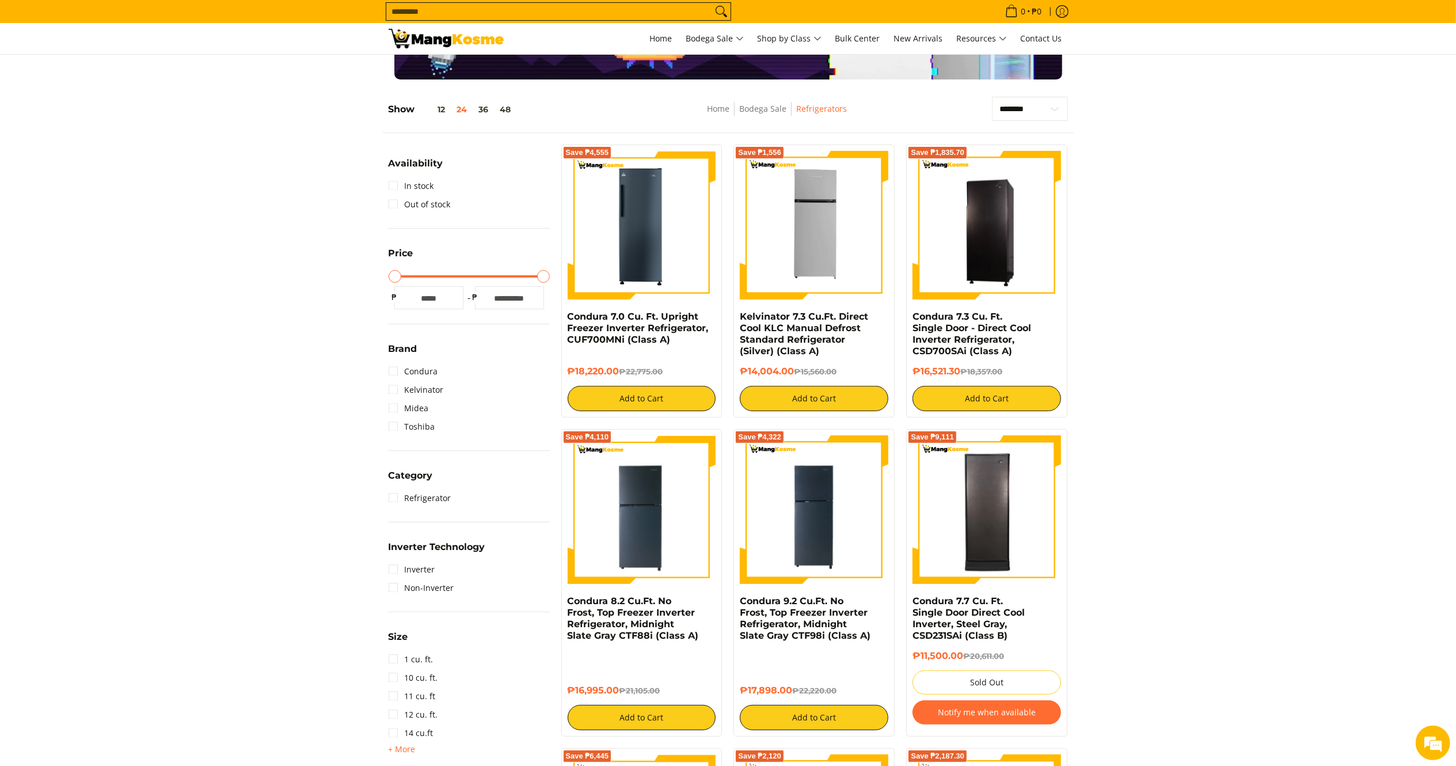
scroll to position [117, 0]
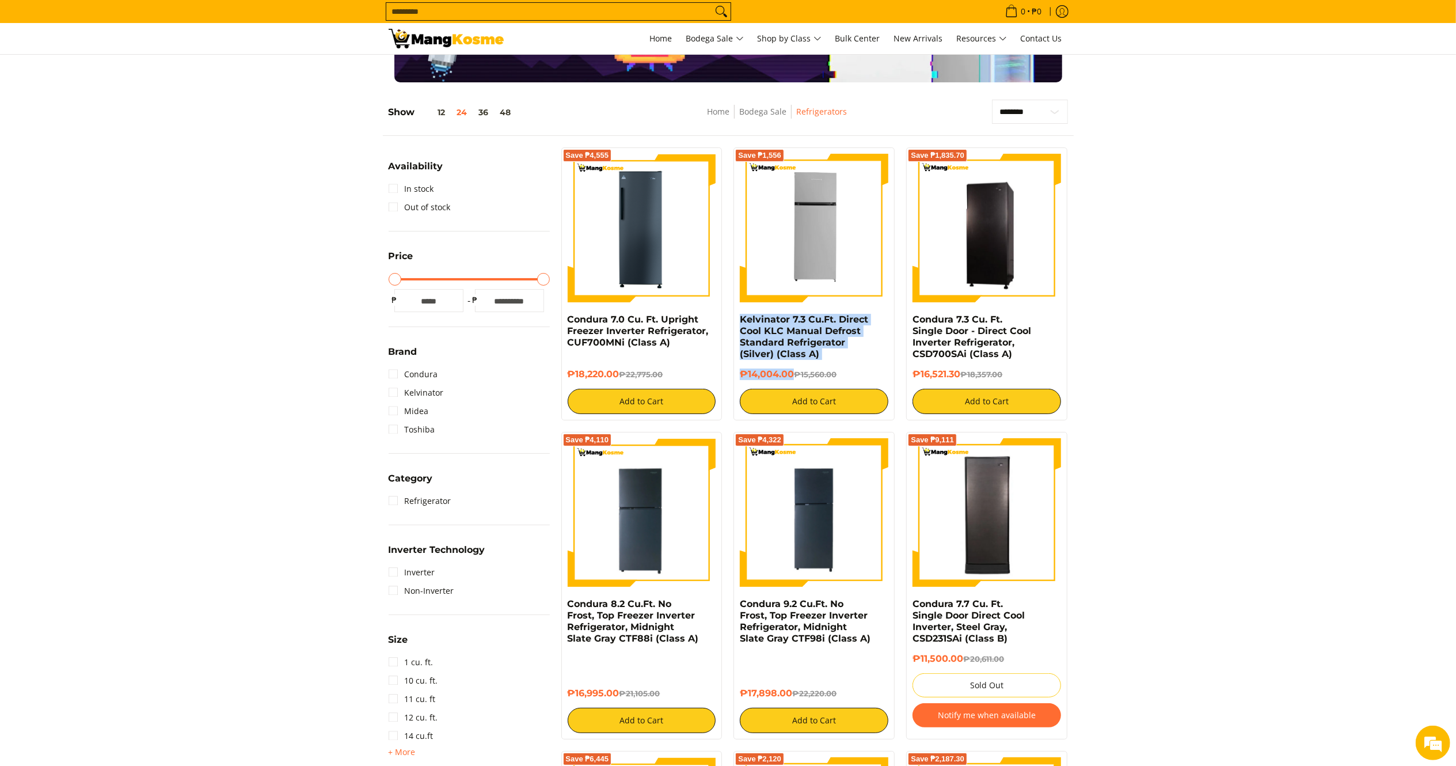
drag, startPoint x: 793, startPoint y: 373, endPoint x: 737, endPoint y: 318, distance: 78.6
click at [737, 318] on div "Save ₱1,556 Kelvinator 7.3 Cu.Ft. Direct Cool KLC Manual Defrost Standard Refri…" at bounding box center [814, 283] width 161 height 273
drag, startPoint x: 962, startPoint y: 370, endPoint x: 910, endPoint y: 317, distance: 74.1
click at [910, 317] on div "Save ₱1,835.70 Condura 7.3 Cu. Ft. Single Door - Direct Cool Inverter Refrigera…" at bounding box center [986, 283] width 161 height 273
drag, startPoint x: 623, startPoint y: 681, endPoint x: 560, endPoint y: 607, distance: 97.6
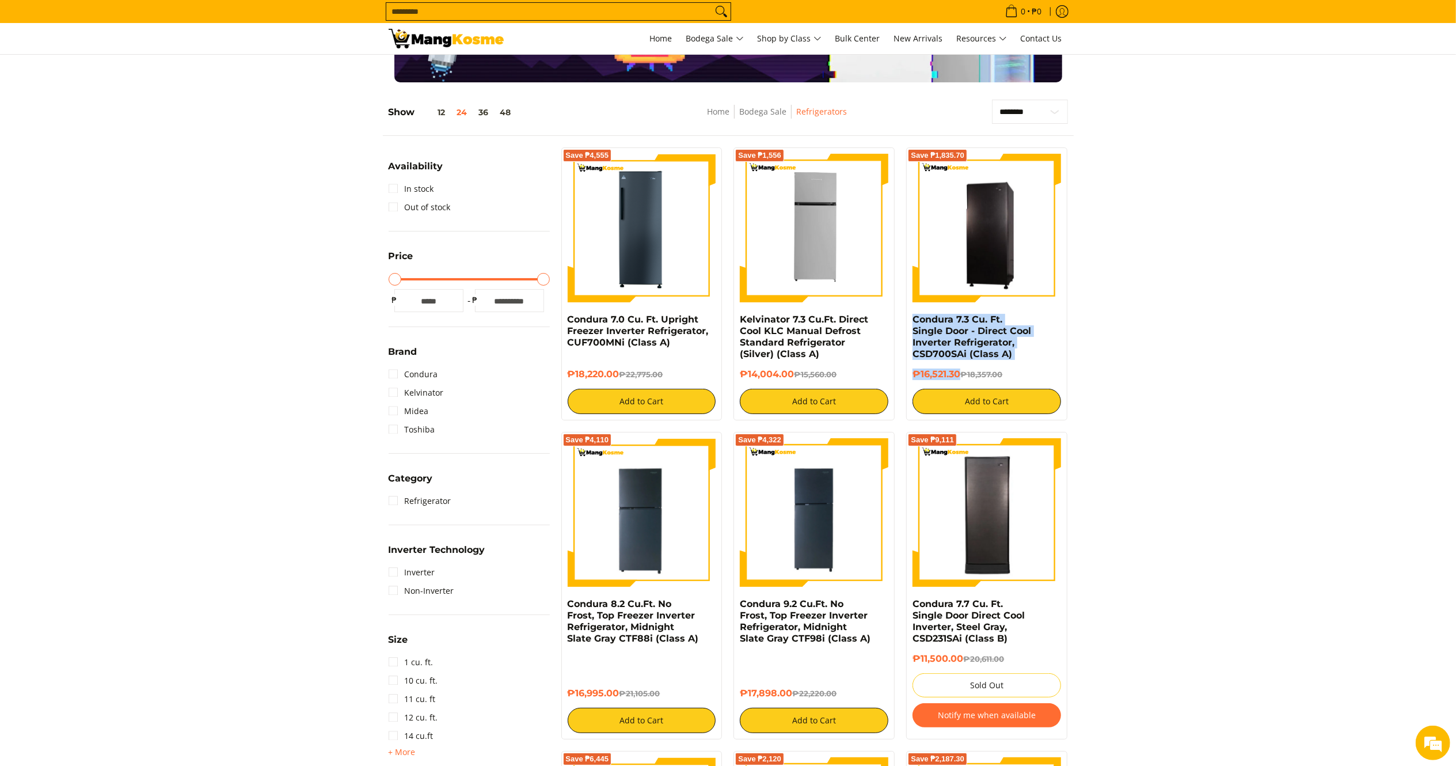
click at [560, 607] on div "Save ₱4,110 Condura 8.2 Cu.Ft. No Frost, Top Freezer Inverter Refrigerator, Mid…" at bounding box center [642, 585] width 173 height 307
copy div "Condura 8.2 Cu.Ft. No Frost, Top Freezer Inverter Refrigerator, Midnight Slate …"
drag, startPoint x: 791, startPoint y: 673, endPoint x: 738, endPoint y: 606, distance: 85.3
click at [738, 606] on div "Save ₱4,322 Condura 9.2 Cu.Ft. No Frost, Top Freezer Inverter Refrigerator, Mid…" at bounding box center [814, 585] width 161 height 307
copy div "Condura 9.2 Cu.Ft. No Frost, Top Freezer Inverter Refrigerator, Midnight Slate …"
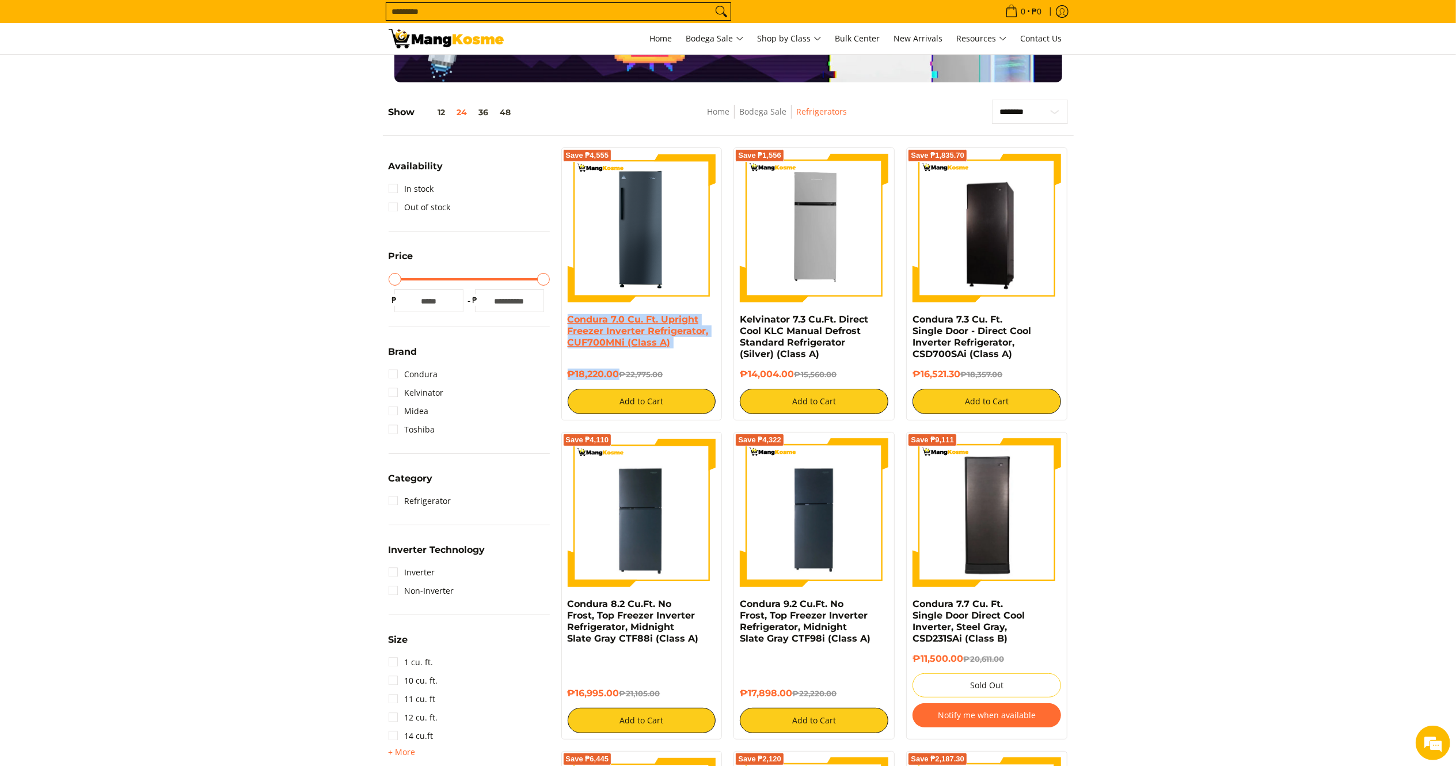
drag, startPoint x: 618, startPoint y: 371, endPoint x: 569, endPoint y: 321, distance: 69.6
click at [569, 321] on div "Condura 7.0 Cu. Ft. Upright Freezer Inverter Refrigerator, CUF700MNi (Class A) …" at bounding box center [642, 364] width 149 height 100
copy div "Condura 7.0 Cu. Ft. Upright Freezer Inverter Refrigerator, CUF700MNi (Class A) …"
click at [606, 6] on input "Search..." at bounding box center [549, 11] width 326 height 17
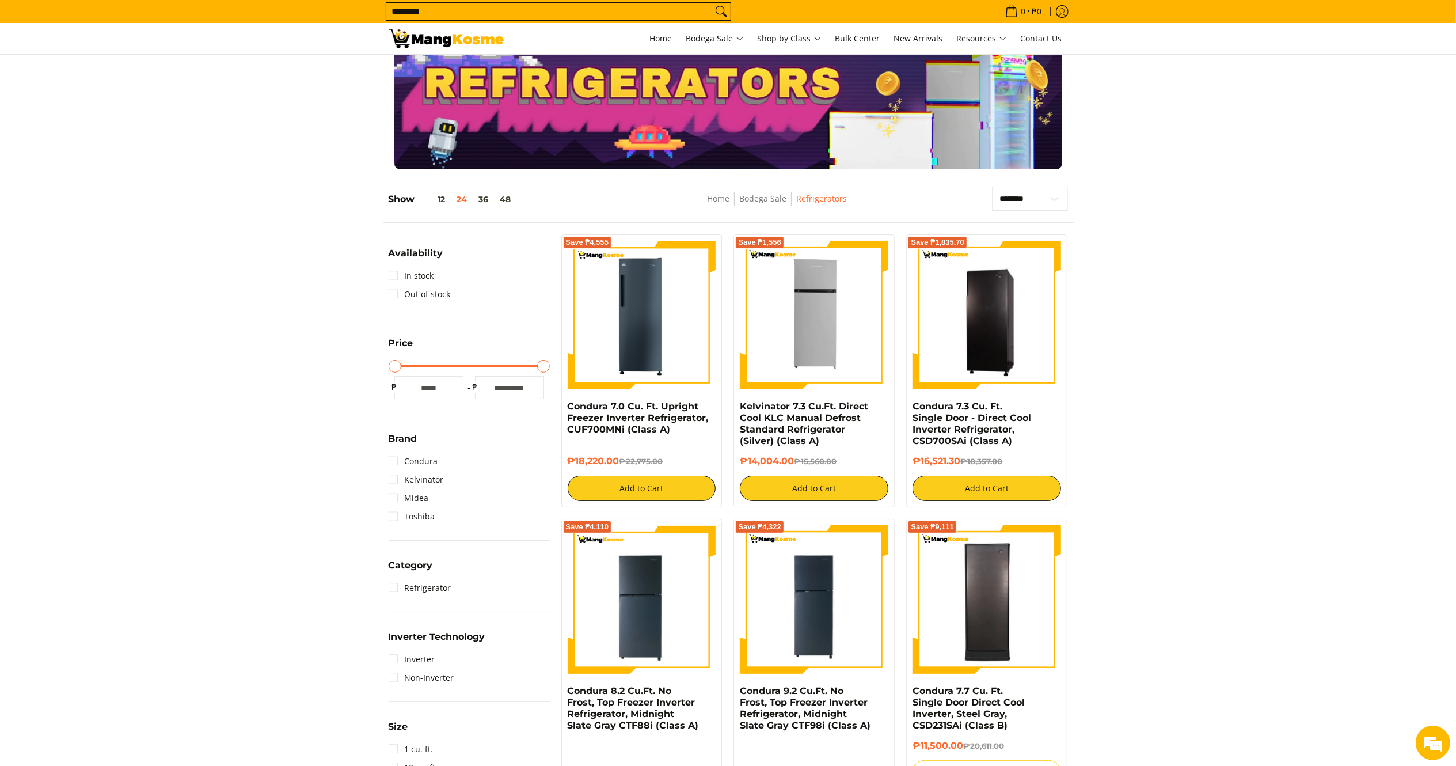
scroll to position [0, 0]
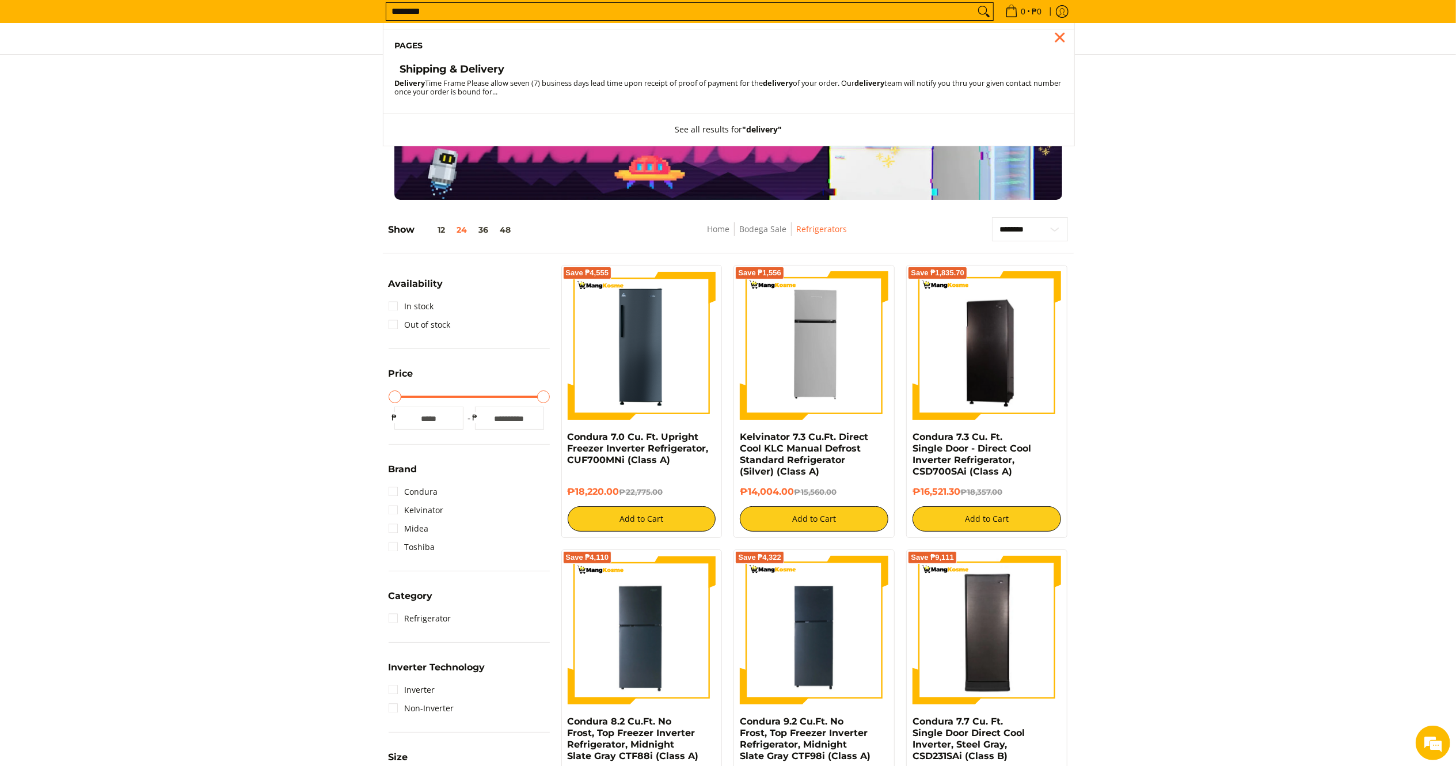
type input "********"
click at [477, 71] on h4 "Shipping & Delivery" at bounding box center [452, 69] width 105 height 13
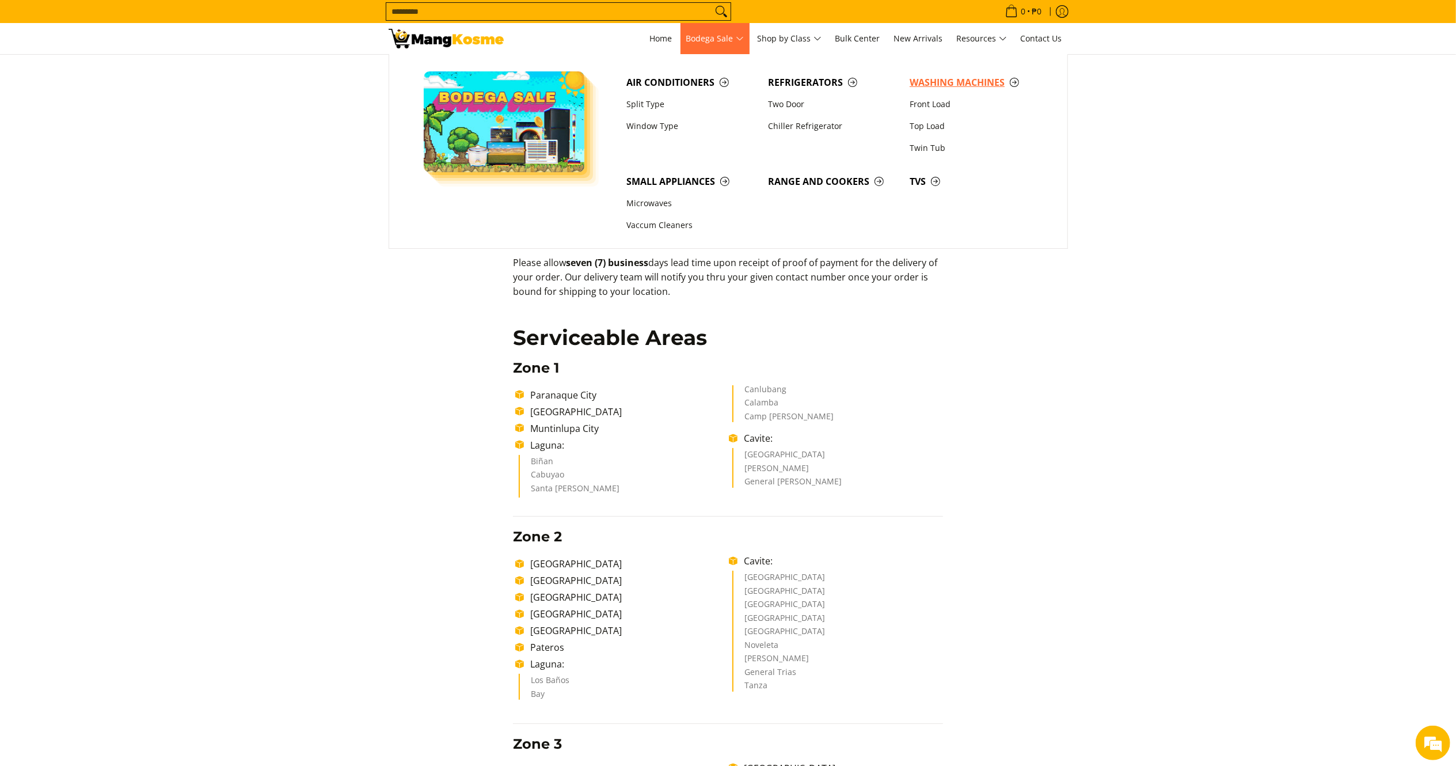
click at [947, 81] on span "Washing Machines" at bounding box center [975, 82] width 130 height 14
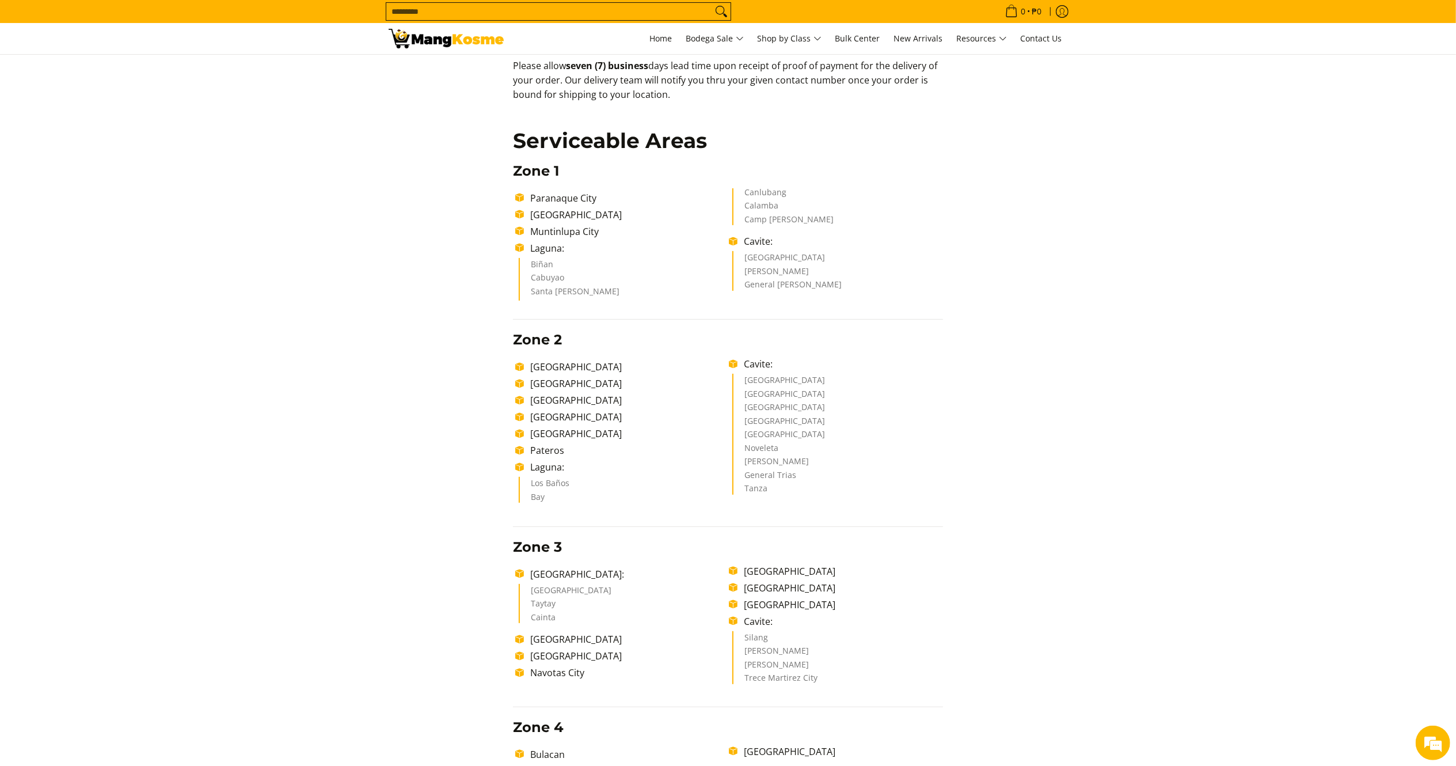
scroll to position [162, 0]
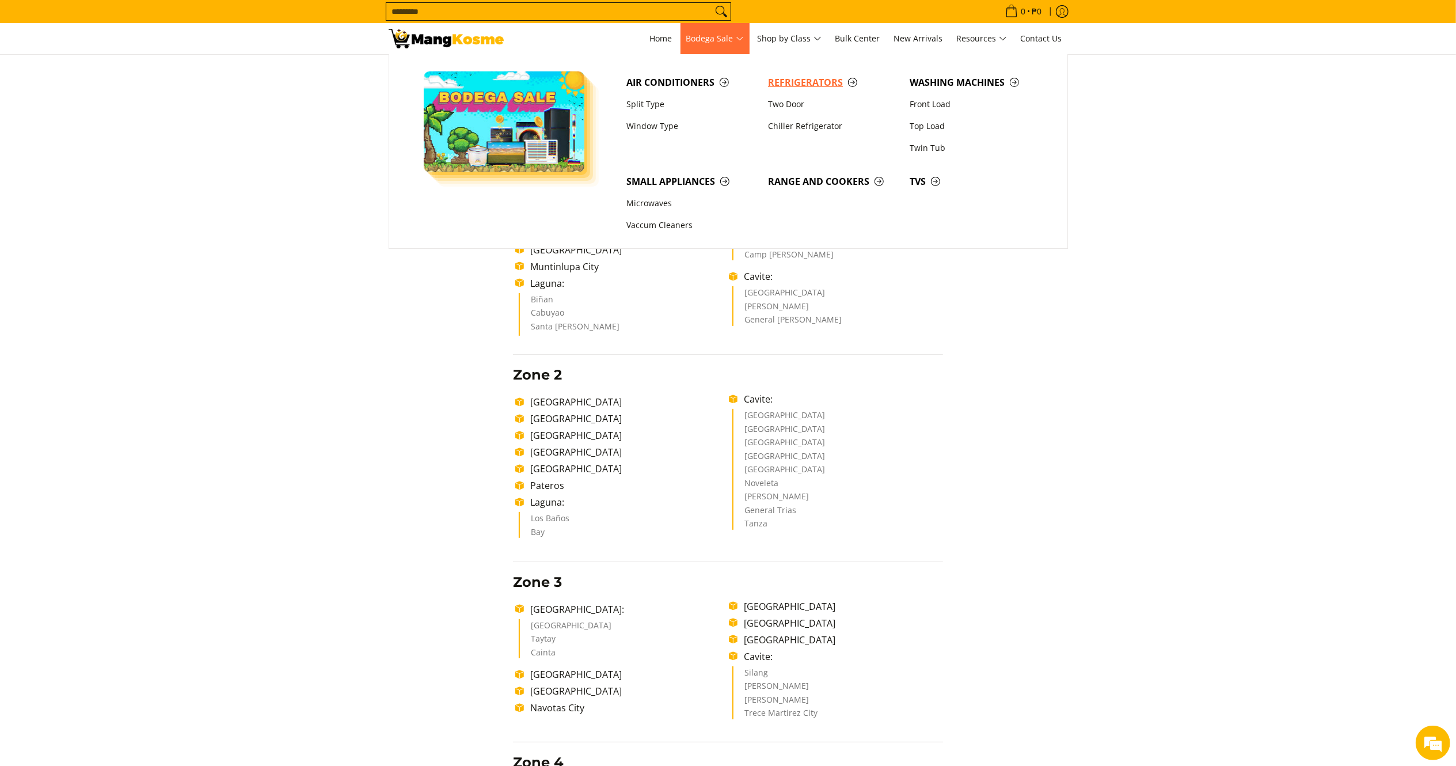
click at [806, 85] on span "Refrigerators" at bounding box center [833, 82] width 130 height 14
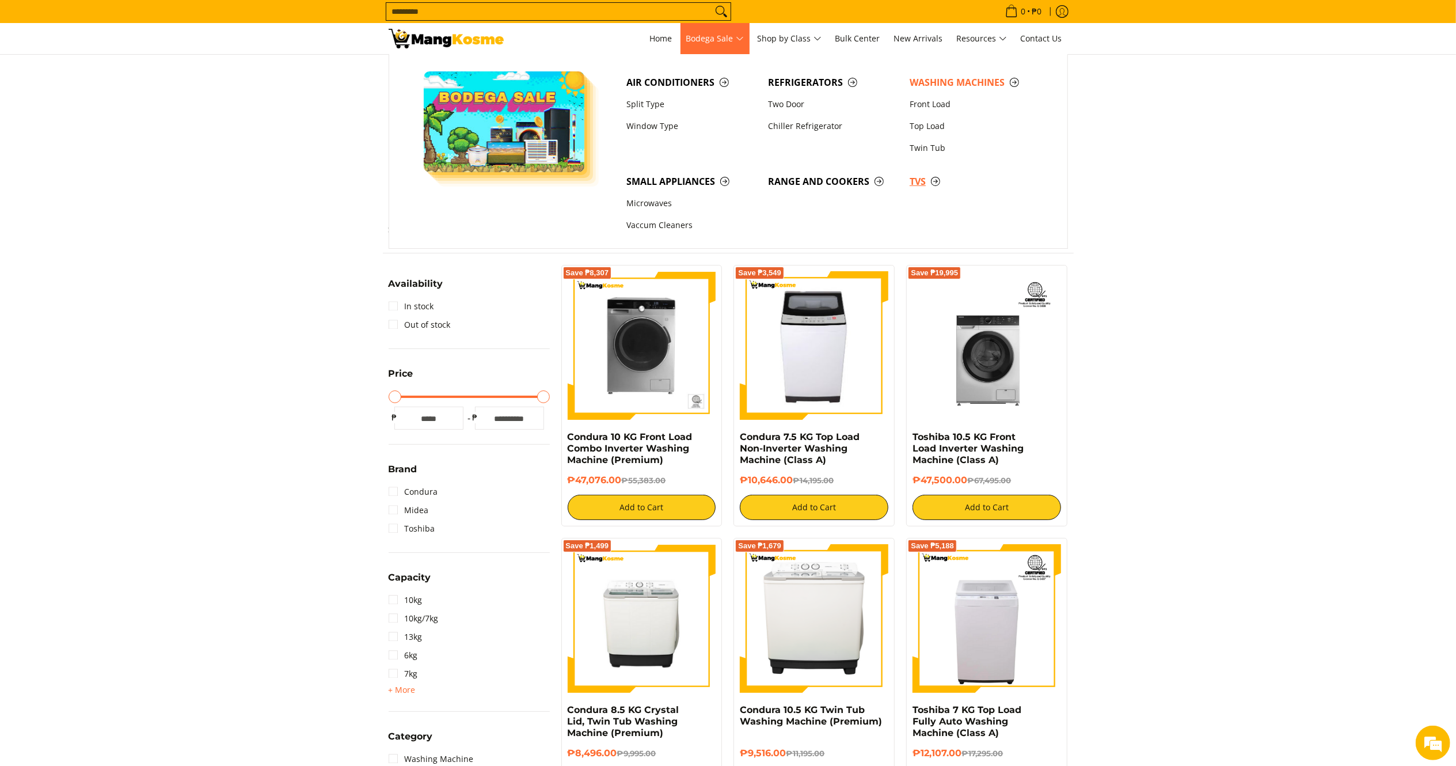
click at [914, 178] on span "TVs" at bounding box center [975, 181] width 130 height 14
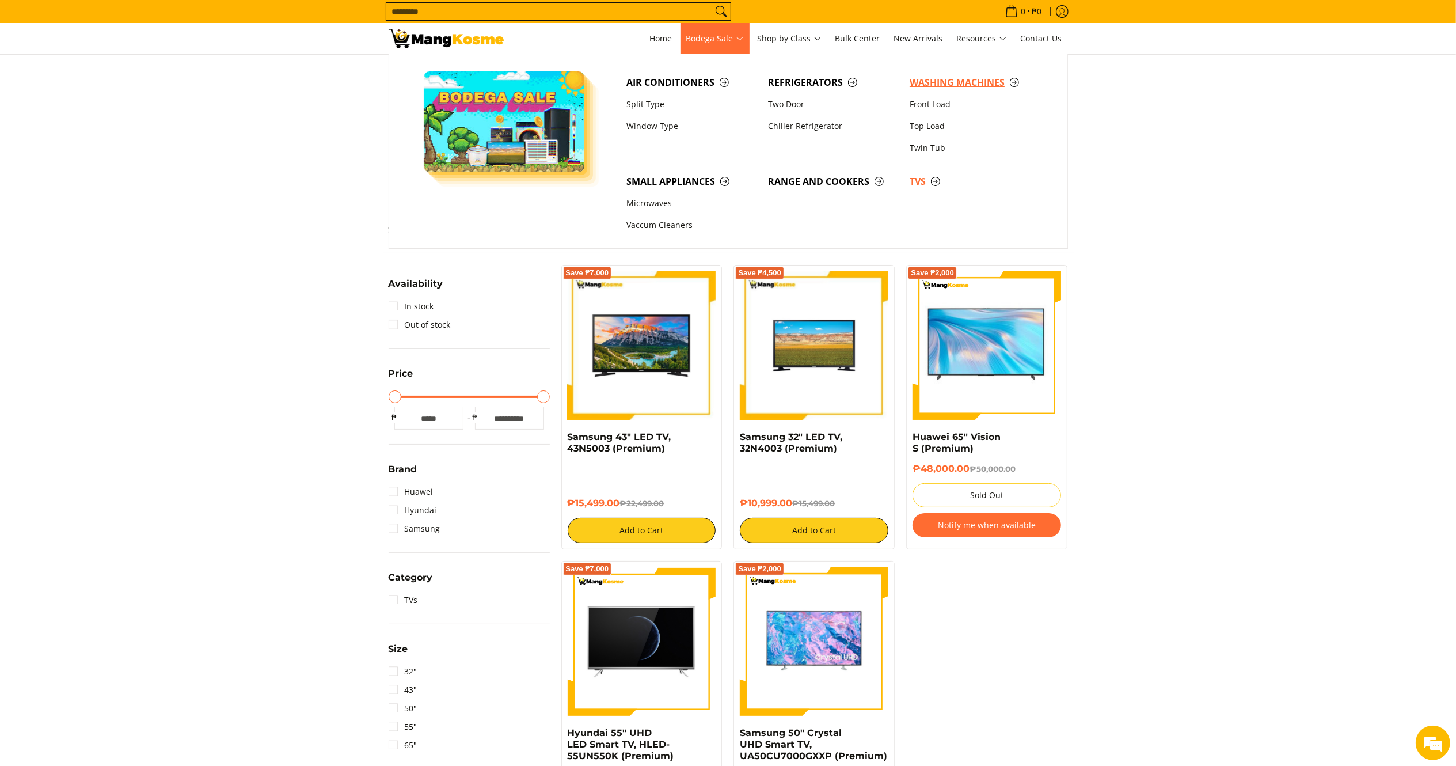
click at [950, 82] on span "Washing Machines" at bounding box center [975, 82] width 130 height 14
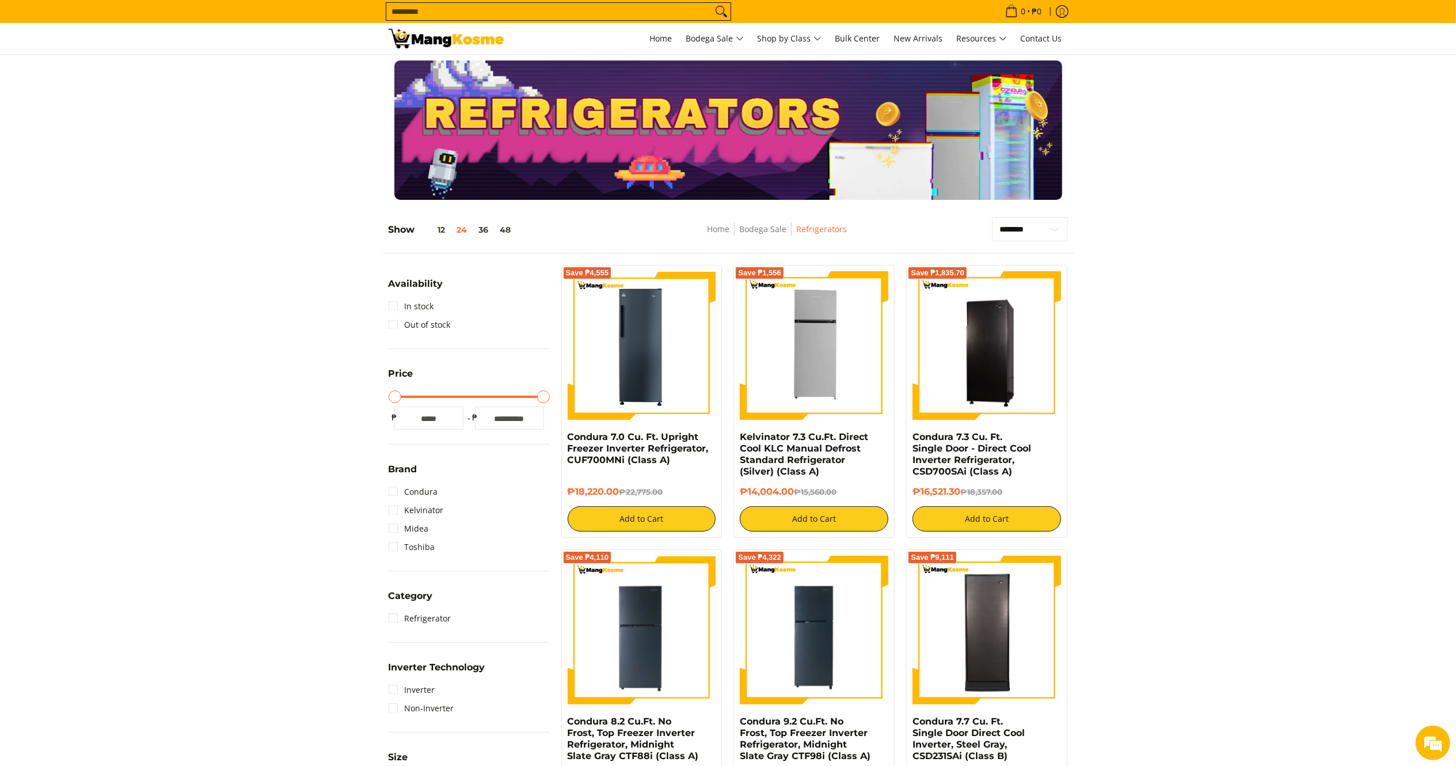
click at [432, 39] on img at bounding box center [446, 39] width 115 height 20
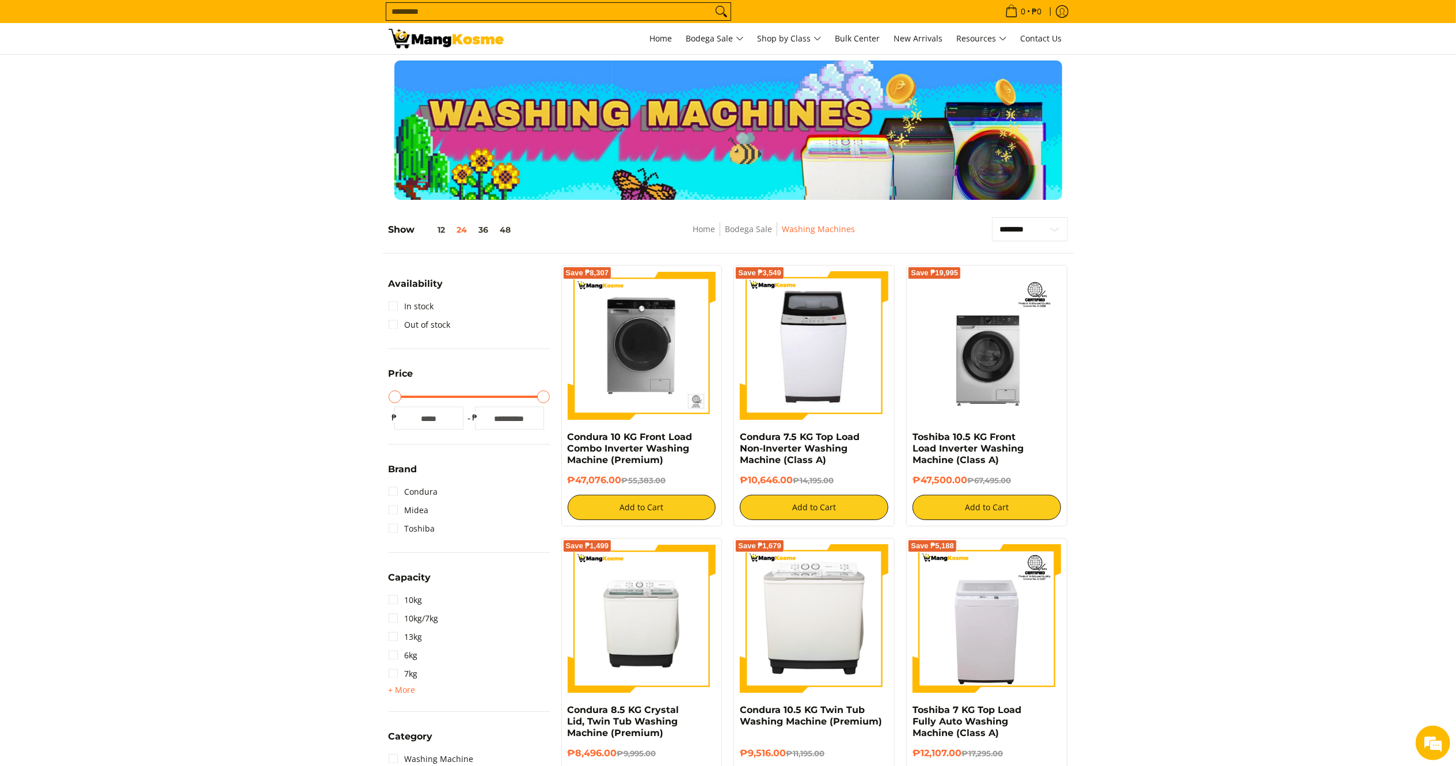
drag, startPoint x: 454, startPoint y: 36, endPoint x: 397, endPoint y: 2, distance: 66.9
click at [454, 36] on img at bounding box center [446, 39] width 115 height 20
